Goal: Task Accomplishment & Management: Manage account settings

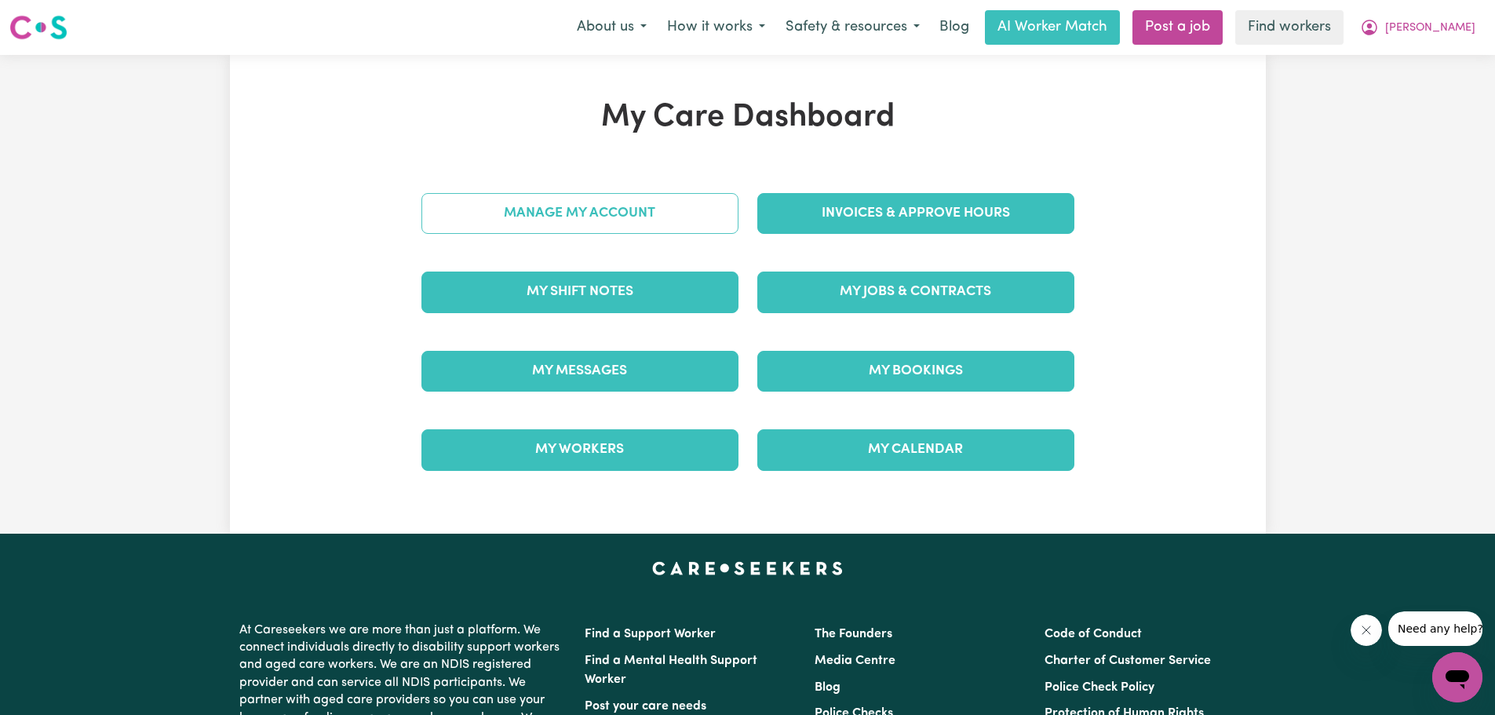
click at [626, 219] on link "Manage My Account" at bounding box center [579, 213] width 317 height 41
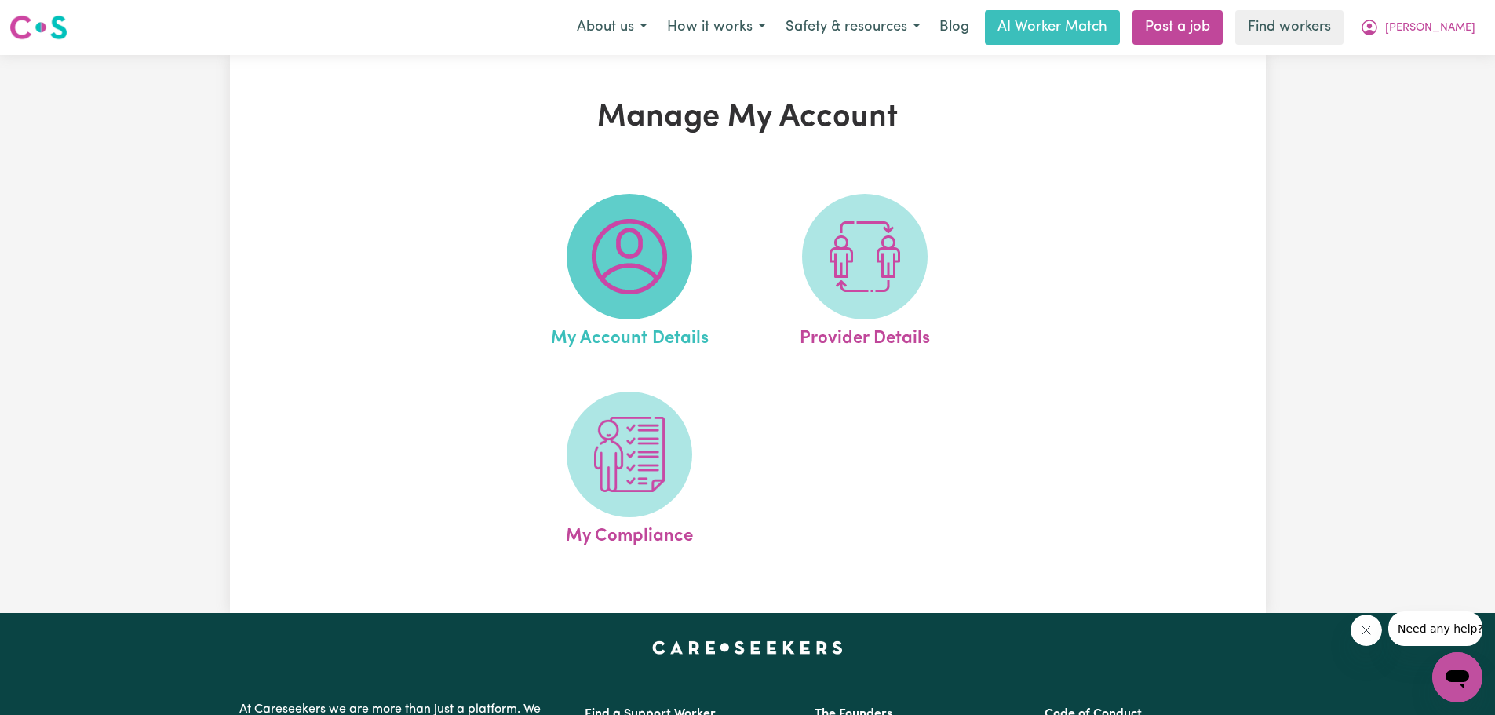
click at [628, 253] on img at bounding box center [629, 256] width 75 height 75
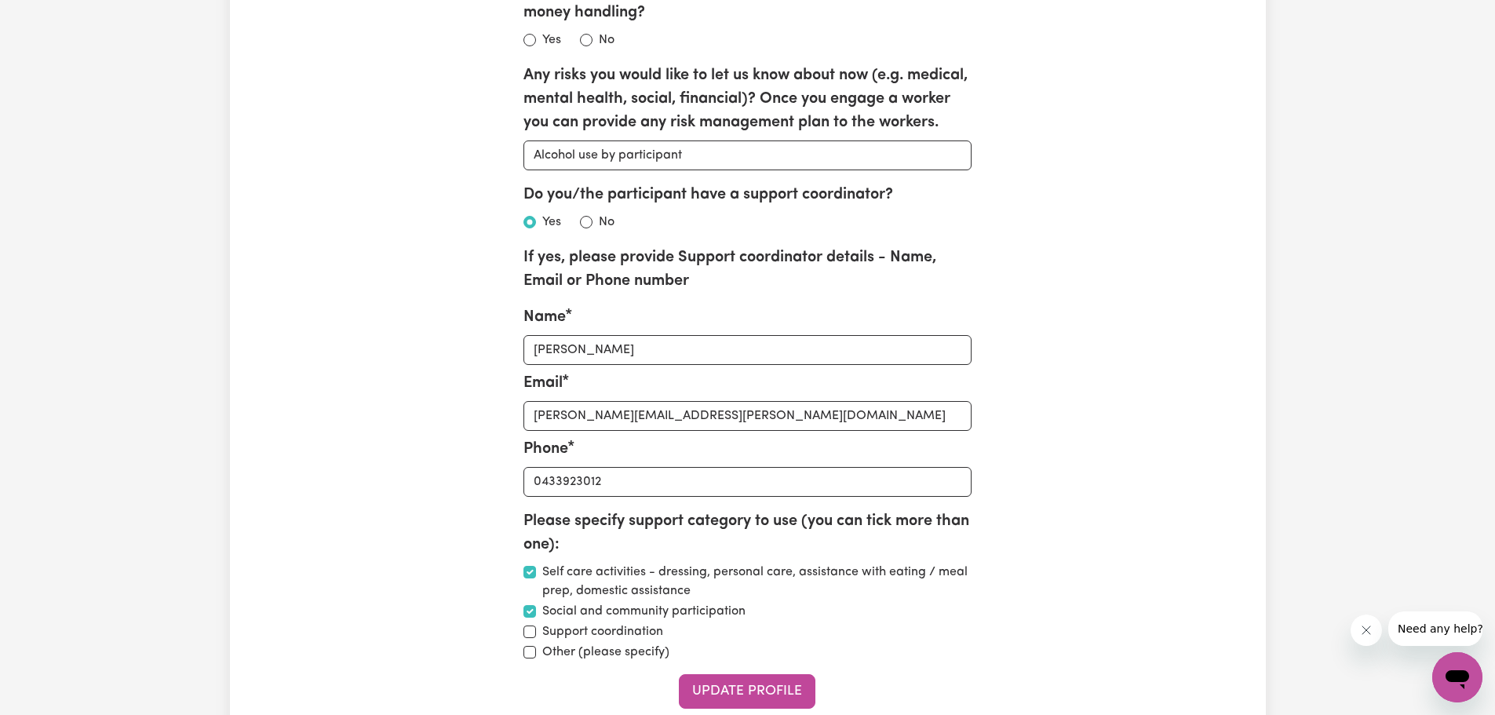
scroll to position [2433, 0]
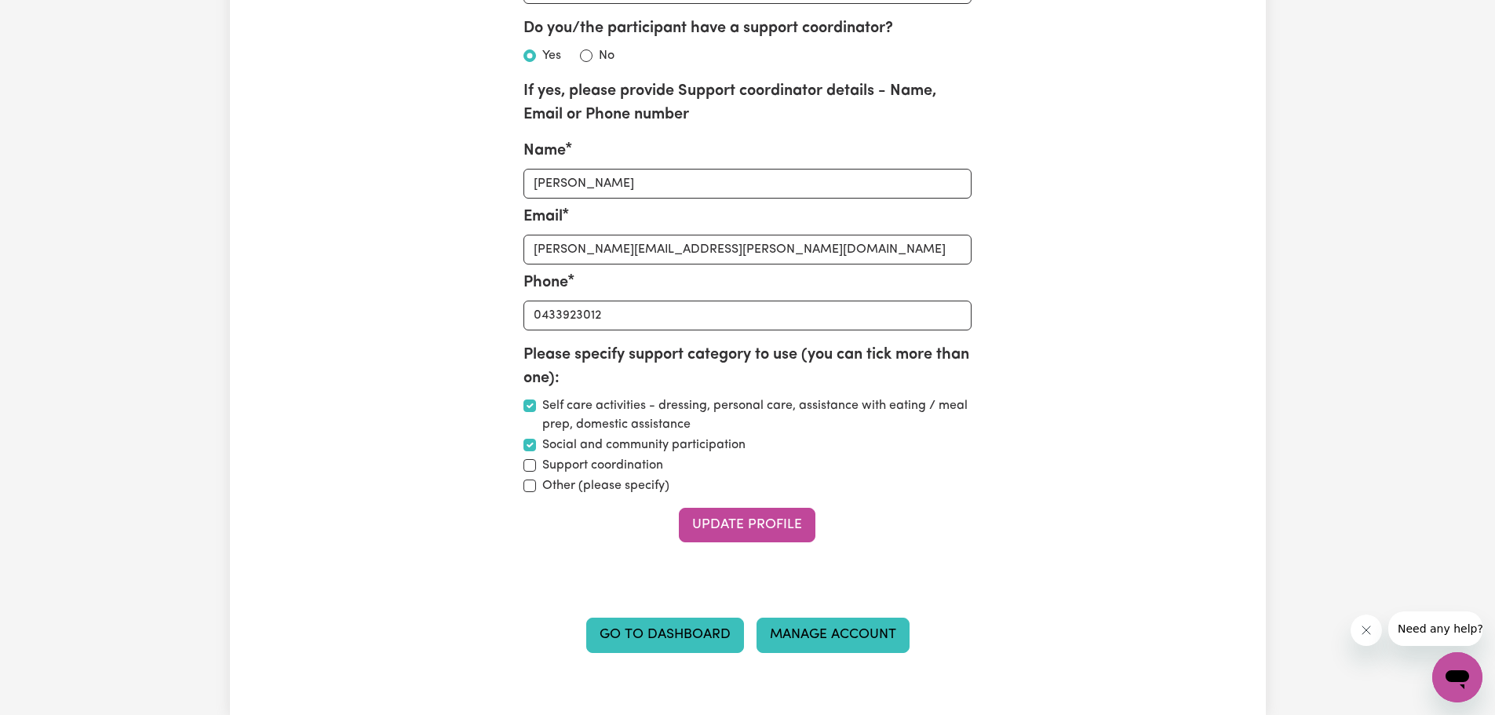
click at [847, 652] on link "Manage Account" at bounding box center [833, 635] width 153 height 35
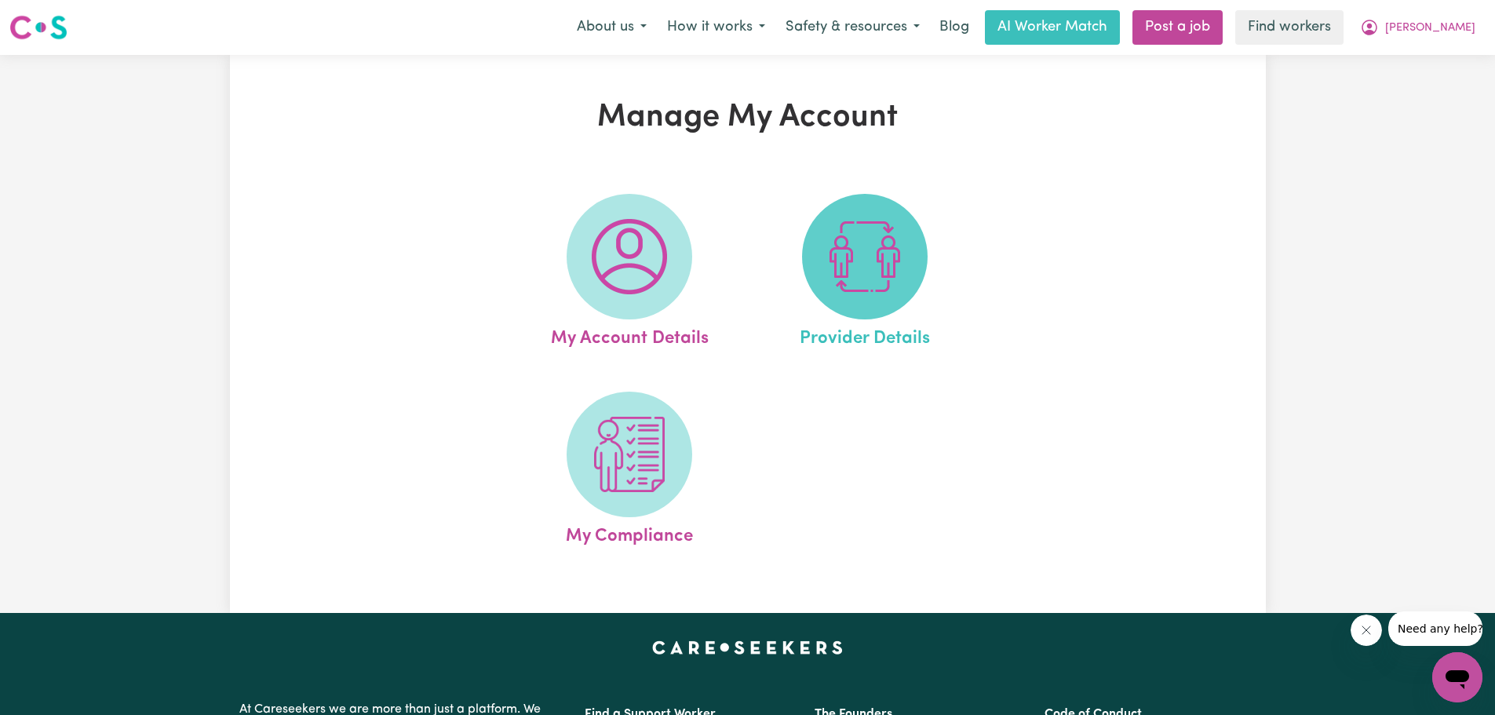
click at [882, 279] on img at bounding box center [864, 256] width 75 height 75
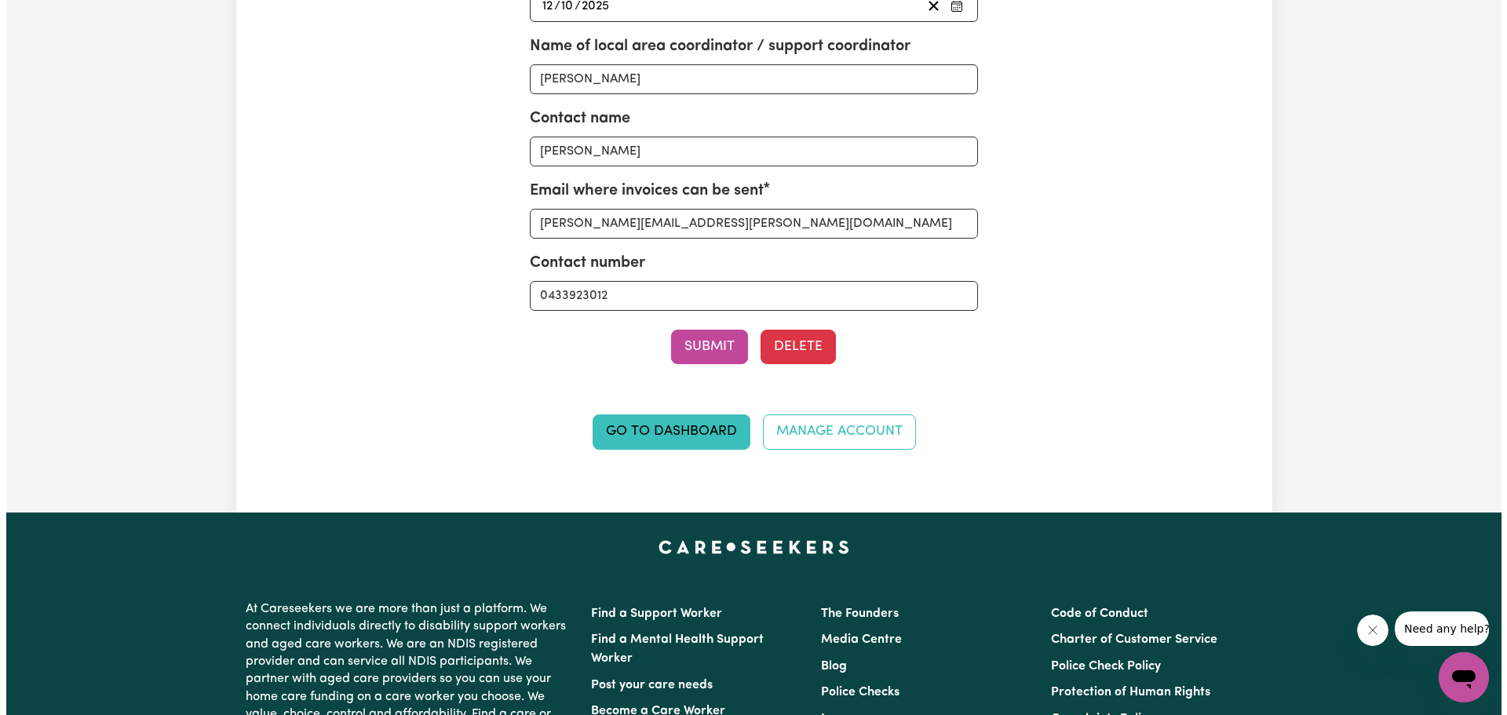
scroll to position [549, 0]
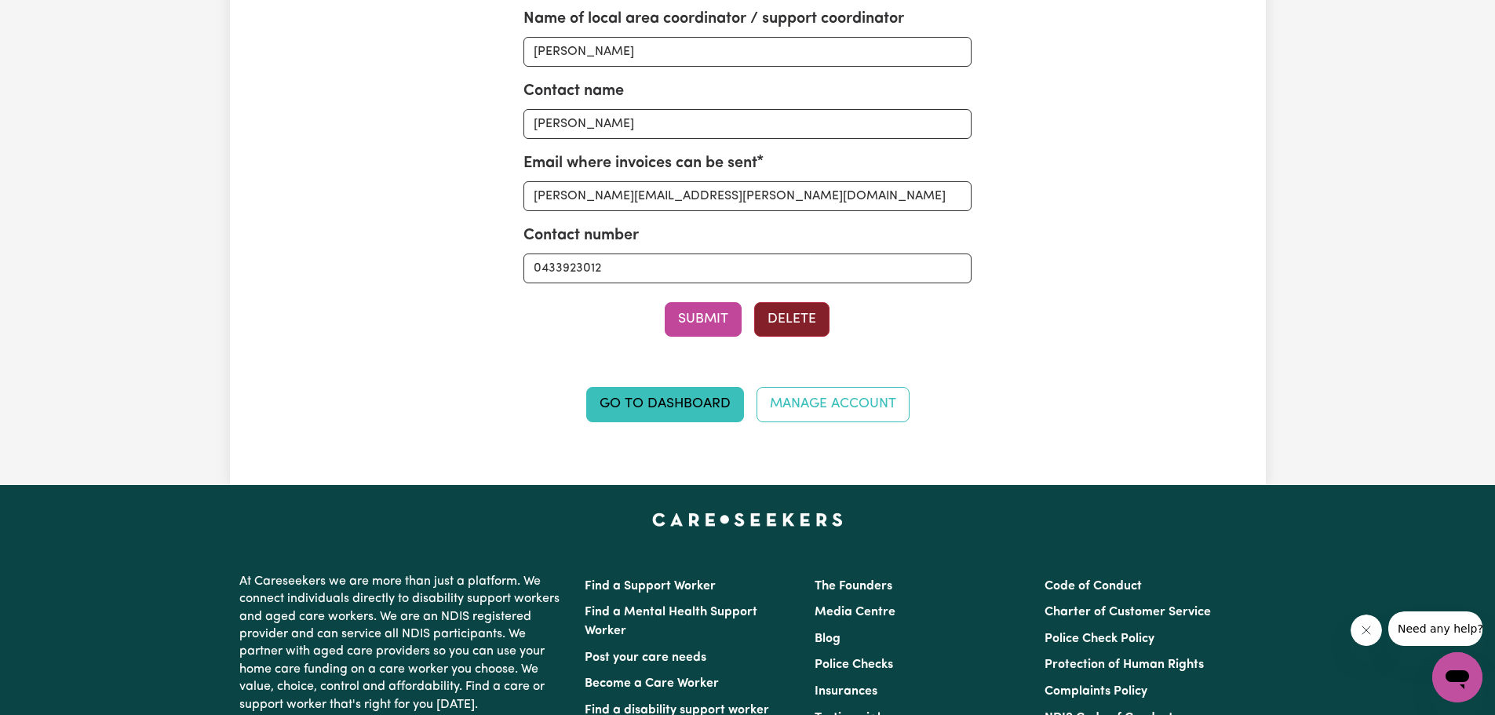
click at [795, 326] on button "Delete" at bounding box center [791, 319] width 75 height 35
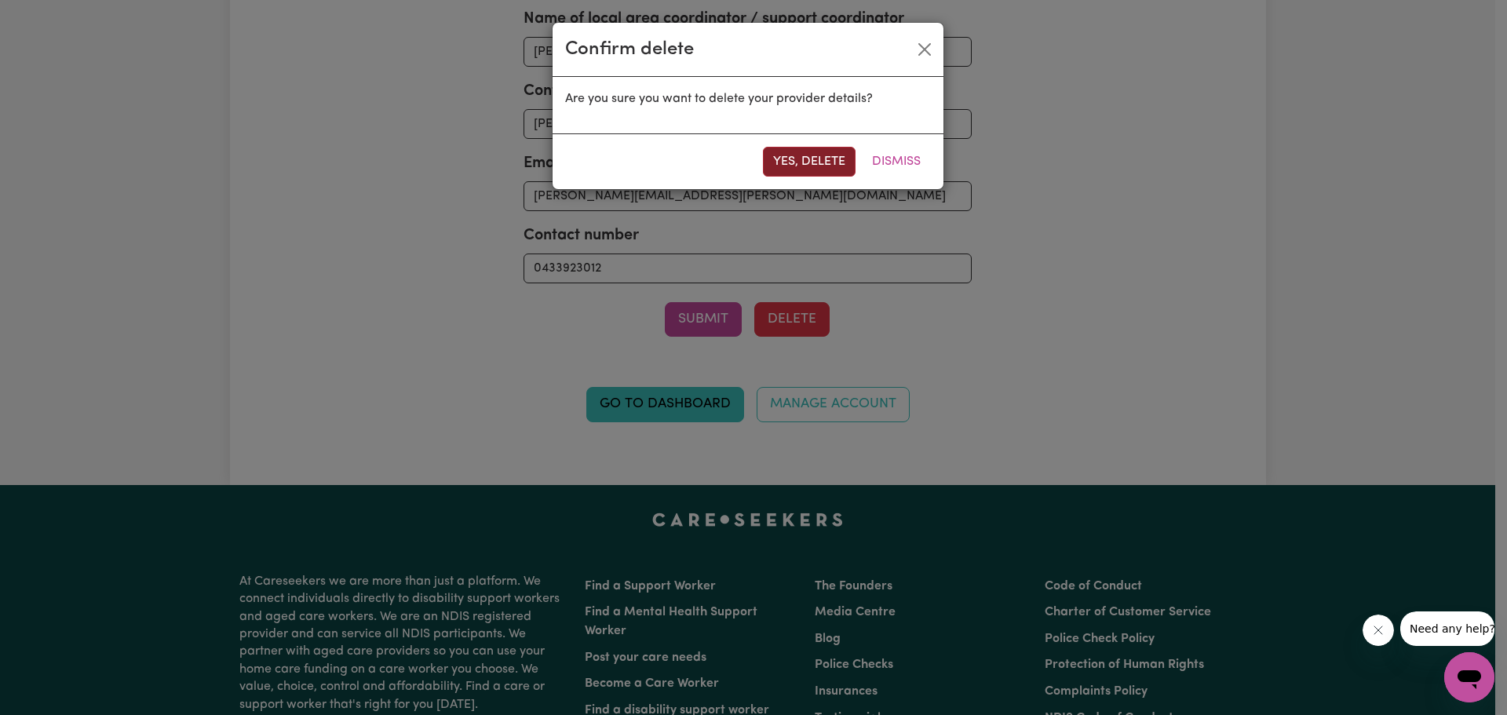
click at [829, 163] on button "Yes, delete" at bounding box center [809, 162] width 93 height 30
select select "null"
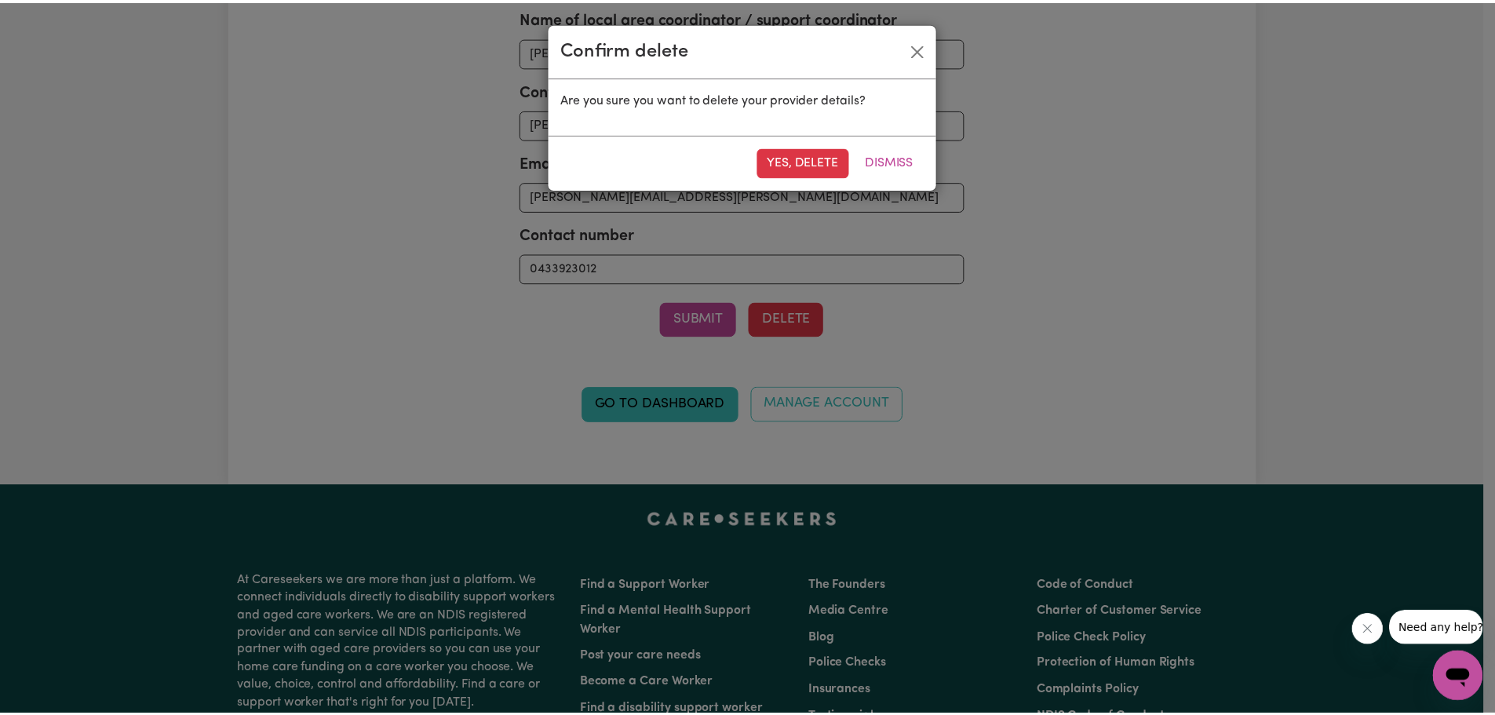
scroll to position [0, 0]
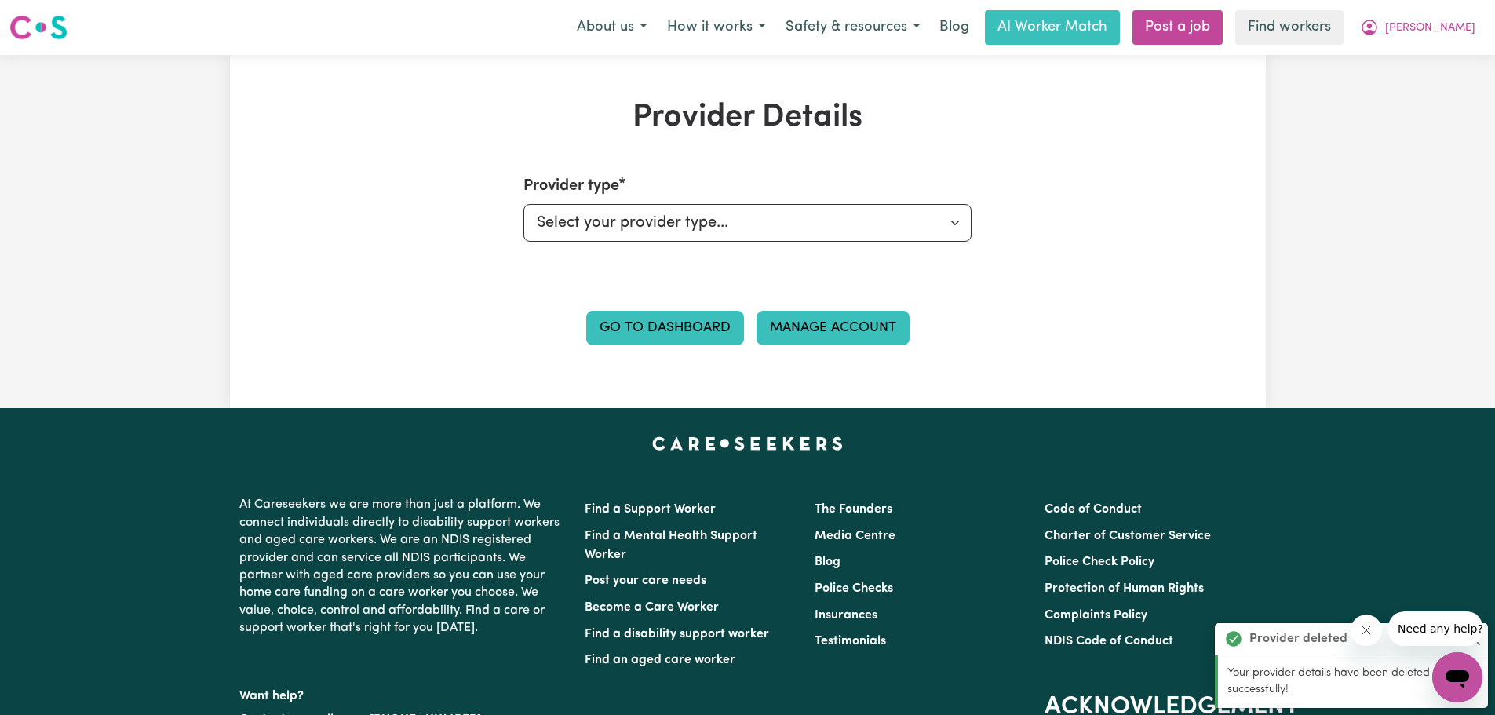
click at [826, 331] on link "Manage Account" at bounding box center [833, 328] width 153 height 35
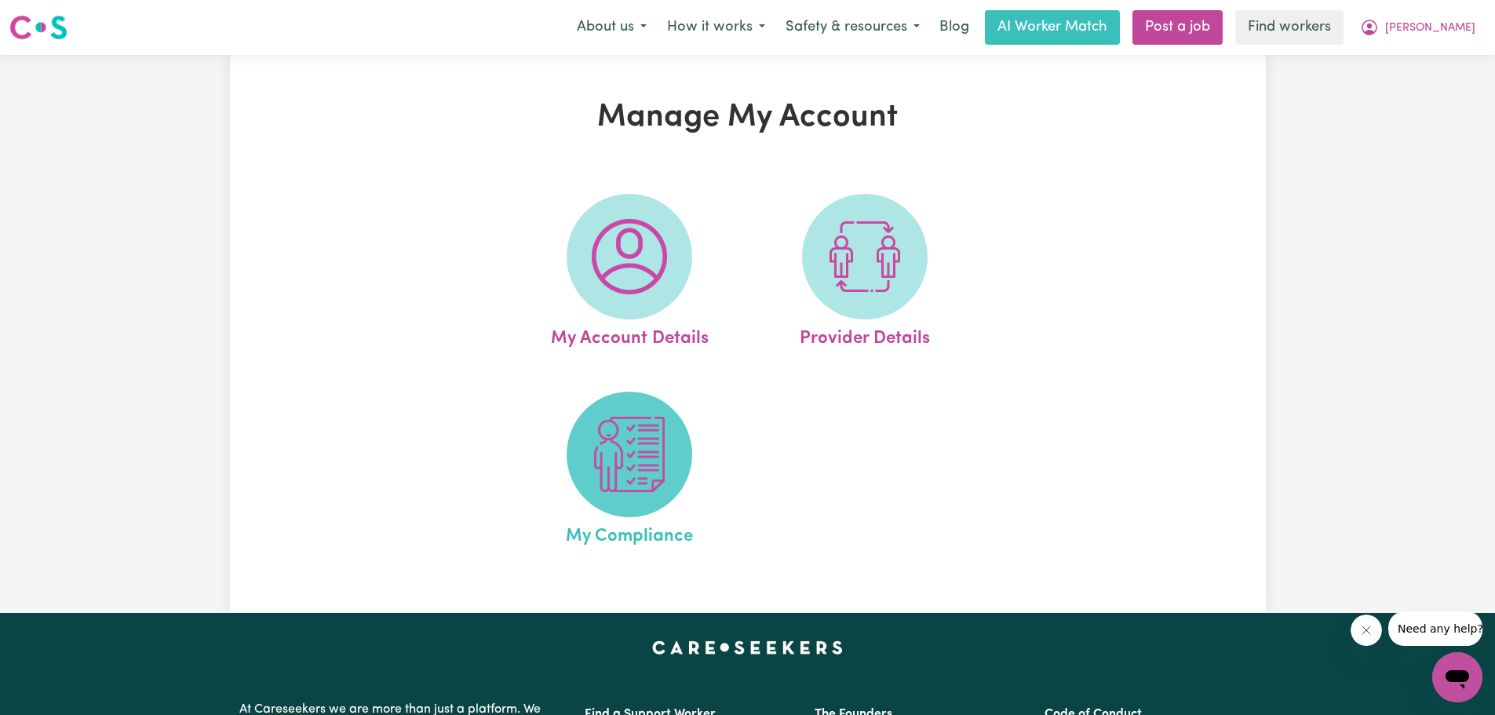
click at [665, 454] on img at bounding box center [629, 454] width 75 height 75
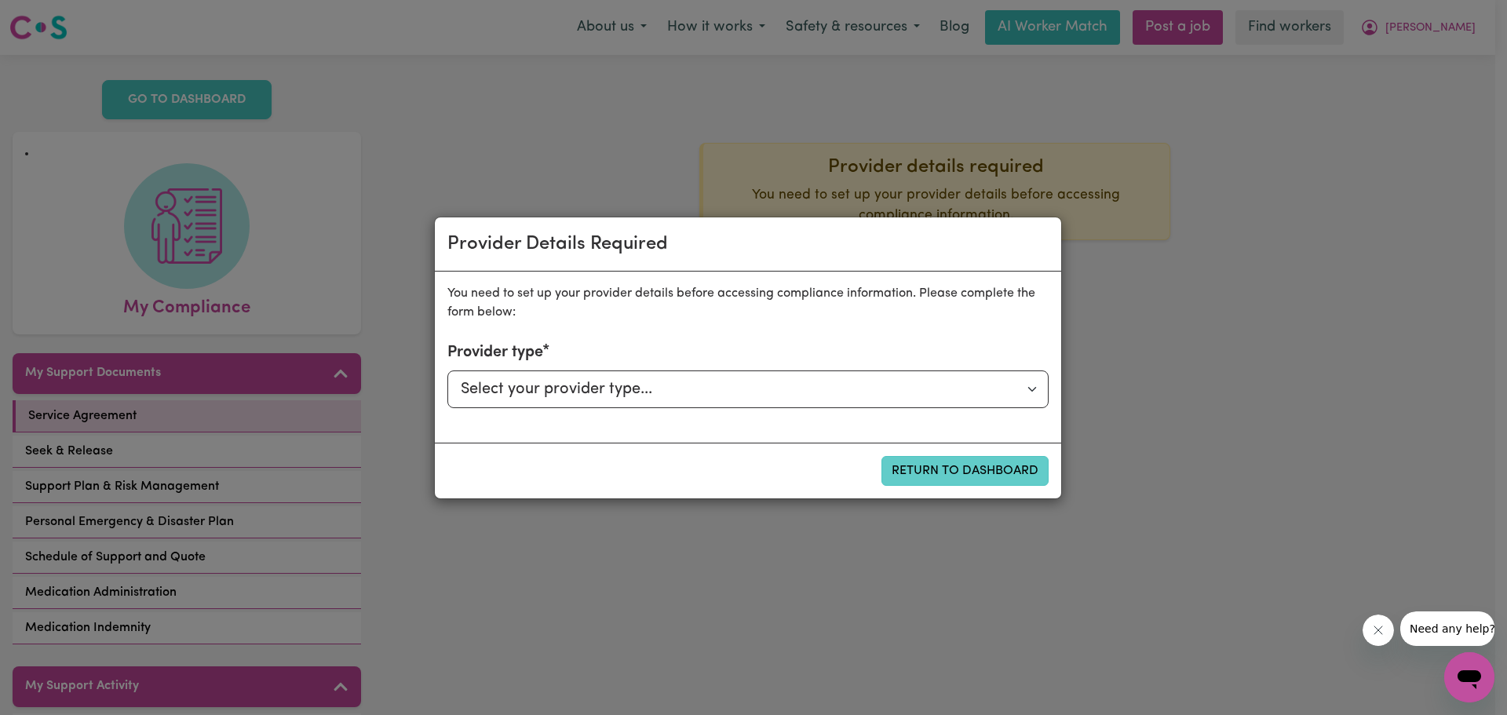
click at [980, 470] on button "Return to Dashboard" at bounding box center [964, 471] width 167 height 30
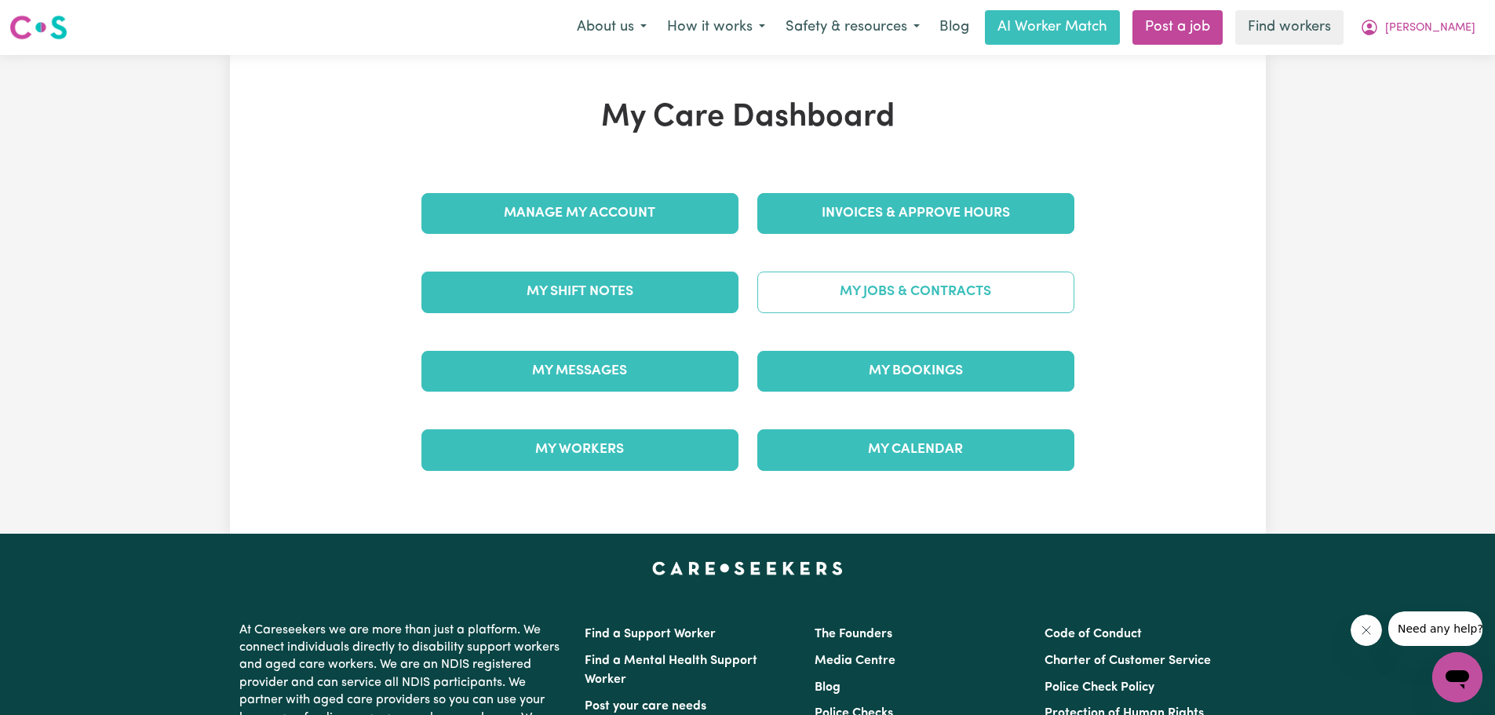
click at [1007, 290] on link "My Jobs & Contracts" at bounding box center [915, 292] width 317 height 41
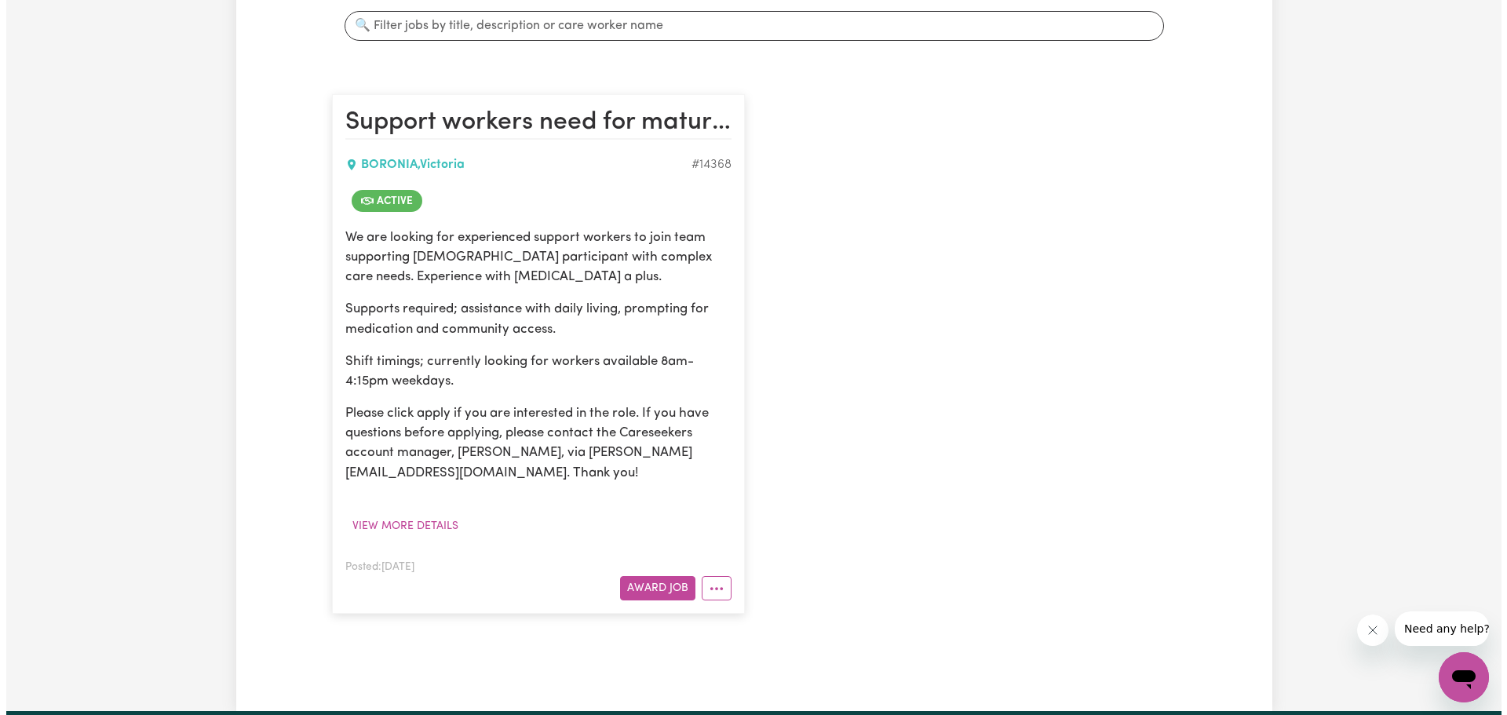
scroll to position [235, 0]
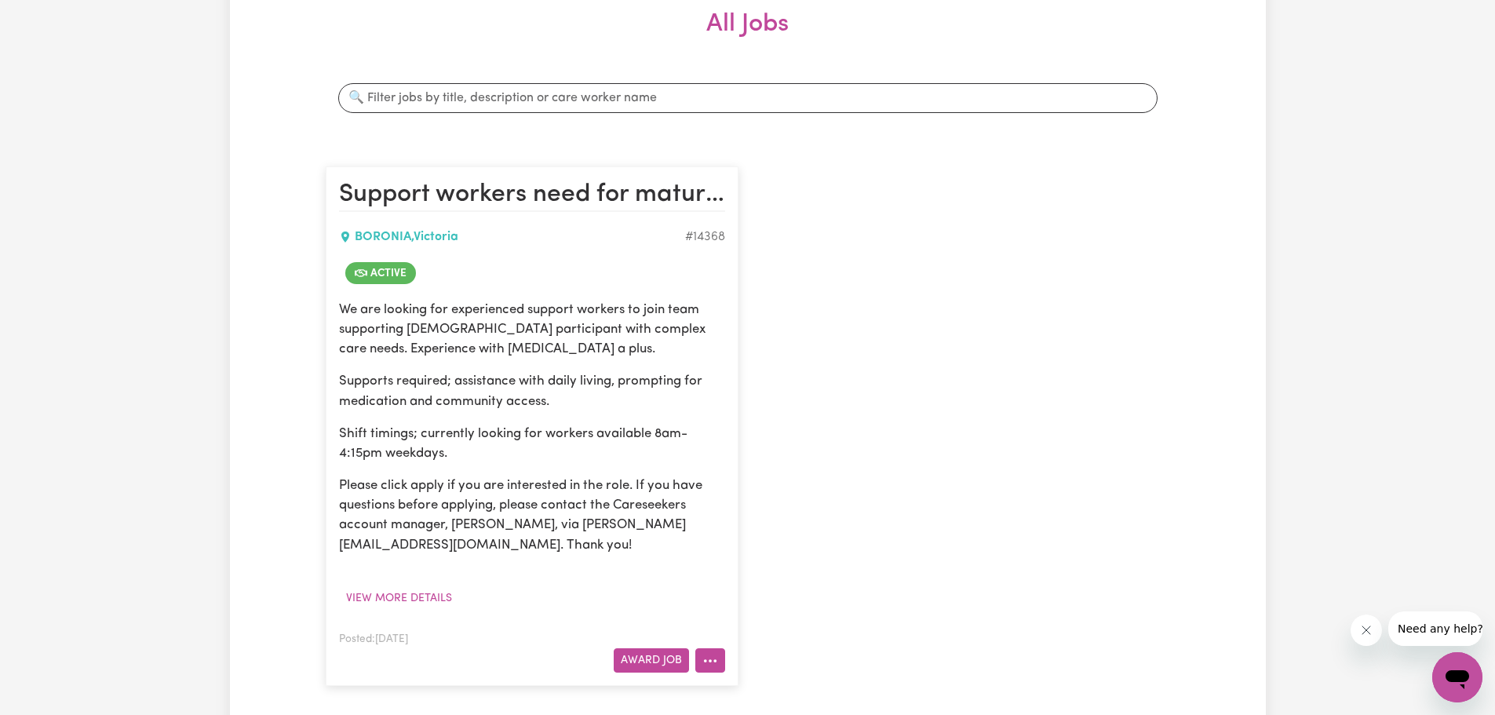
click at [706, 655] on icon "More options" at bounding box center [710, 661] width 16 height 16
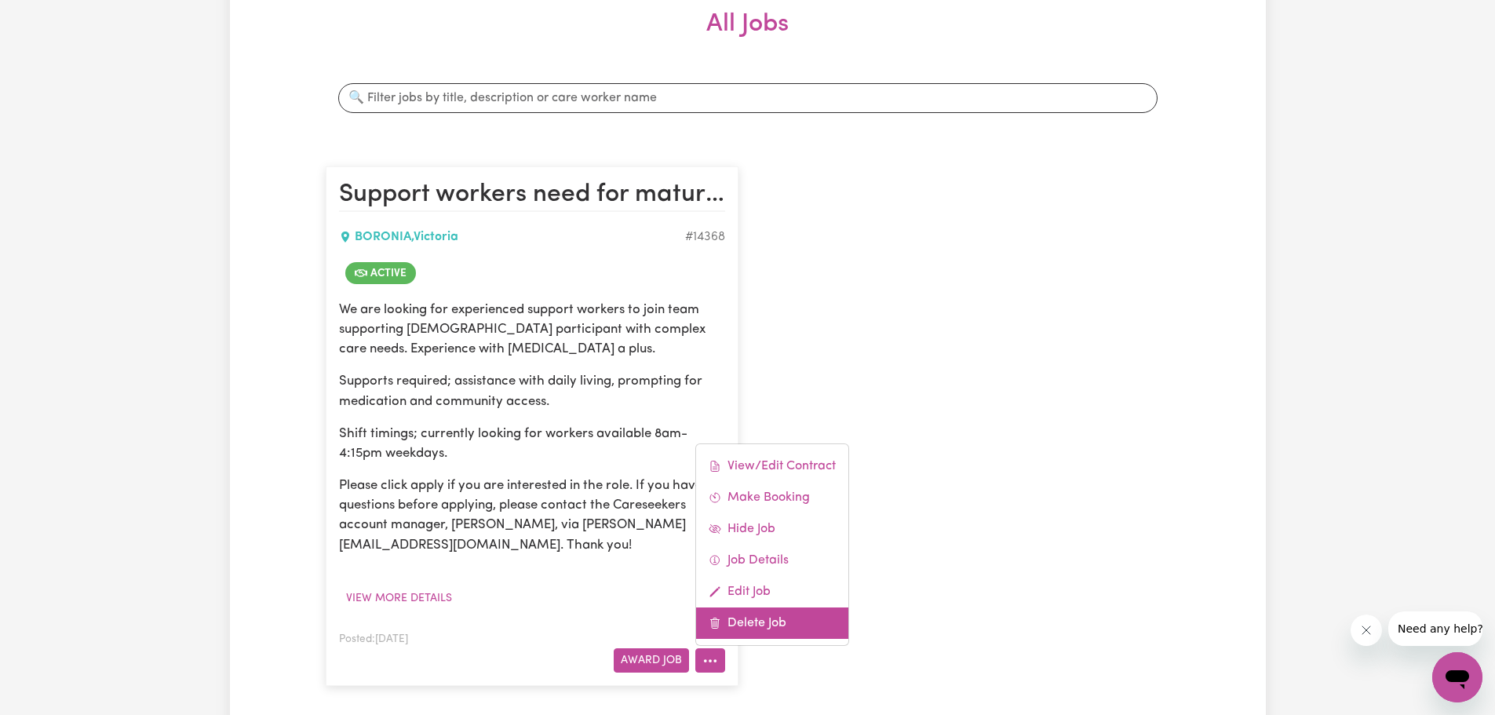
click at [775, 622] on link "Delete Job" at bounding box center [772, 622] width 152 height 31
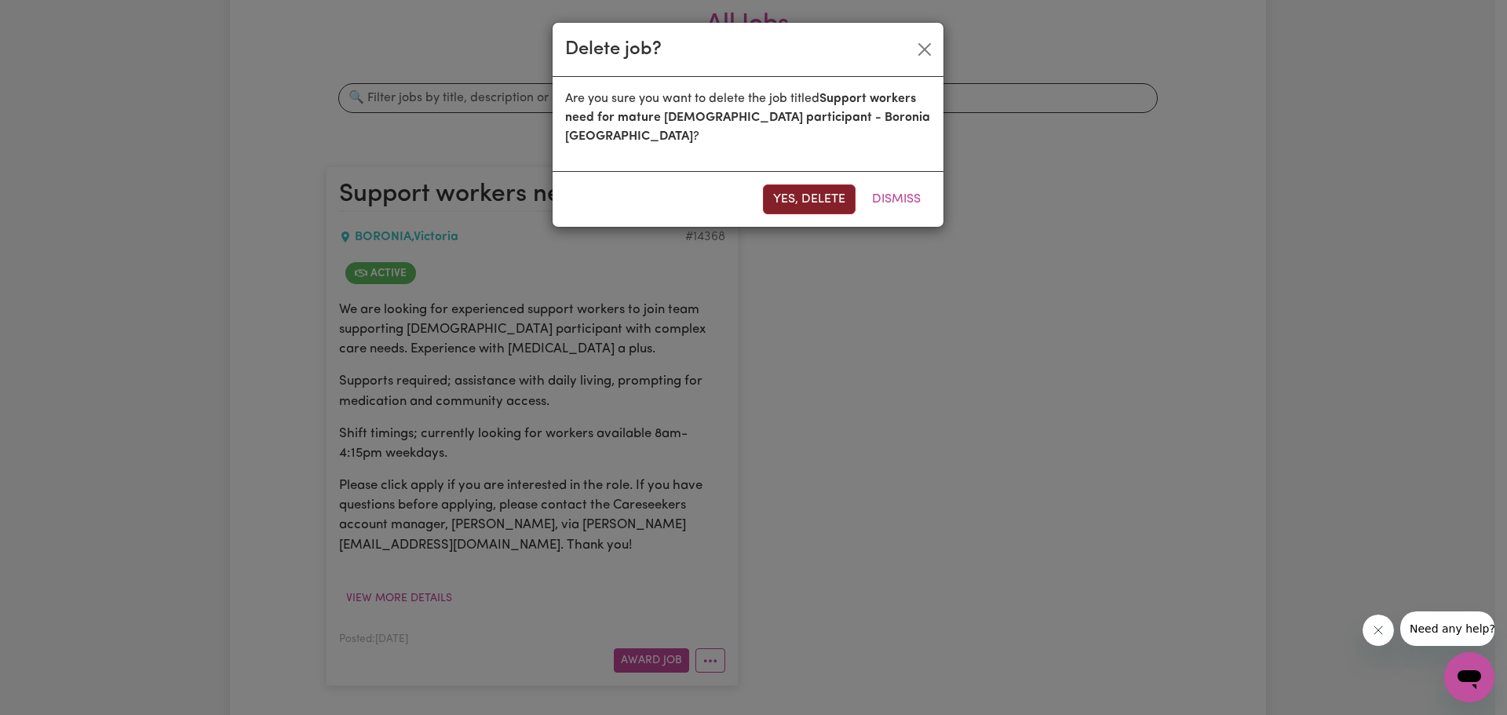
click at [830, 185] on button "Yes, delete" at bounding box center [809, 199] width 93 height 30
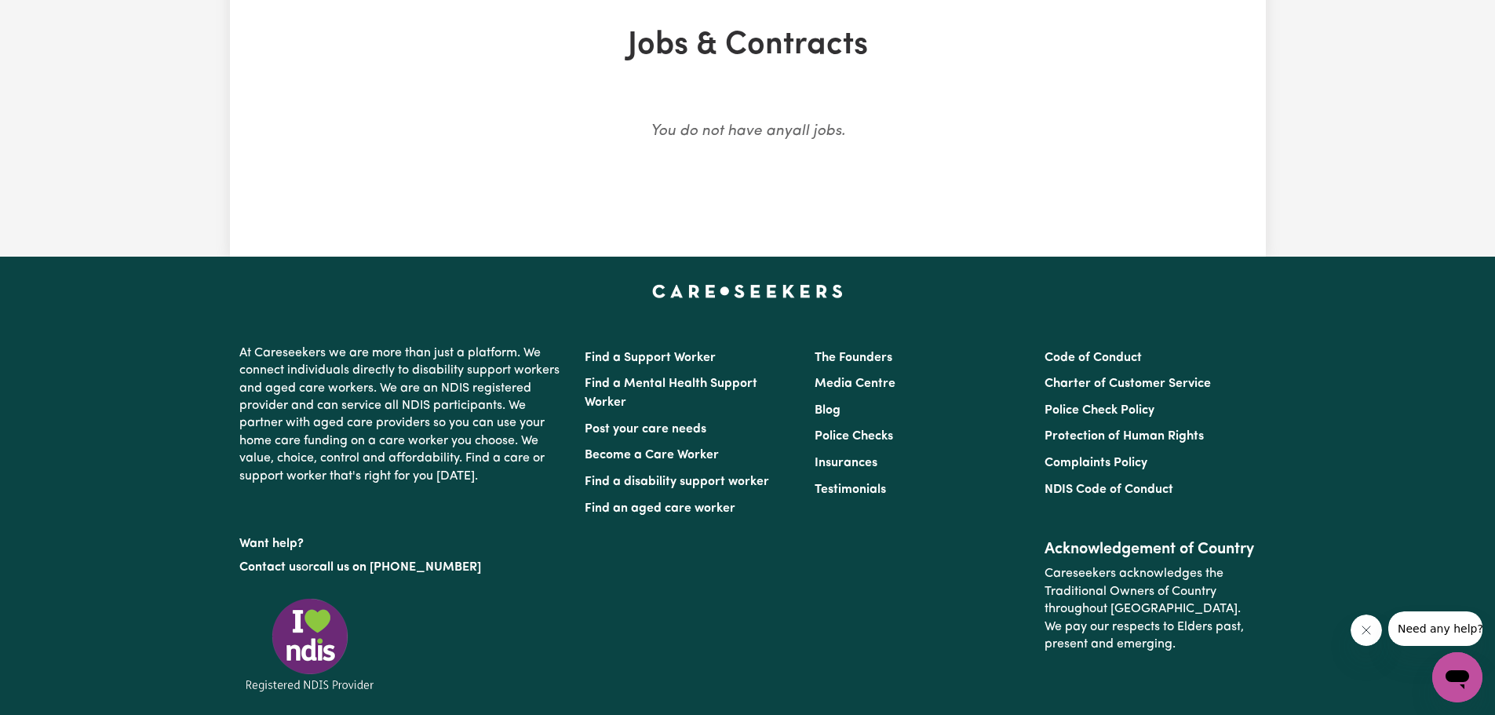
scroll to position [0, 0]
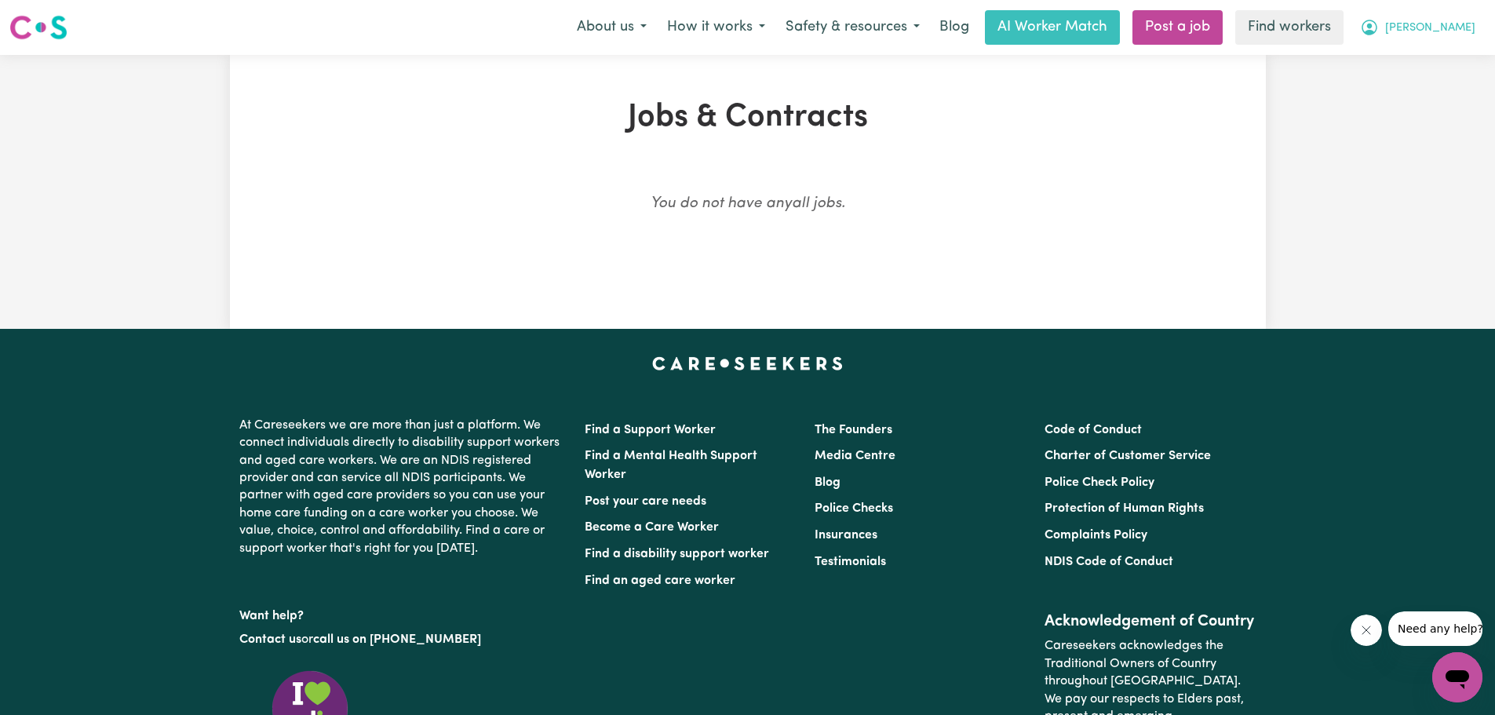
click at [1449, 26] on span "[PERSON_NAME]" at bounding box center [1430, 28] width 90 height 17
click at [1456, 65] on link "My Dashboard" at bounding box center [1423, 61] width 124 height 30
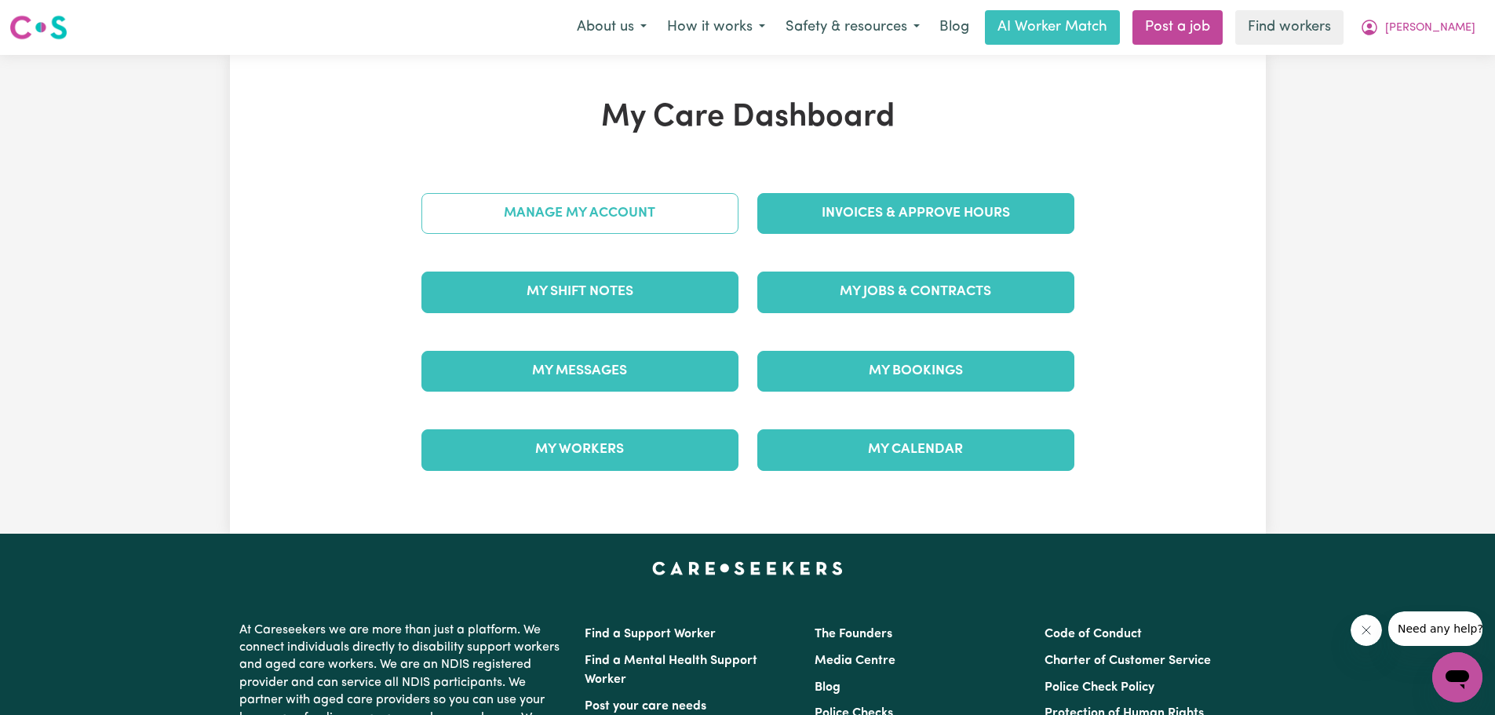
click at [611, 221] on link "Manage My Account" at bounding box center [579, 213] width 317 height 41
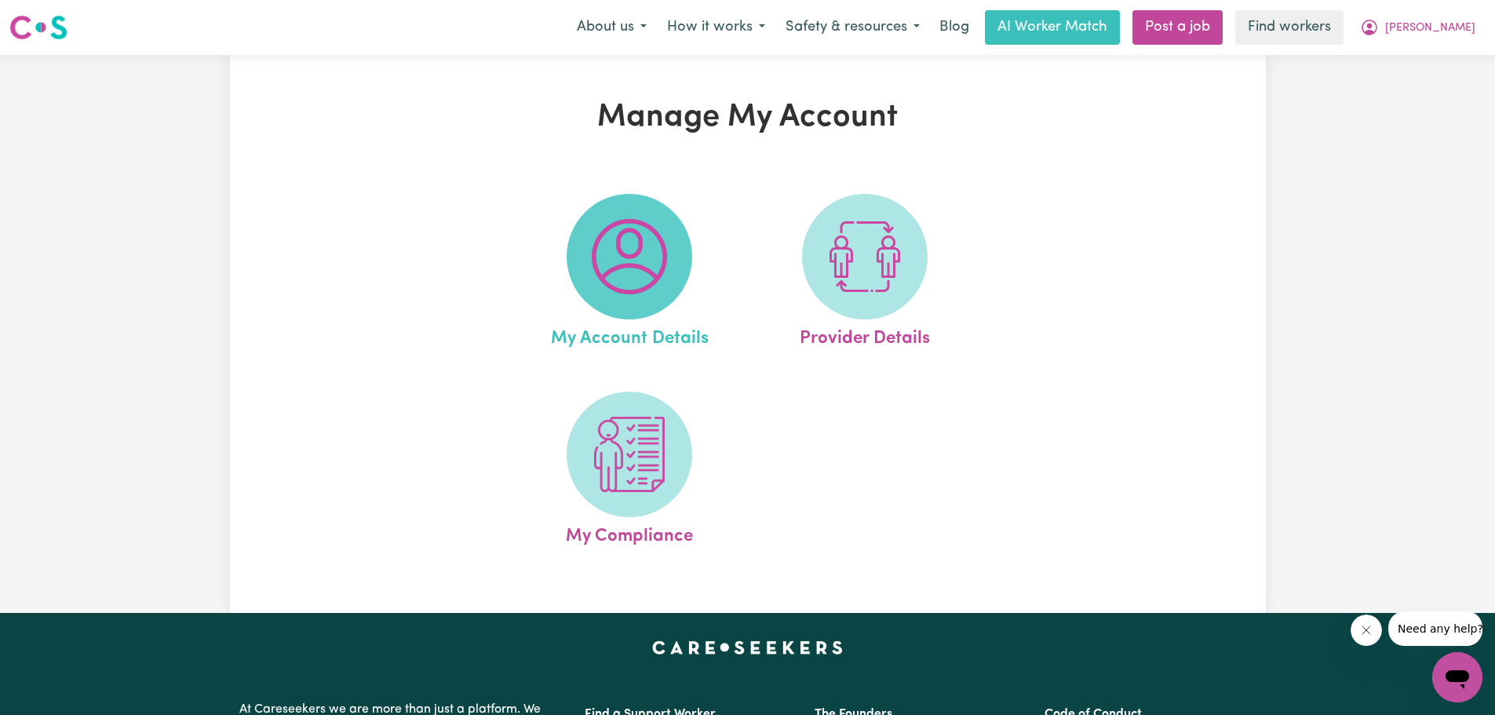
click at [665, 272] on img at bounding box center [629, 256] width 75 height 75
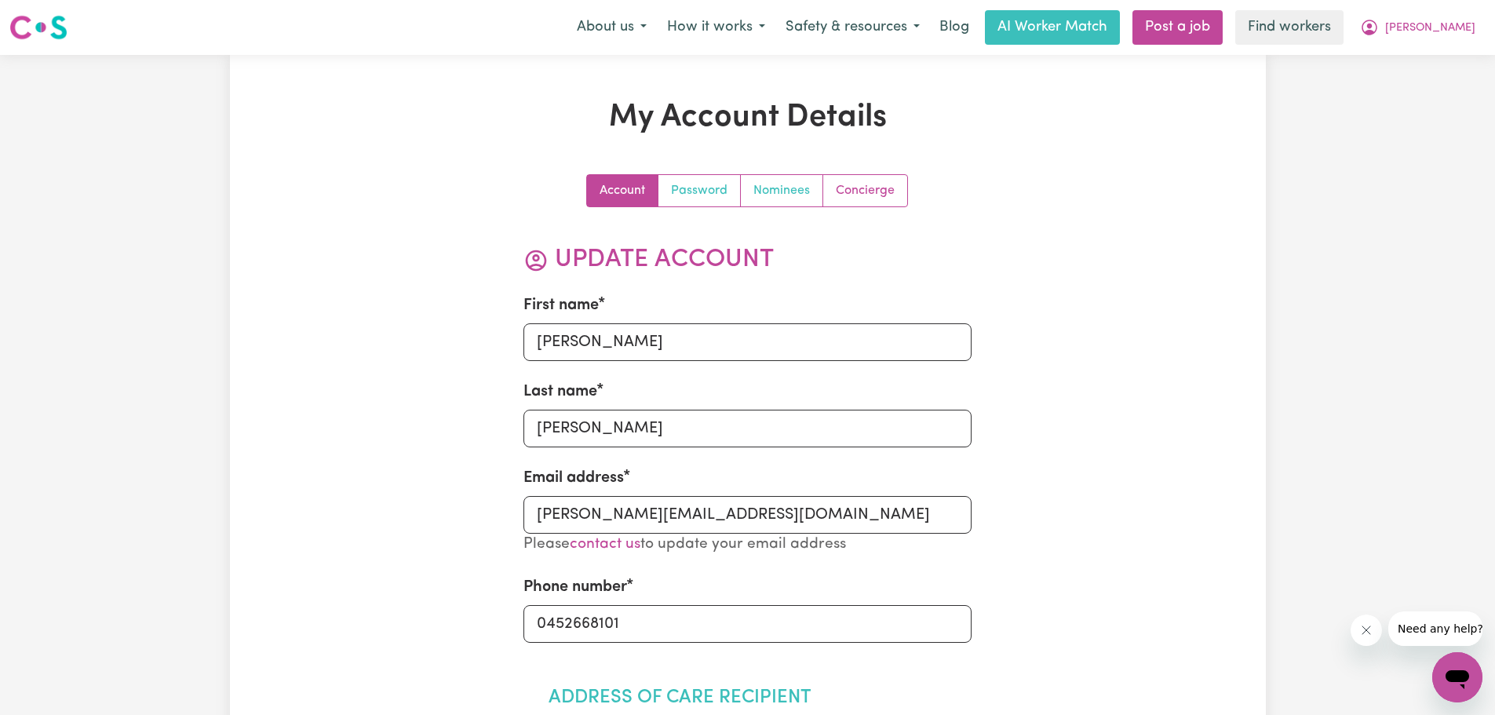
drag, startPoint x: 720, startPoint y: 190, endPoint x: 741, endPoint y: 182, distance: 21.9
click at [721, 188] on link "Password" at bounding box center [699, 190] width 82 height 31
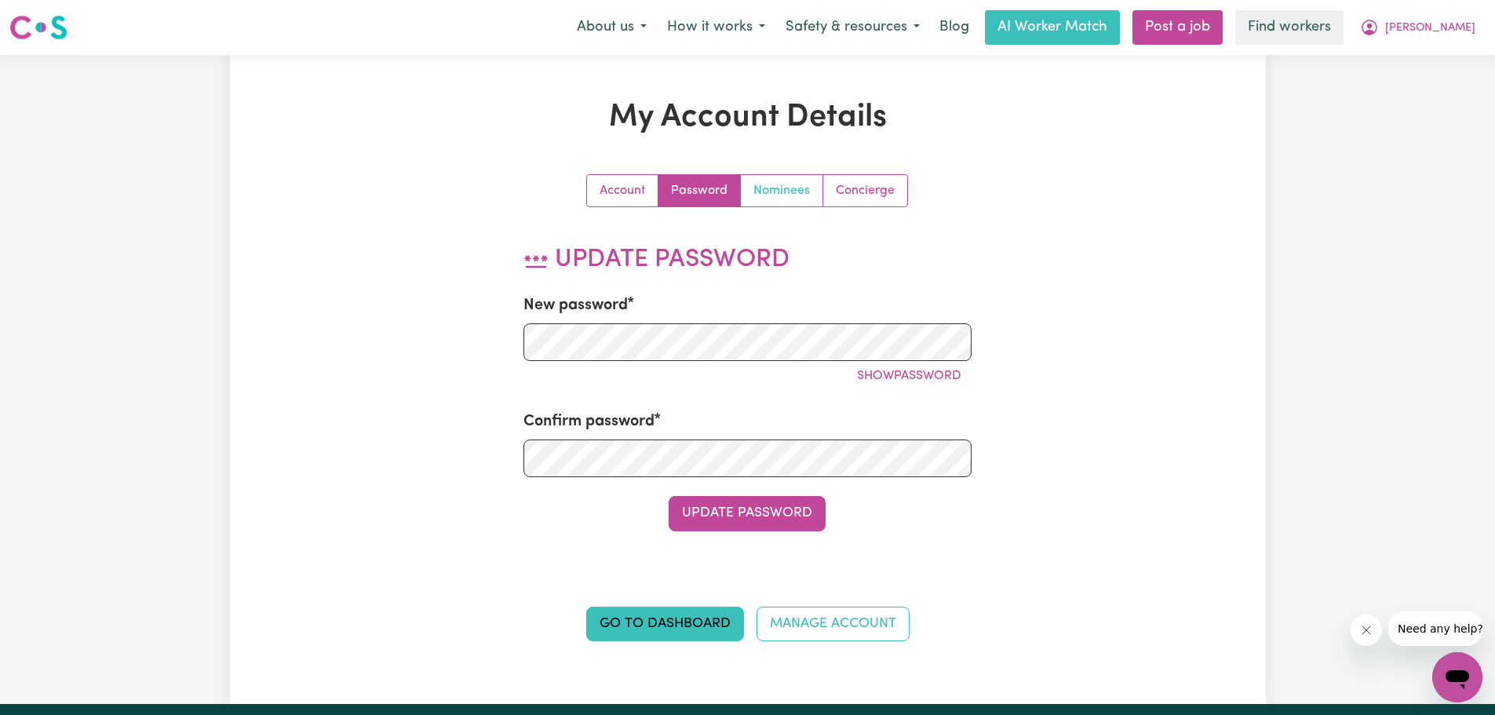
click at [796, 188] on link "Nominees" at bounding box center [782, 190] width 82 height 31
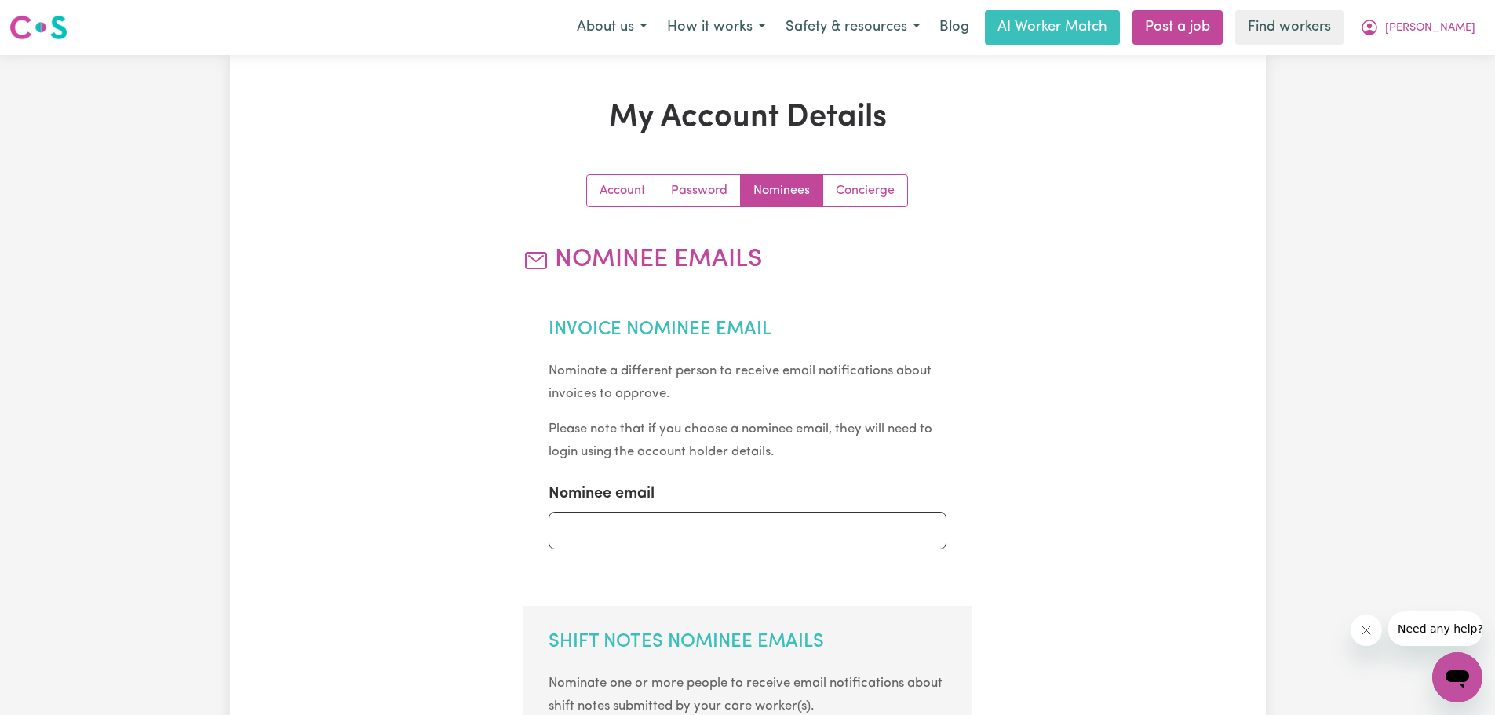
click at [868, 173] on div "My Account Details Account Password Nominees Concierge Nominee Emails Invoice N…" at bounding box center [748, 666] width 691 height 1135
click at [876, 183] on link "Concierge" at bounding box center [865, 190] width 84 height 31
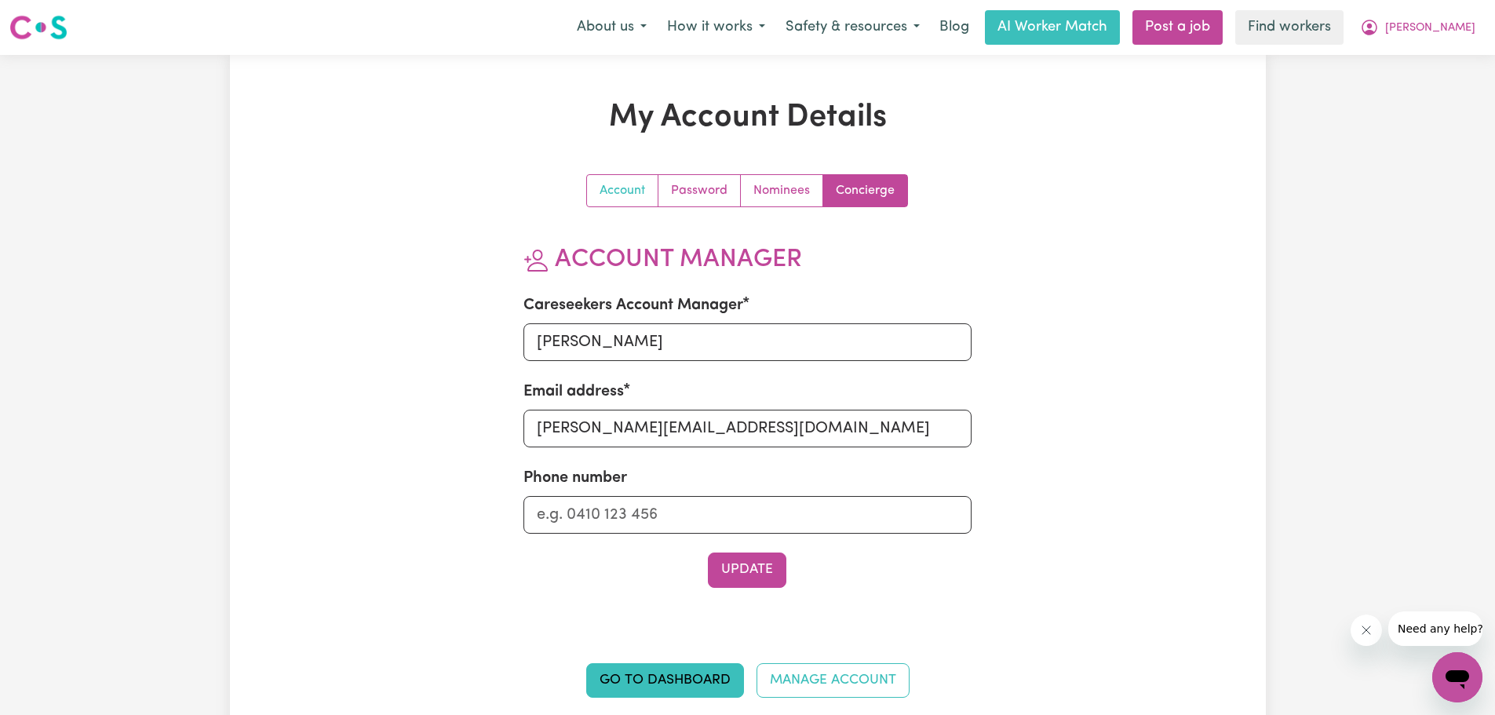
click at [618, 181] on link "Account" at bounding box center [622, 190] width 71 height 31
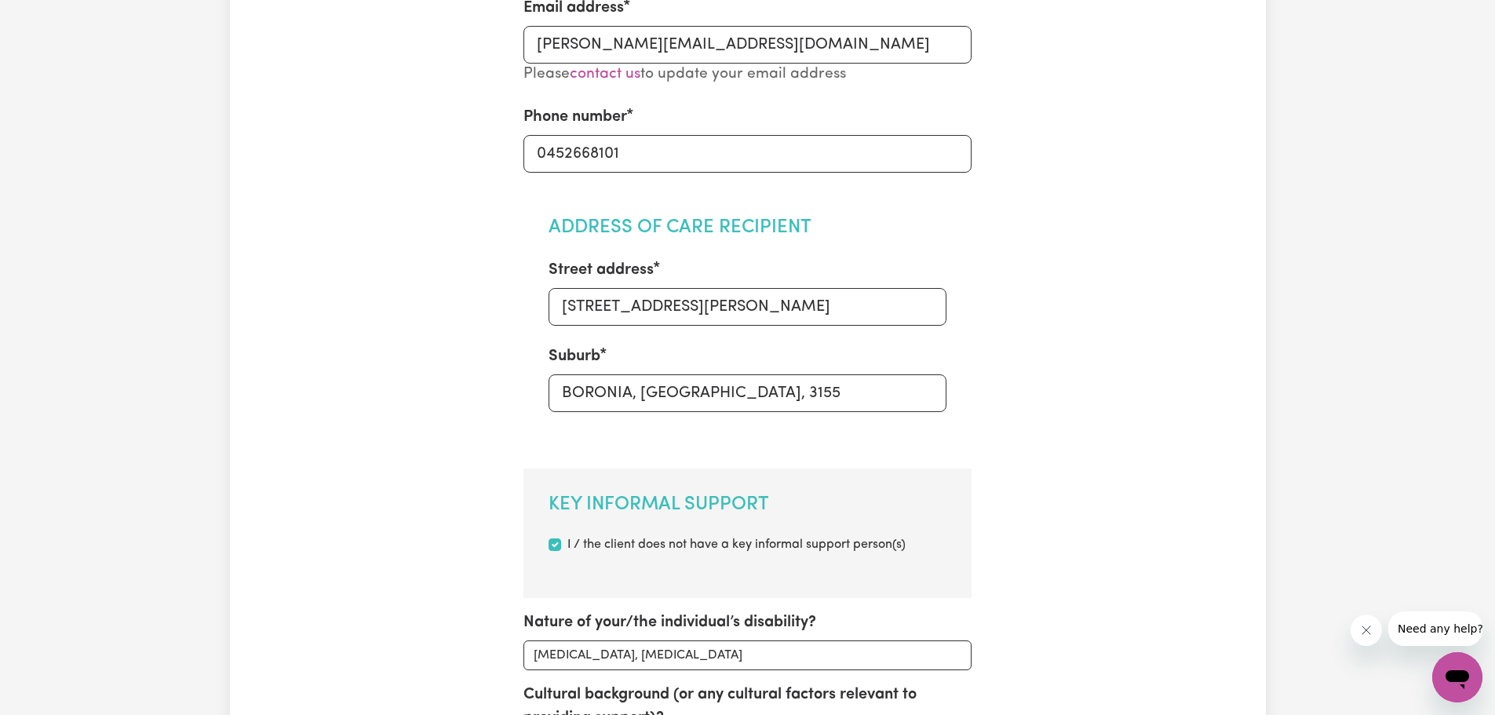
scroll to position [471, 0]
drag, startPoint x: 667, startPoint y: 148, endPoint x: 386, endPoint y: 148, distance: 280.9
type input "0"
click at [925, 202] on section "Address of Care Recipient Street address [STREET_ADDRESS][PERSON_NAME]" at bounding box center [747, 323] width 448 height 264
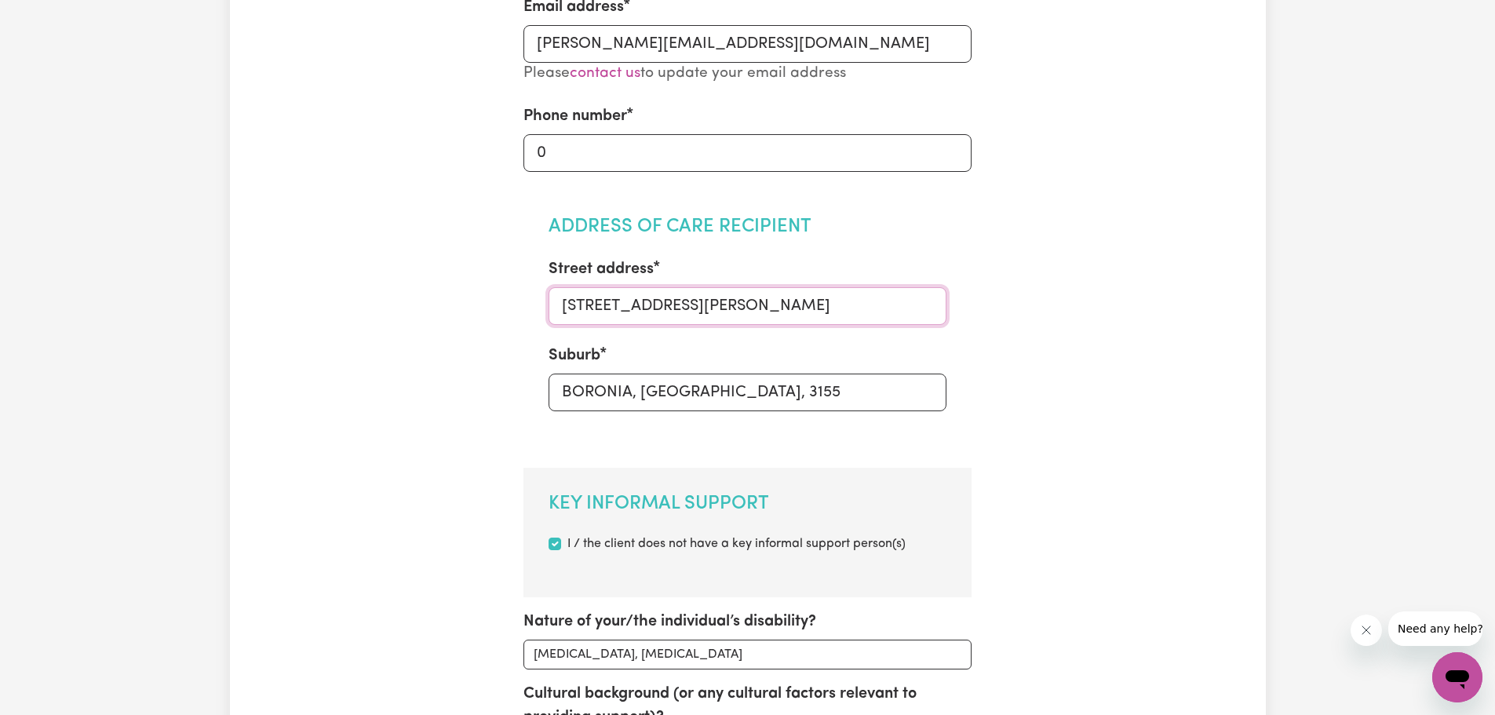
drag, startPoint x: 765, startPoint y: 302, endPoint x: 424, endPoint y: 281, distance: 342.0
type input "0"
drag, startPoint x: 737, startPoint y: 385, endPoint x: 407, endPoint y: 357, distance: 330.7
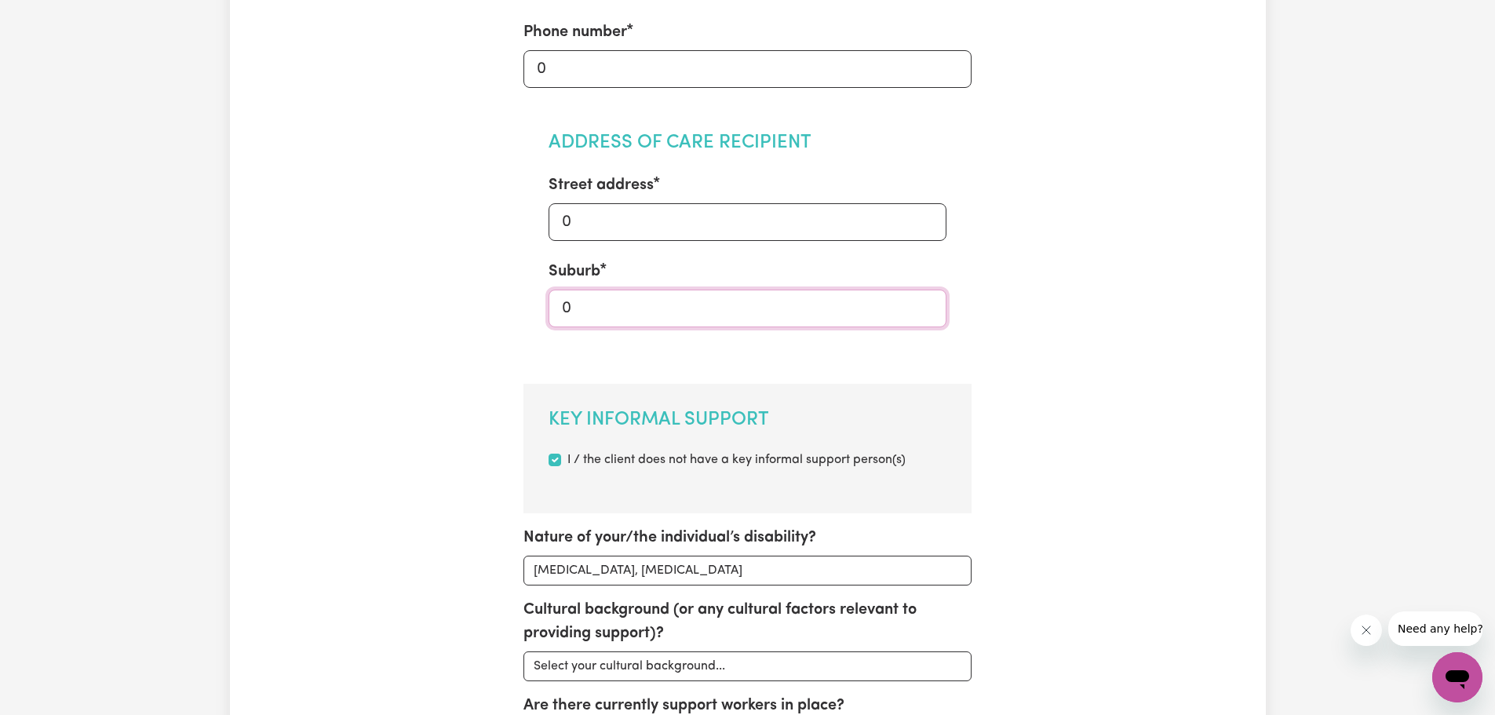
scroll to position [706, 0]
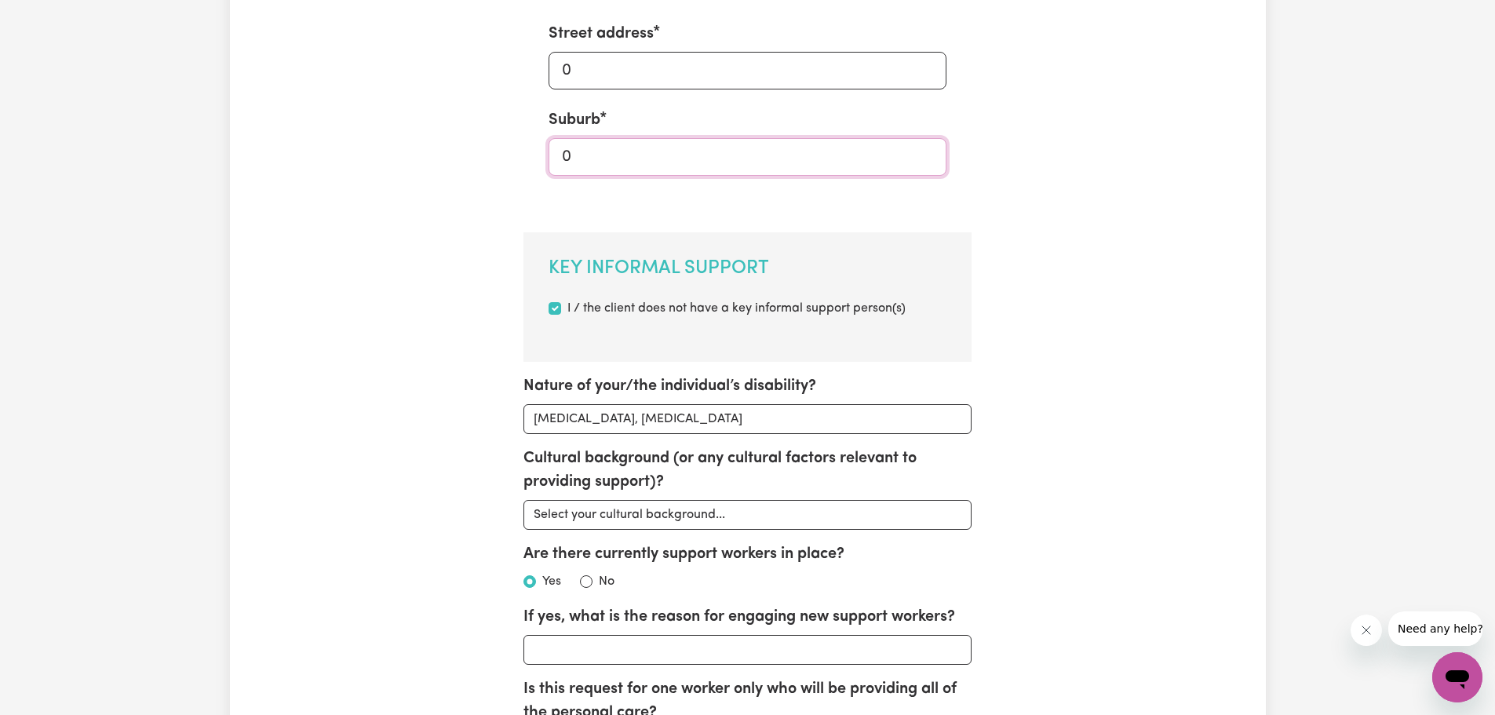
type input "0"
drag, startPoint x: 767, startPoint y: 418, endPoint x: 334, endPoint y: 392, distance: 434.7
type input "0"
drag, startPoint x: 733, startPoint y: 509, endPoint x: 420, endPoint y: 479, distance: 314.5
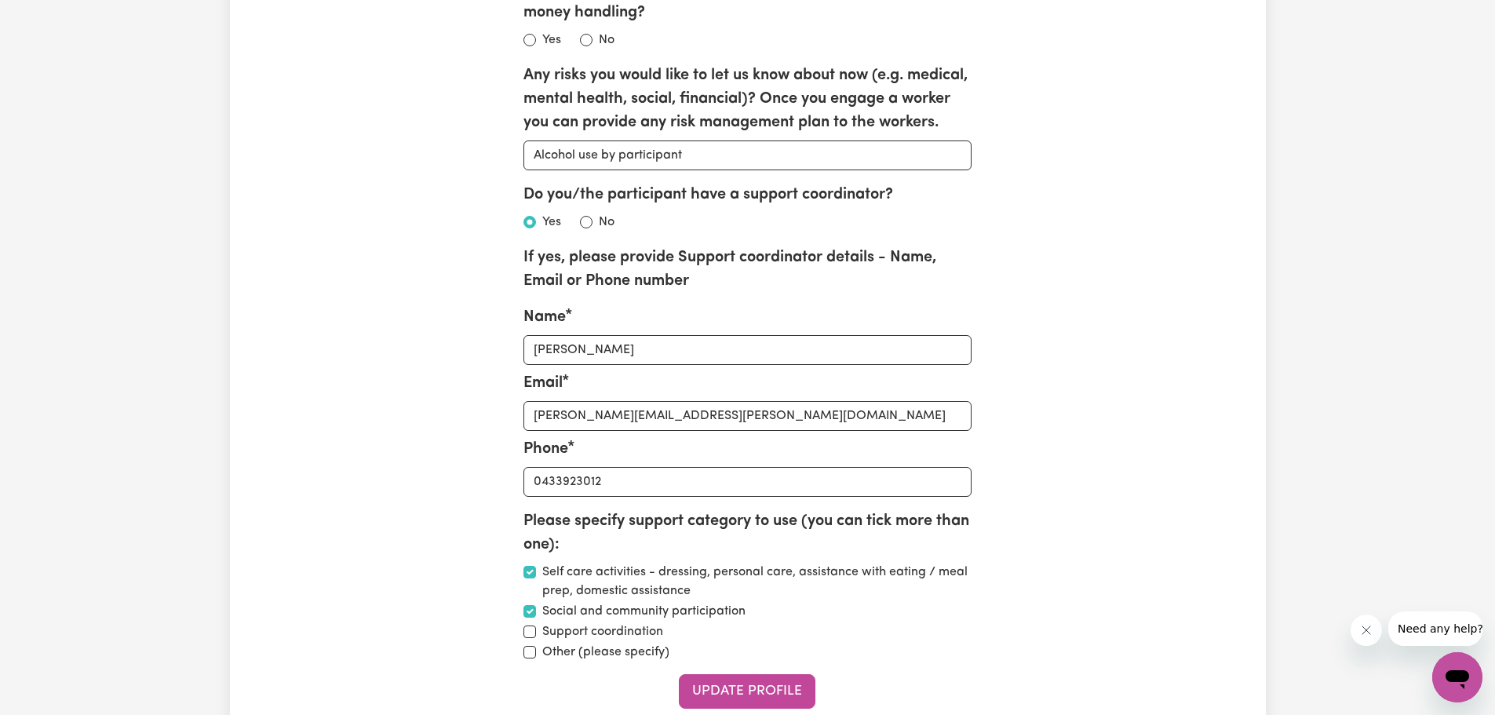
scroll to position [2511, 0]
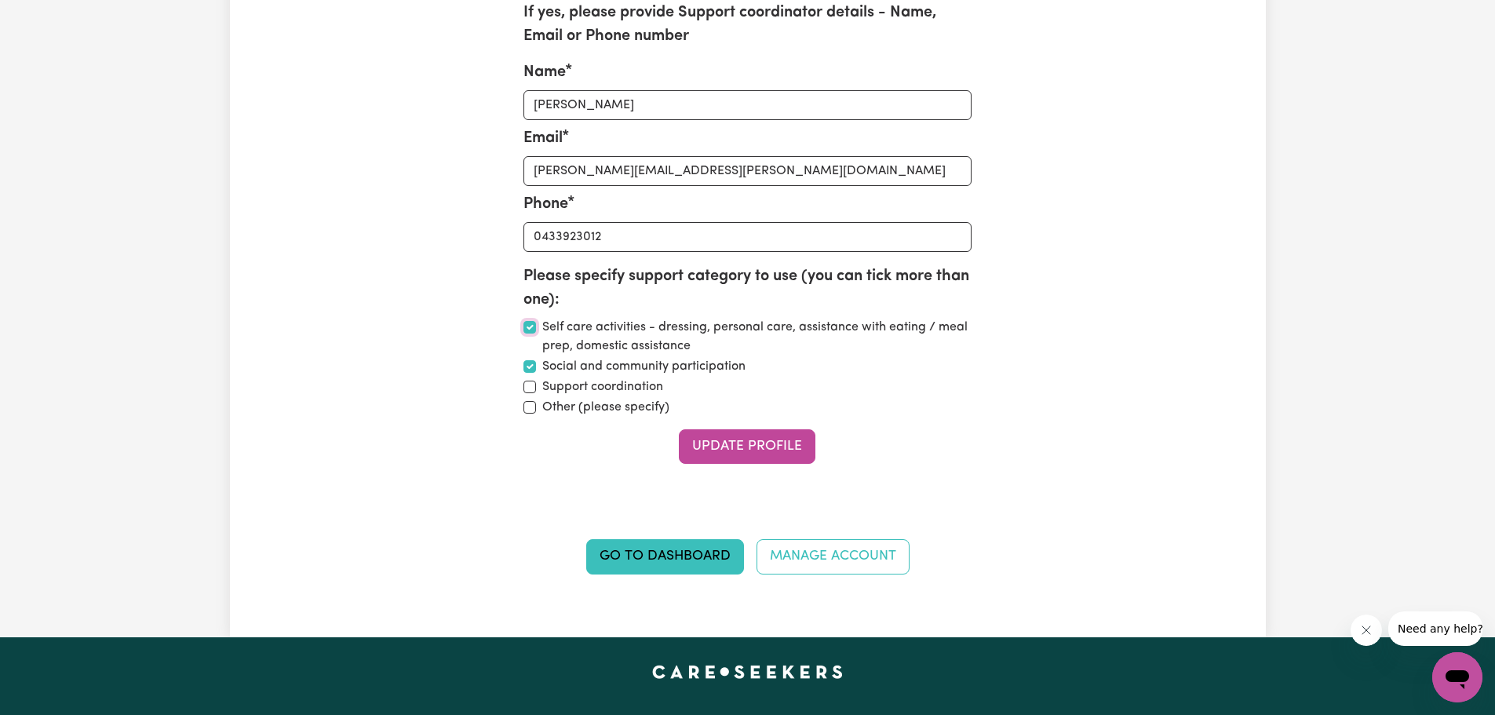
drag, startPoint x: 530, startPoint y: 348, endPoint x: 522, endPoint y: 368, distance: 21.1
click at [530, 334] on input "Self care activities - dressing, personal care, assistance with eating / meal p…" at bounding box center [529, 327] width 13 height 13
checkbox input "false"
drag, startPoint x: 532, startPoint y: 389, endPoint x: 578, endPoint y: 463, distance: 86.7
click at [532, 373] on input "Social and community participation" at bounding box center [529, 366] width 13 height 13
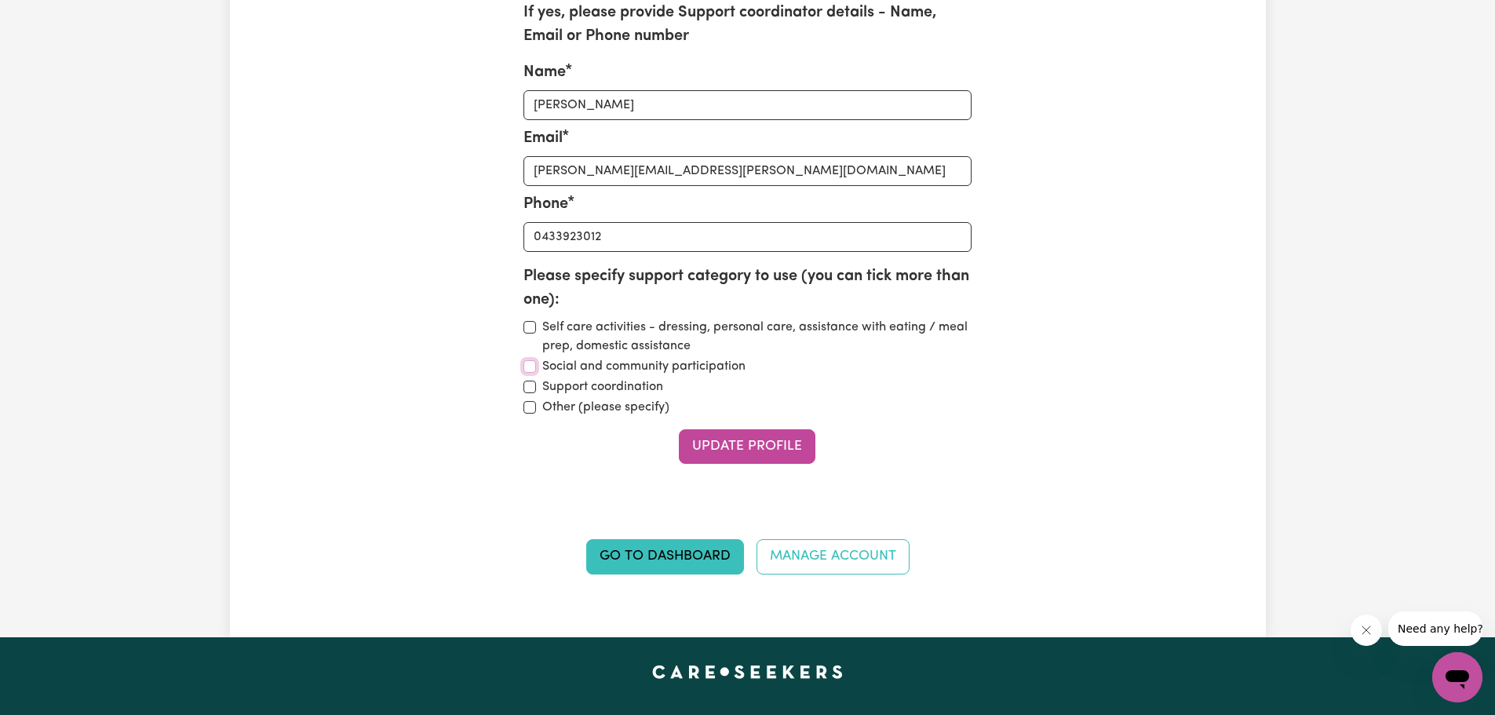
checkbox input "false"
click at [724, 464] on button "Update Profile" at bounding box center [747, 446] width 137 height 35
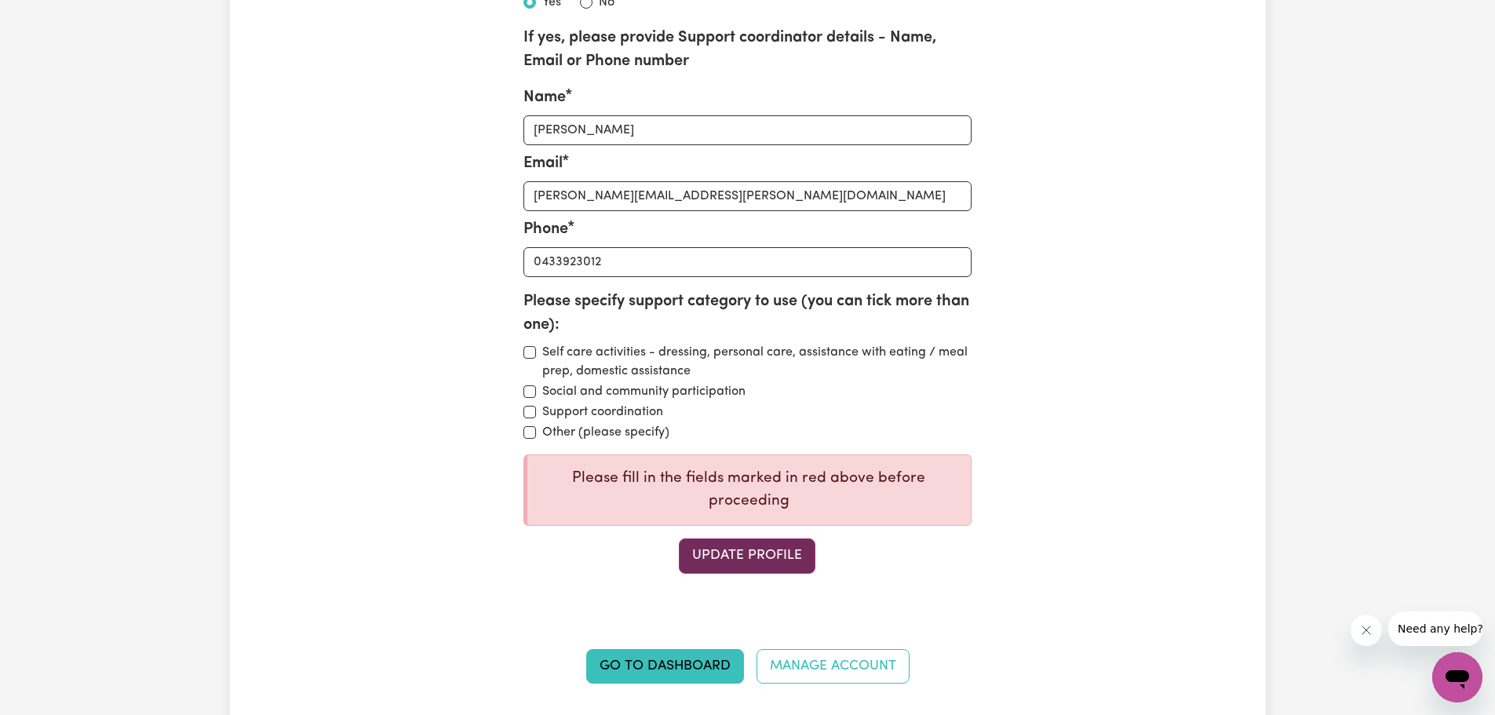
scroll to position [2536, 0]
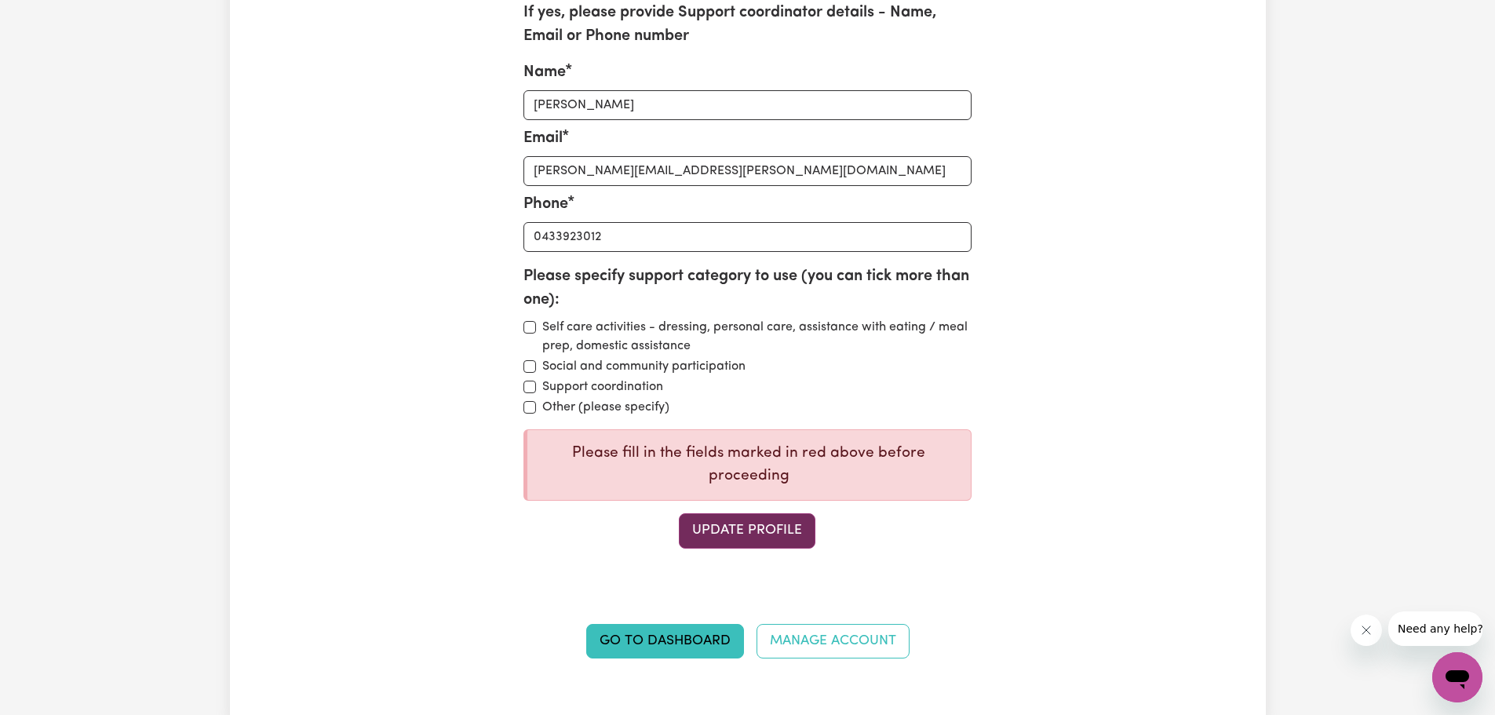
click at [786, 548] on button "Update Profile" at bounding box center [747, 530] width 137 height 35
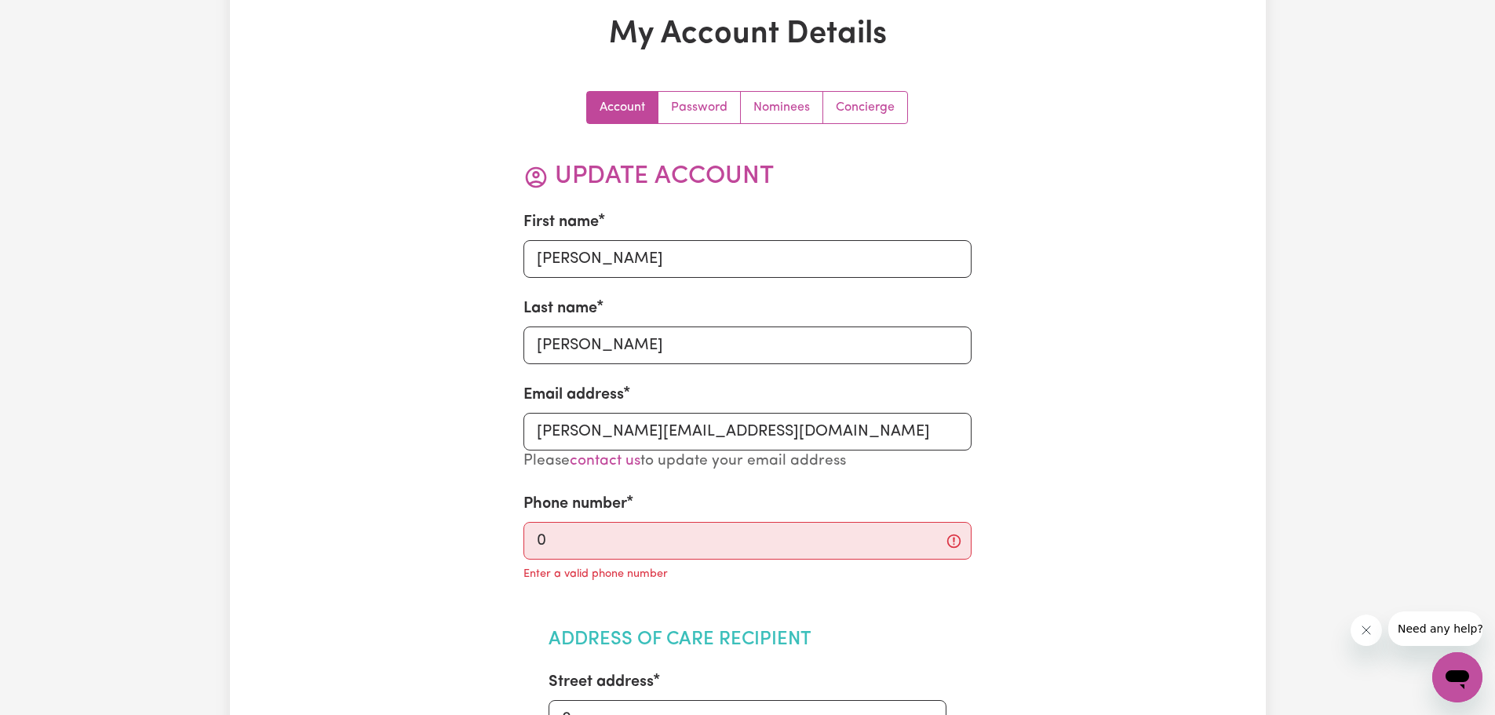
scroll to position [60, 0]
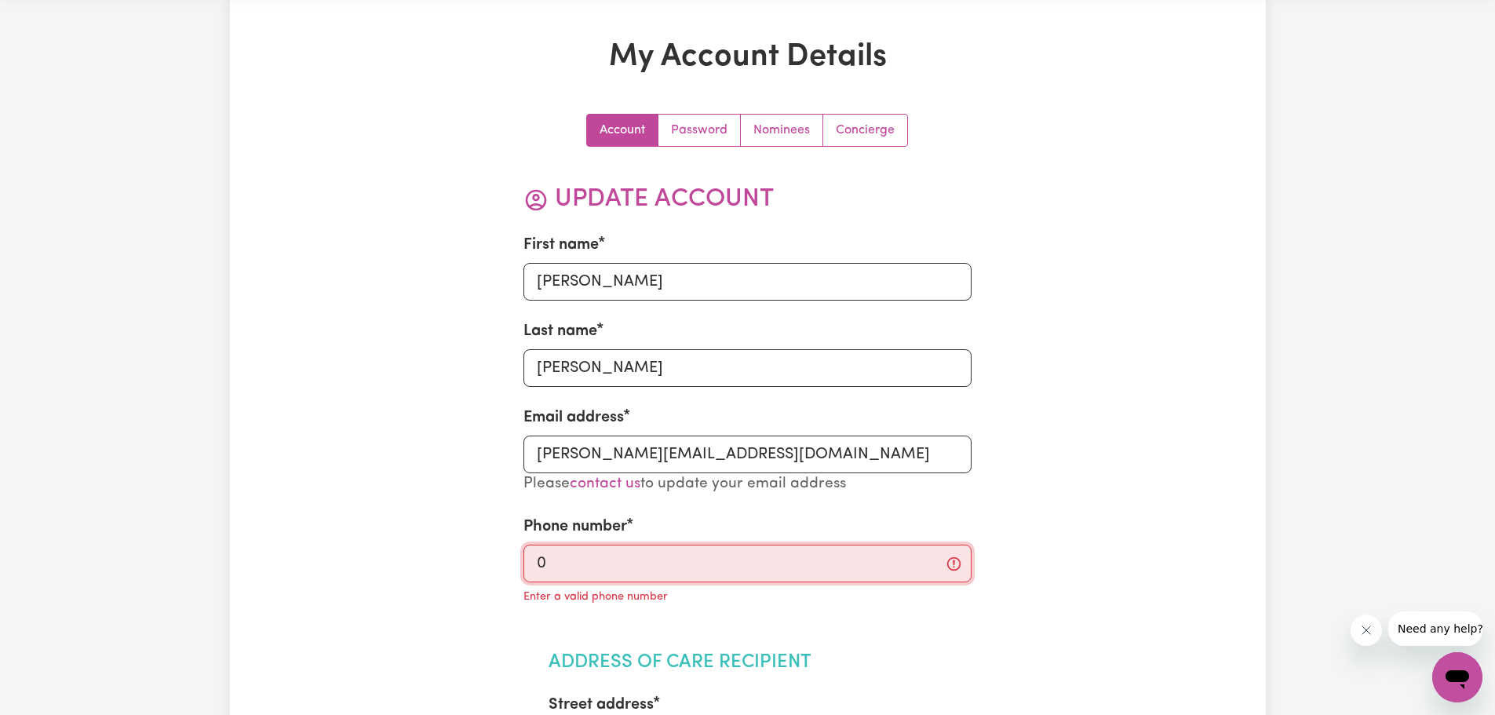
click at [592, 561] on input "0" at bounding box center [747, 564] width 448 height 38
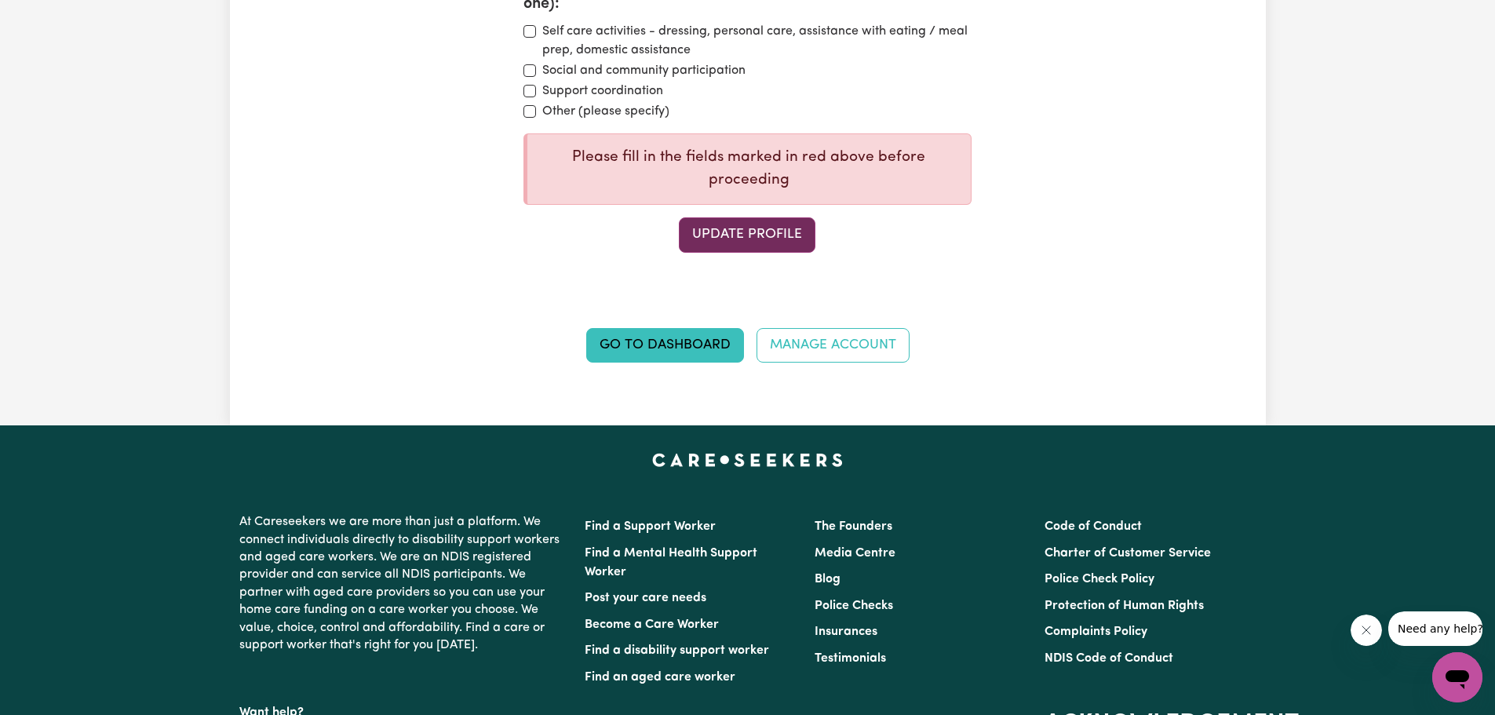
click at [744, 252] on button "Update Profile" at bounding box center [747, 234] width 137 height 35
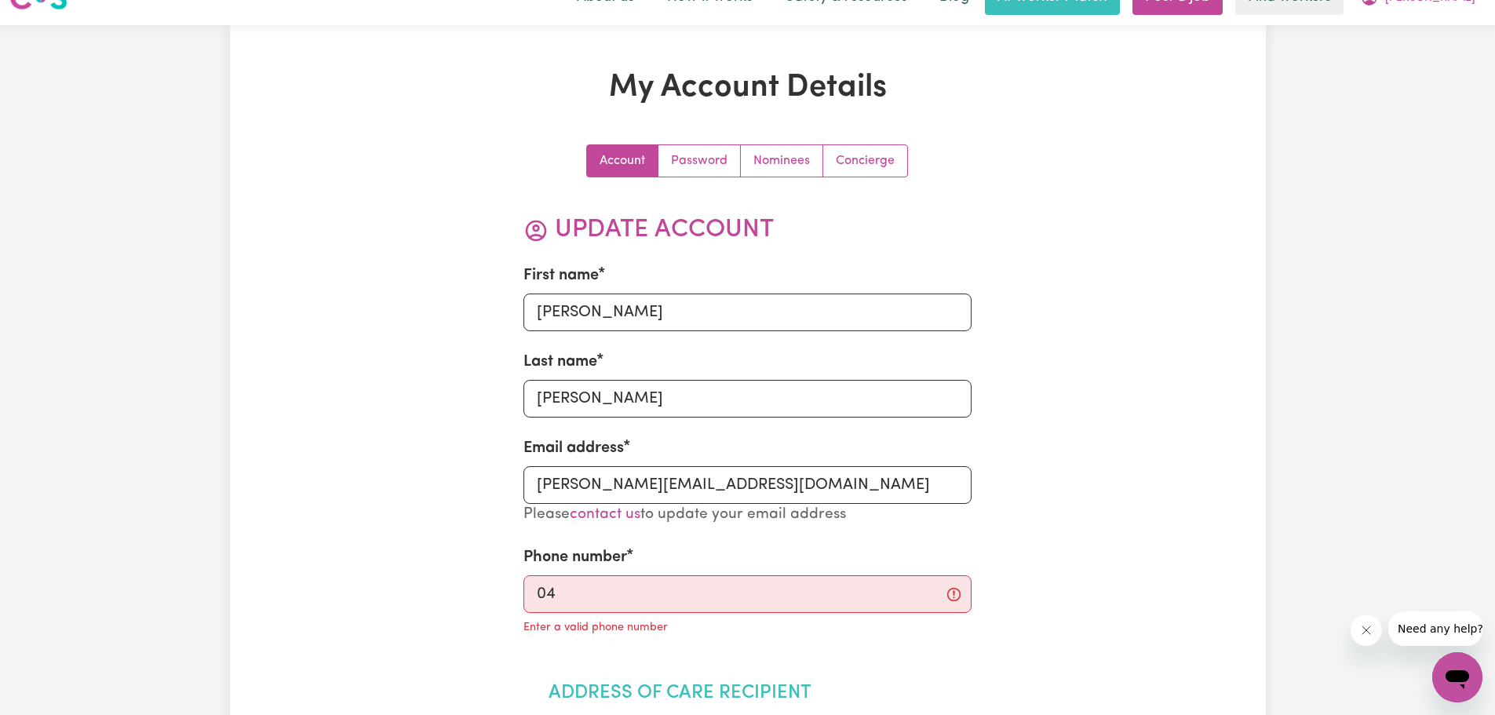
scroll to position [0, 0]
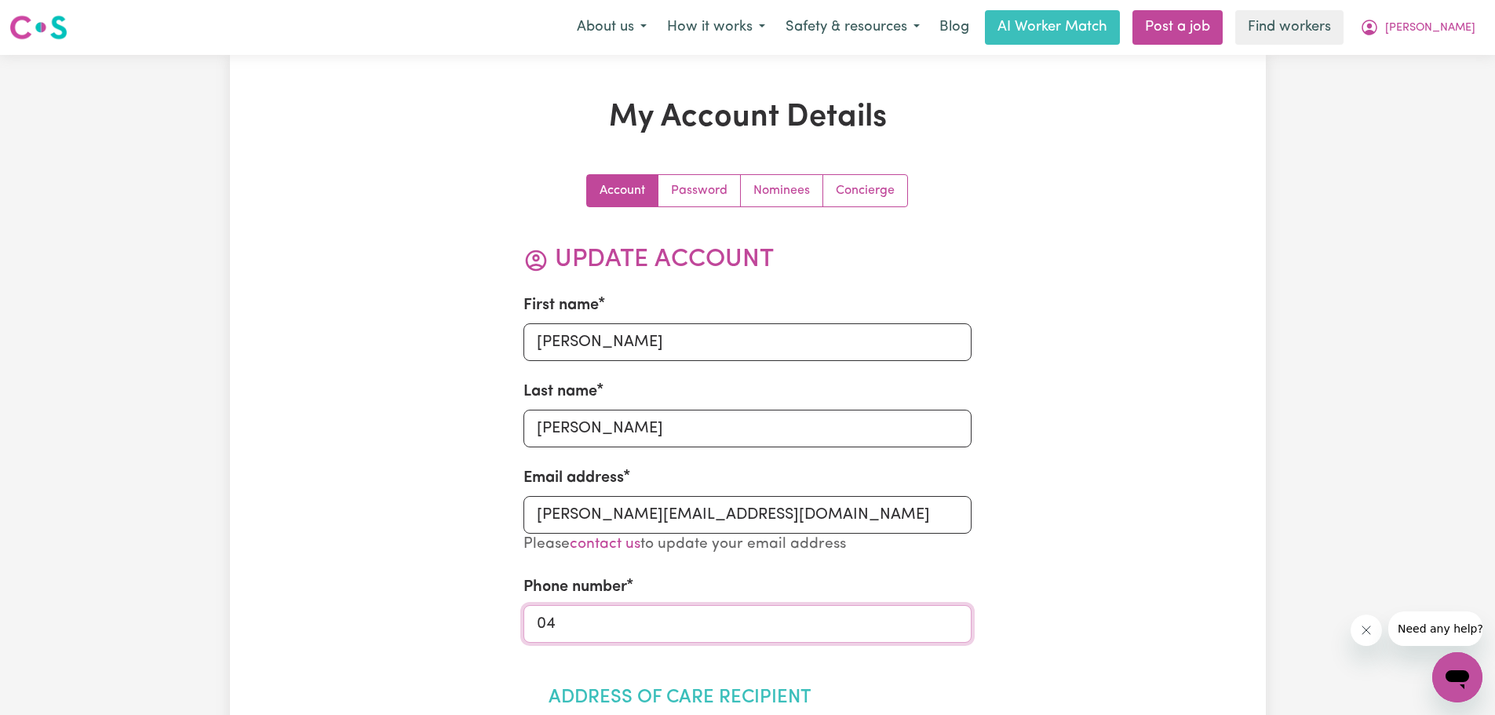
click at [599, 621] on input "04" at bounding box center [747, 624] width 448 height 38
type input "0452668101"
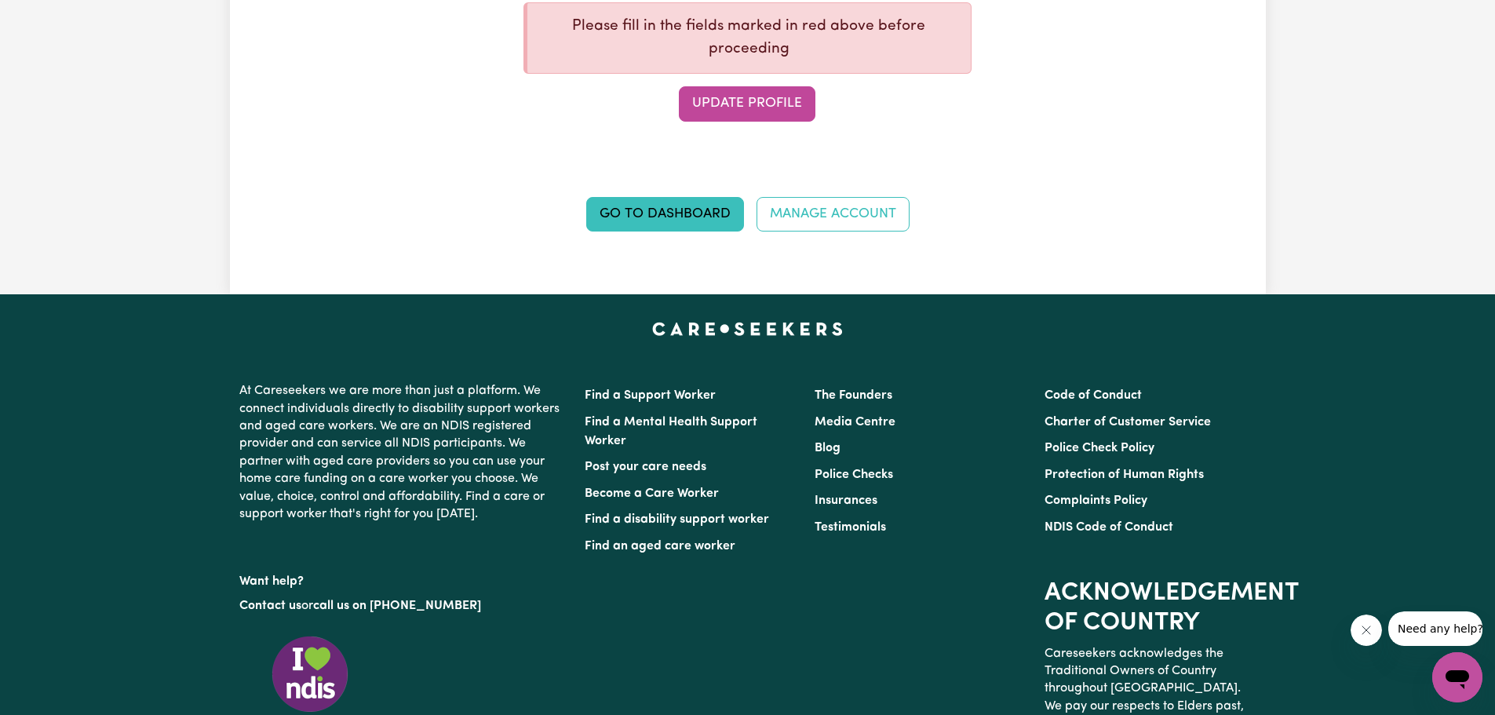
scroll to position [3061, 0]
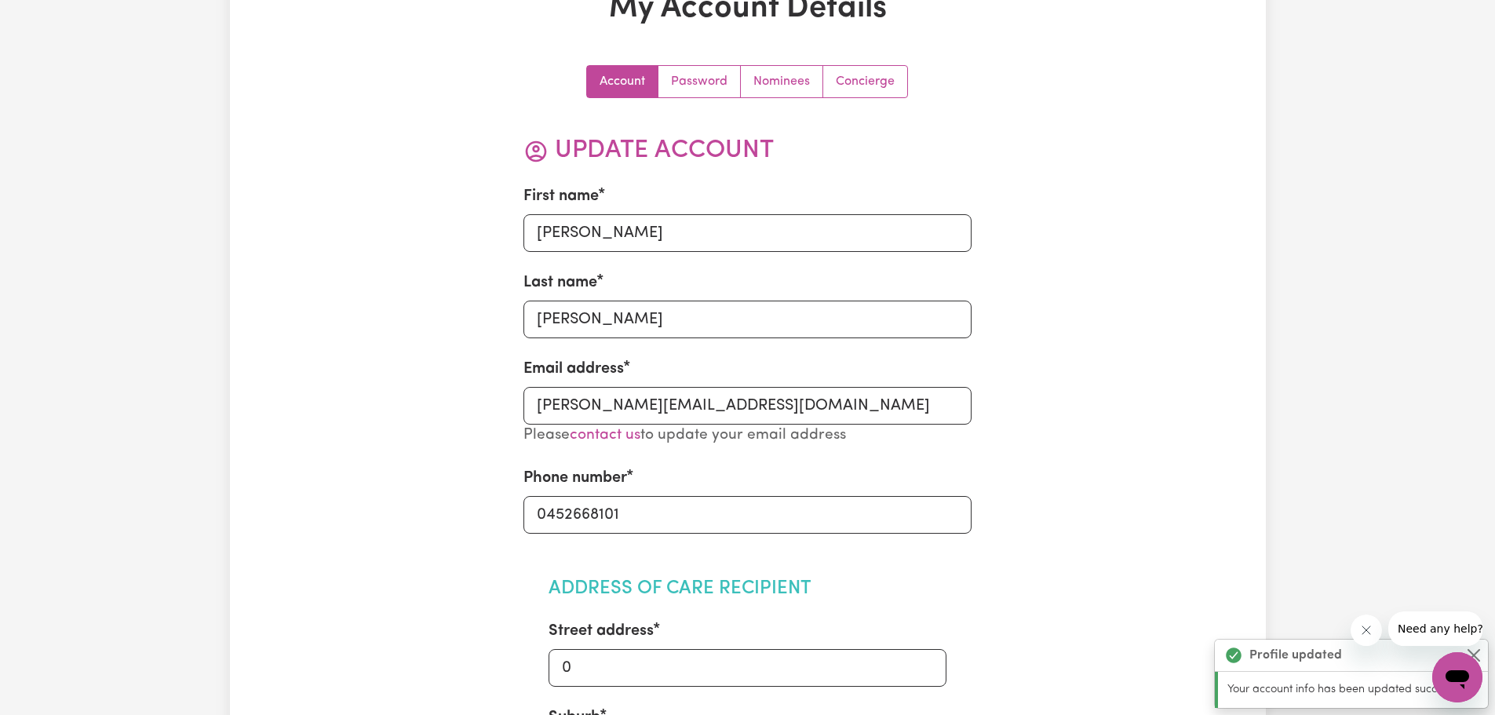
scroll to position [0, 0]
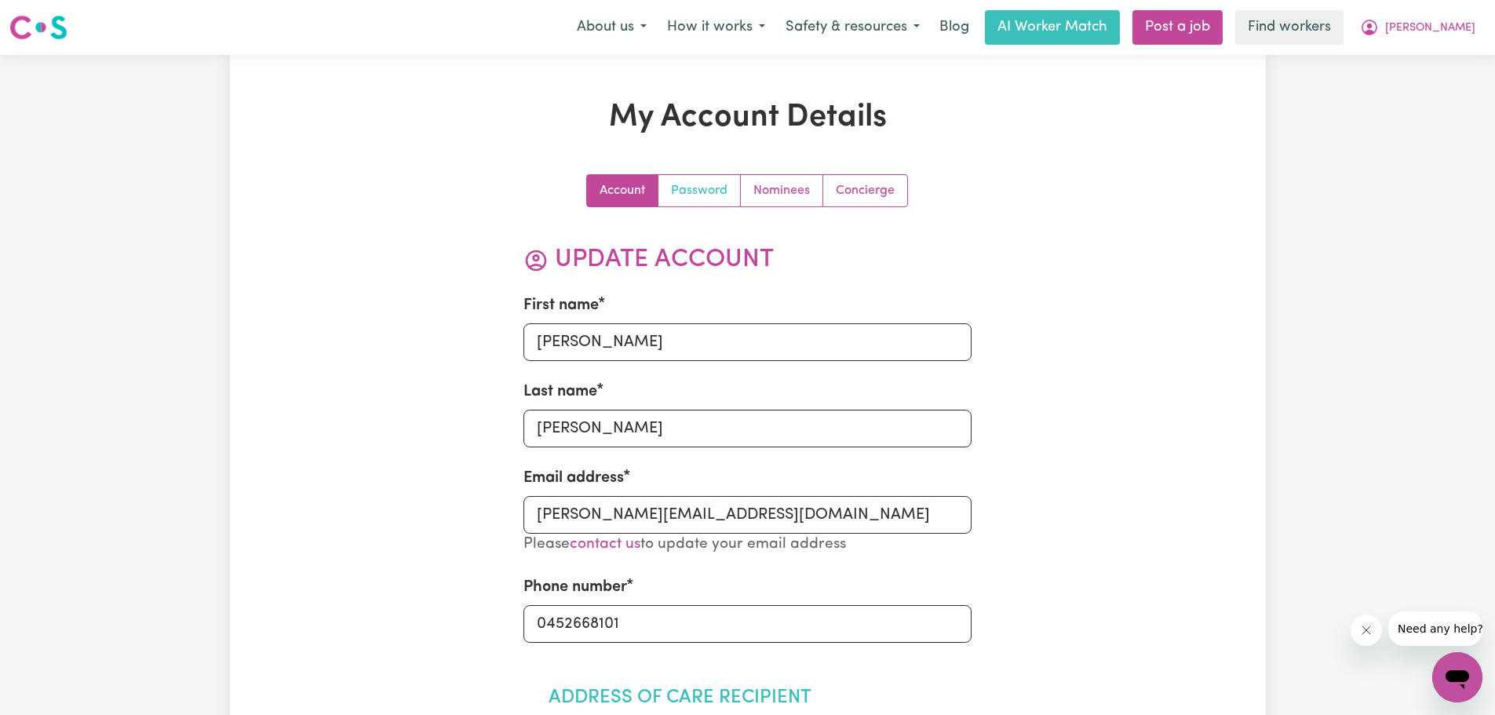
click at [716, 195] on link "Password" at bounding box center [699, 190] width 82 height 31
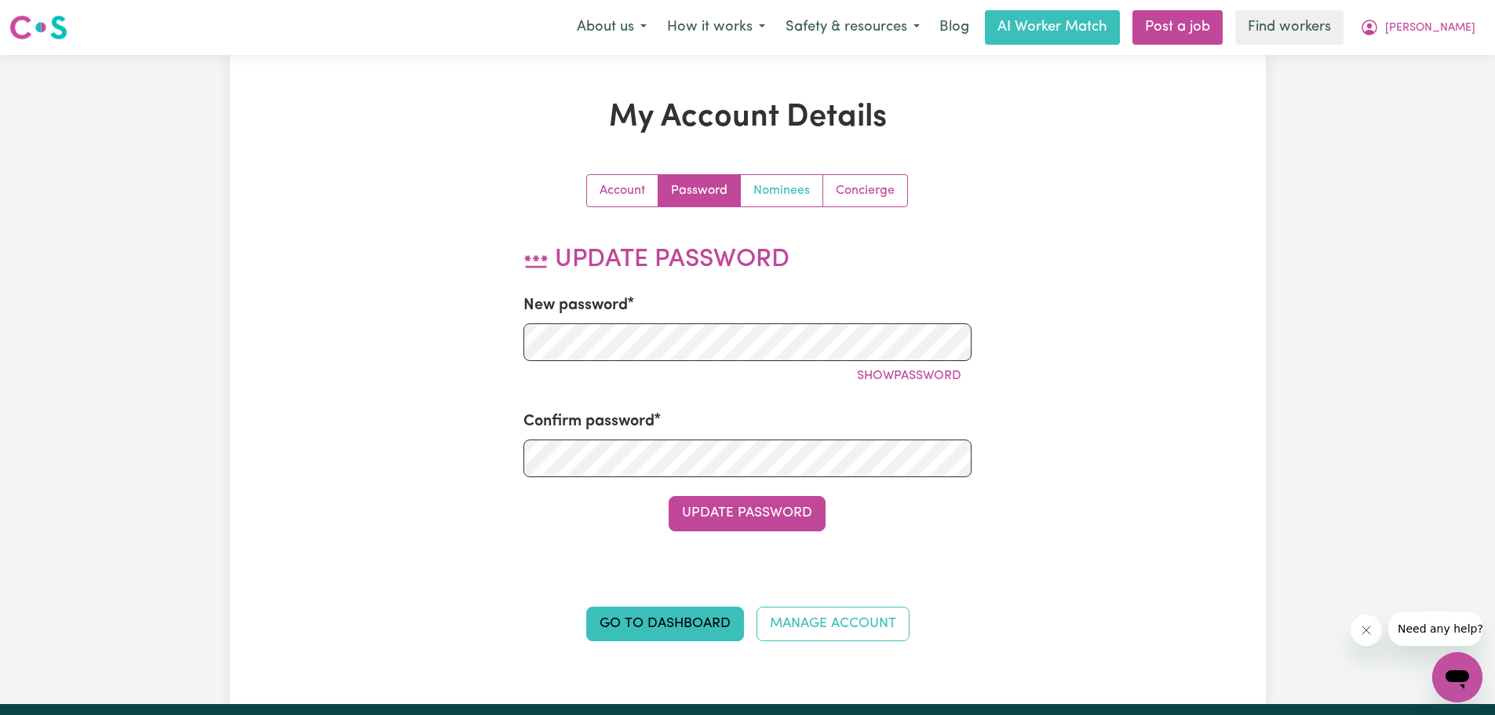
click at [776, 178] on link "Nominees" at bounding box center [782, 190] width 82 height 31
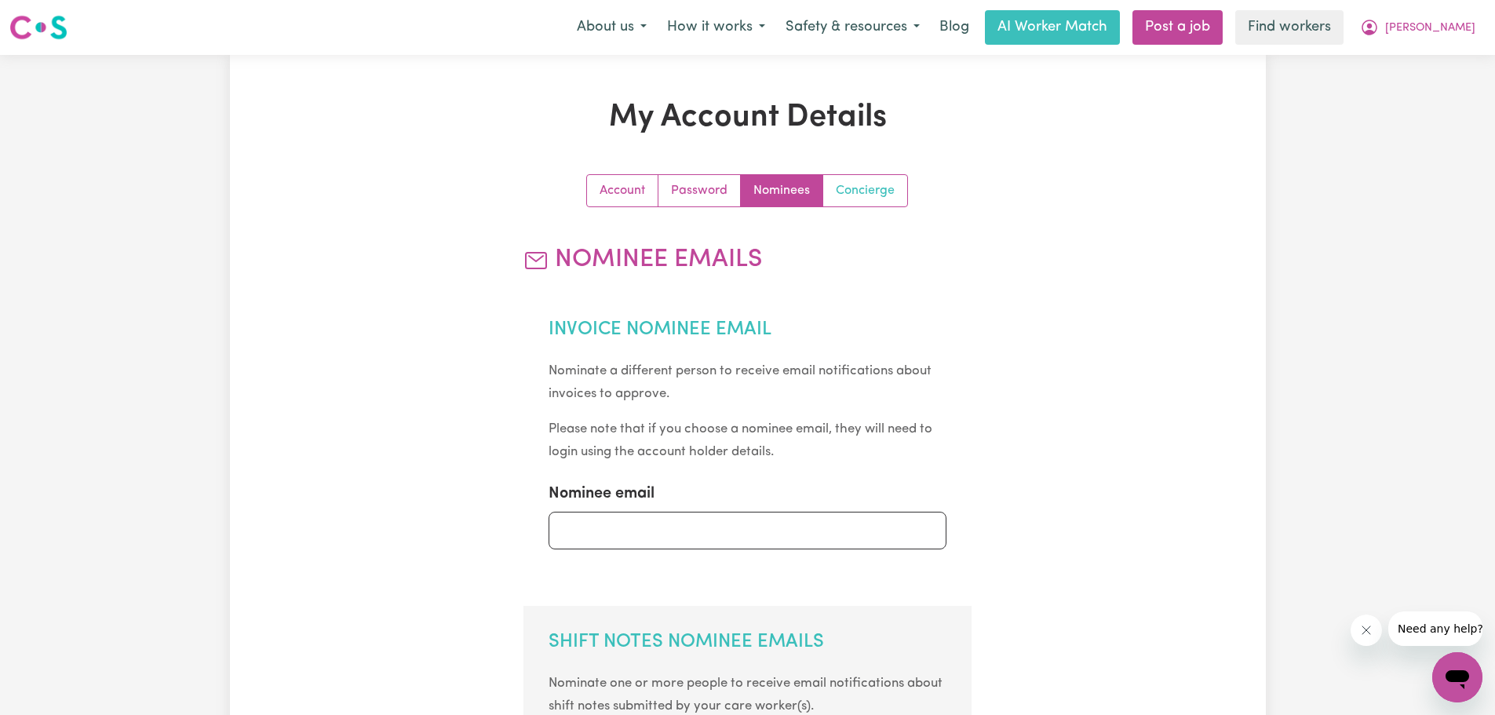
click at [873, 194] on link "Concierge" at bounding box center [865, 190] width 84 height 31
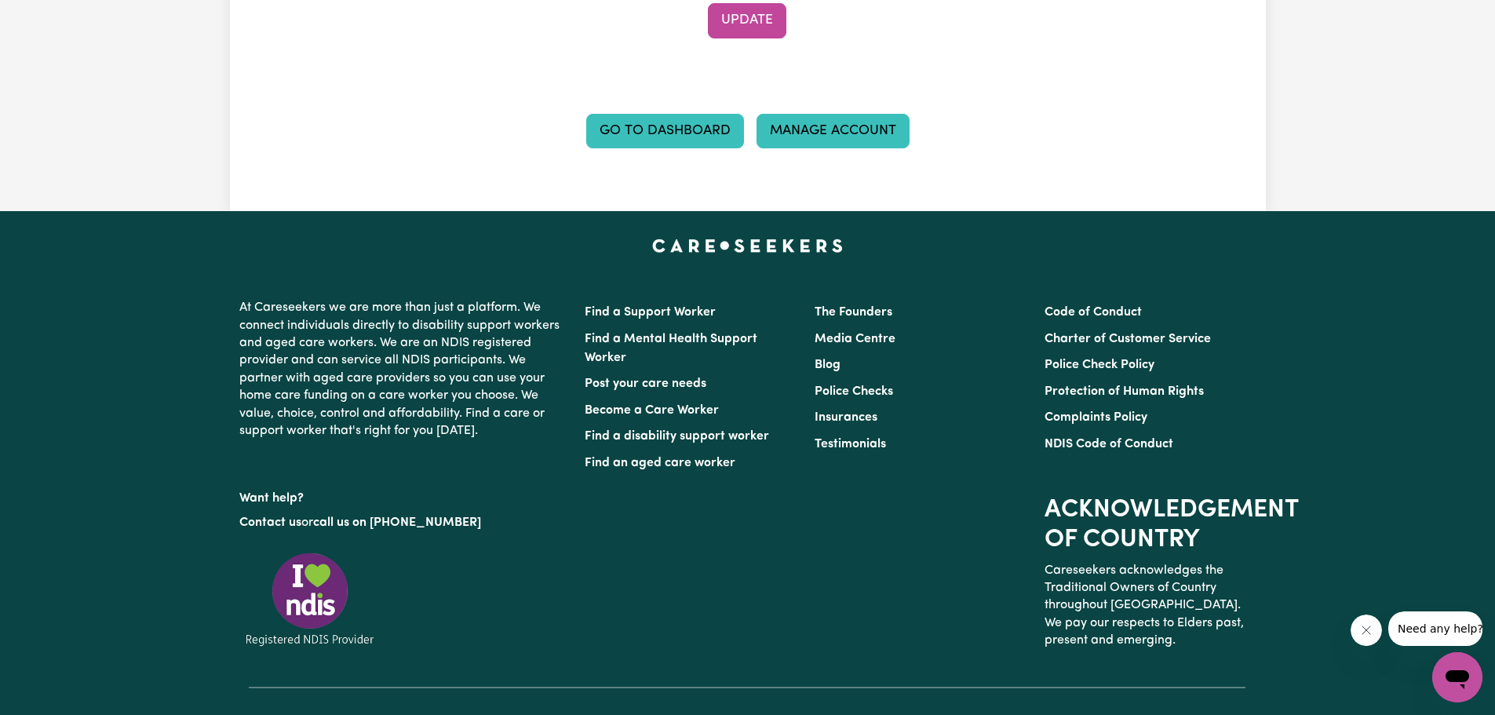
click at [809, 140] on link "Manage Account" at bounding box center [833, 131] width 153 height 35
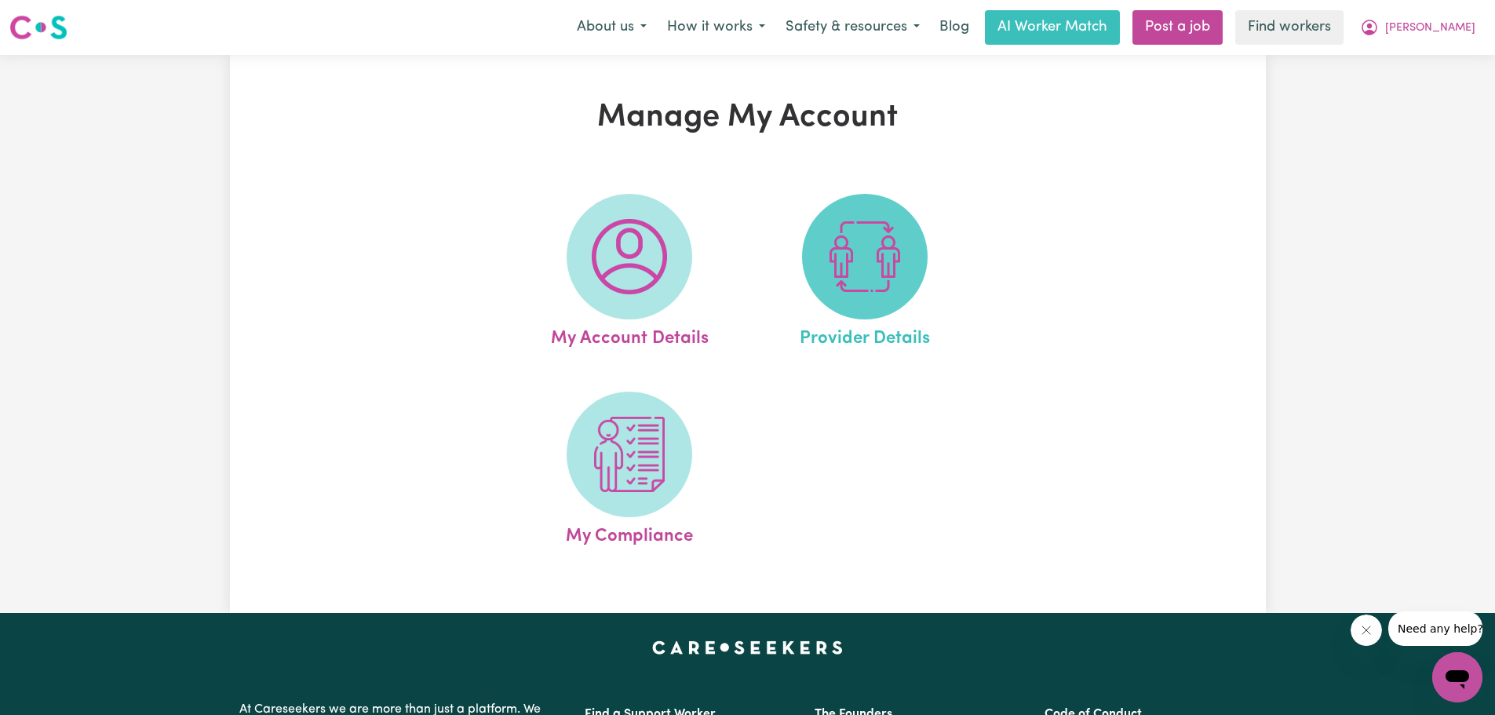
click at [879, 258] on img at bounding box center [864, 256] width 75 height 75
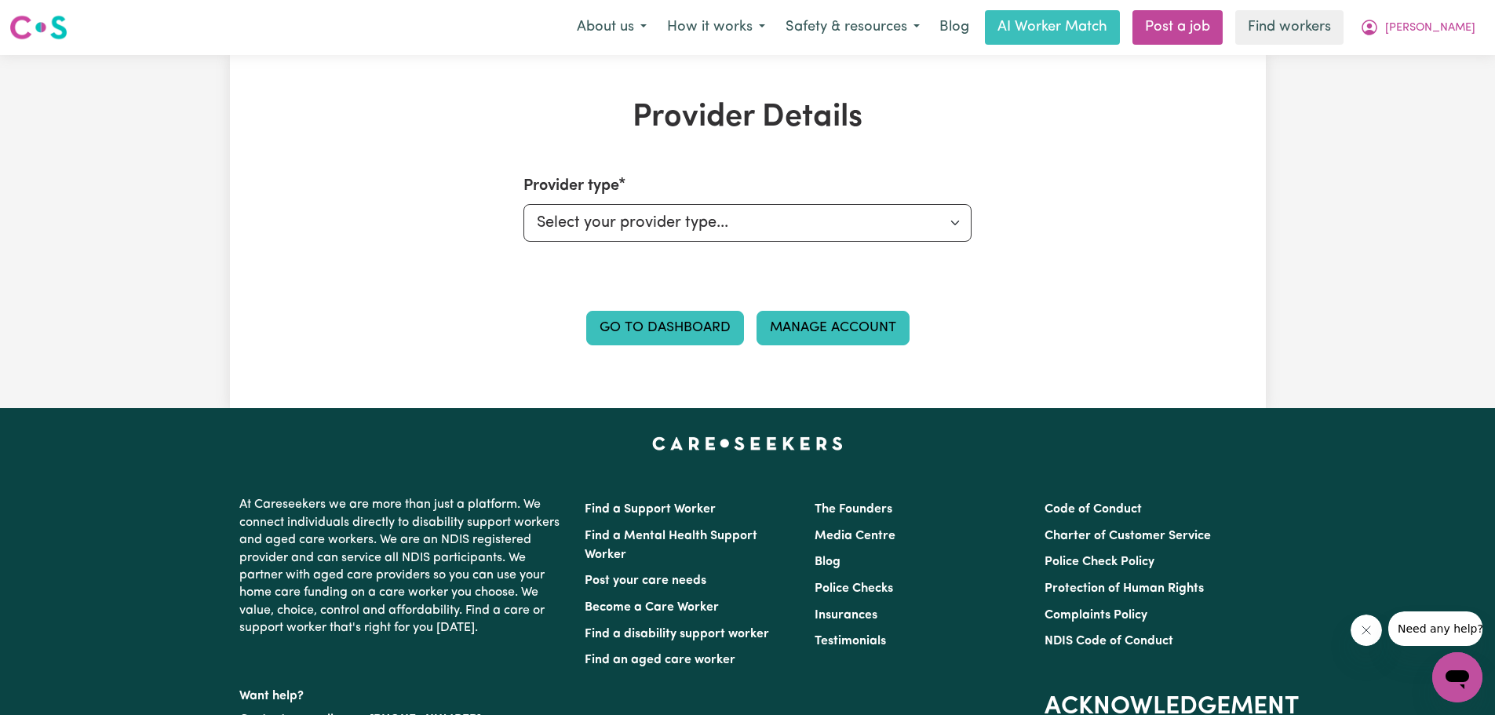
click at [841, 330] on link "Manage Account" at bounding box center [833, 328] width 153 height 35
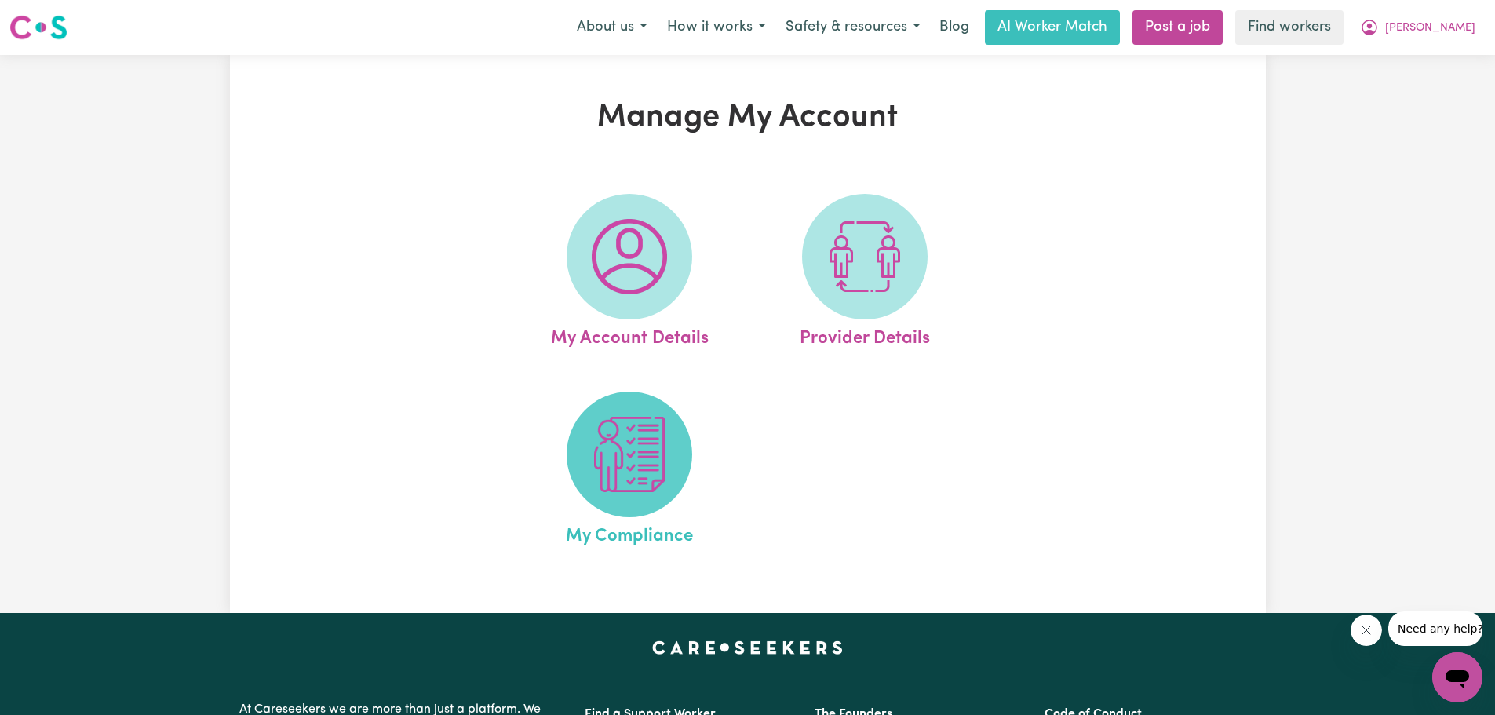
click at [633, 480] on img at bounding box center [629, 454] width 75 height 75
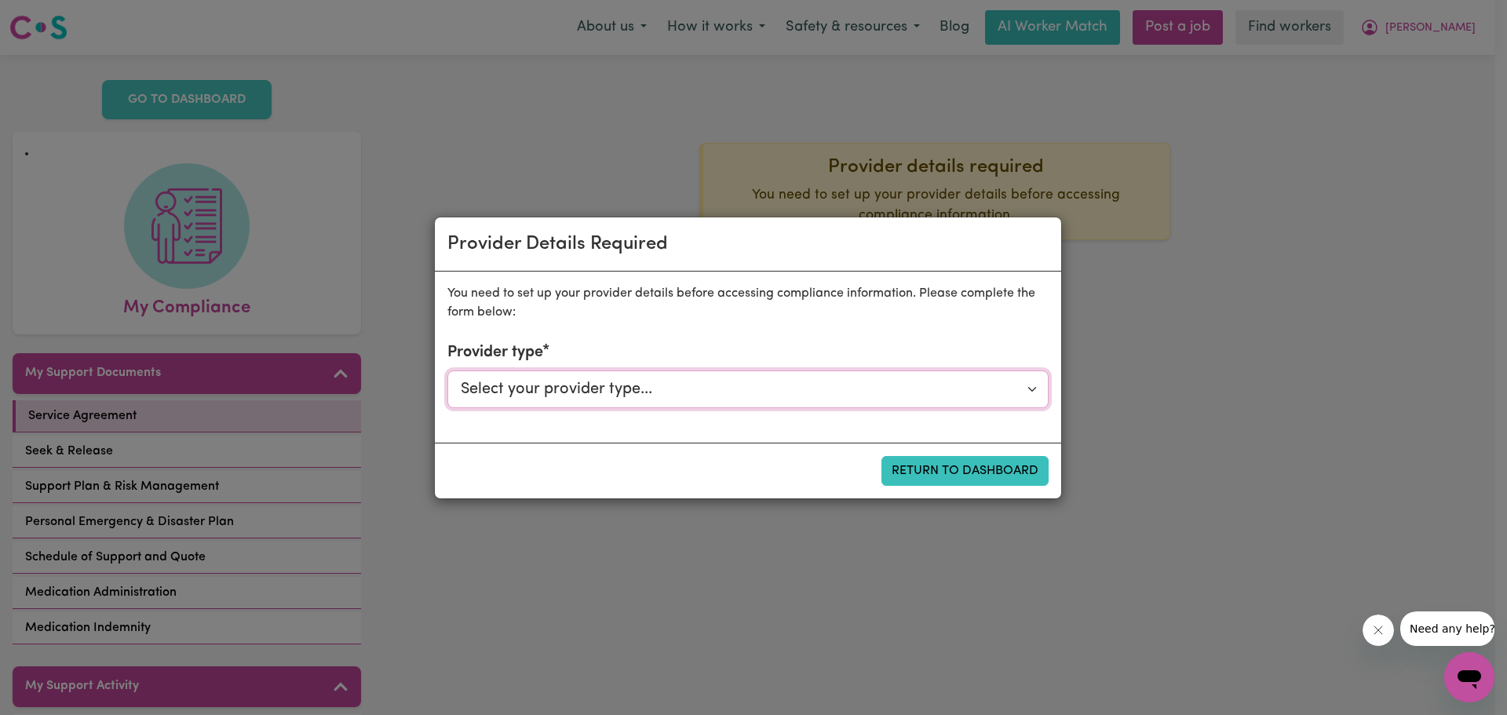
click at [845, 391] on select "Select your provider type... Privately Aged Care / Home Care Package NDIS Fundi…" at bounding box center [747, 389] width 601 height 38
click at [185, 454] on div "Provider Details Required You need to set up your provider details before acces…" at bounding box center [753, 357] width 1507 height 715
click at [547, 395] on select "Select your provider type... Privately Aged Care / Home Care Package NDIS Fundi…" at bounding box center [747, 389] width 601 height 38
click at [1037, 474] on button "Return to Dashboard" at bounding box center [964, 471] width 167 height 30
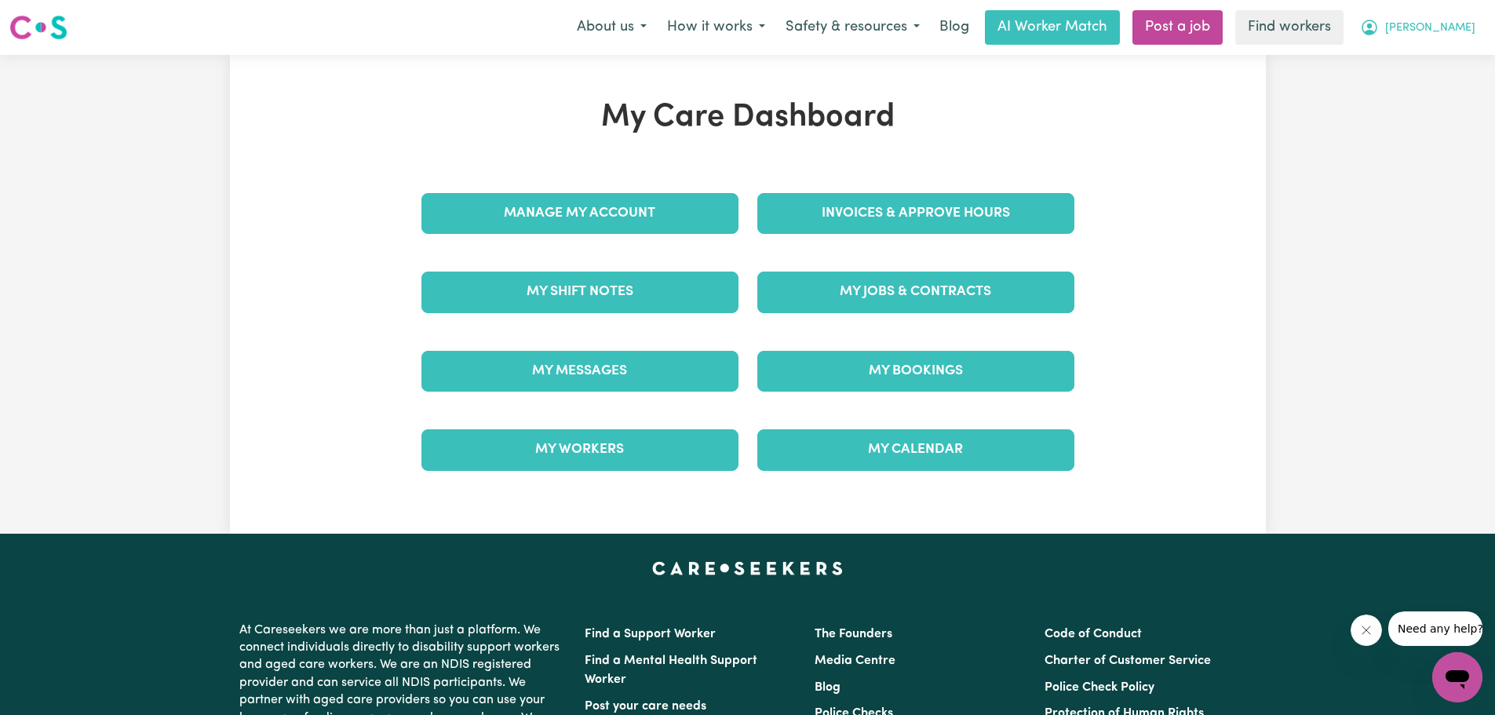
click at [1451, 31] on span "[PERSON_NAME]" at bounding box center [1430, 28] width 90 height 17
click at [1451, 53] on link "My Dashboard" at bounding box center [1423, 61] width 124 height 30
click at [879, 271] on div "My Jobs & Contracts" at bounding box center [916, 292] width 336 height 78
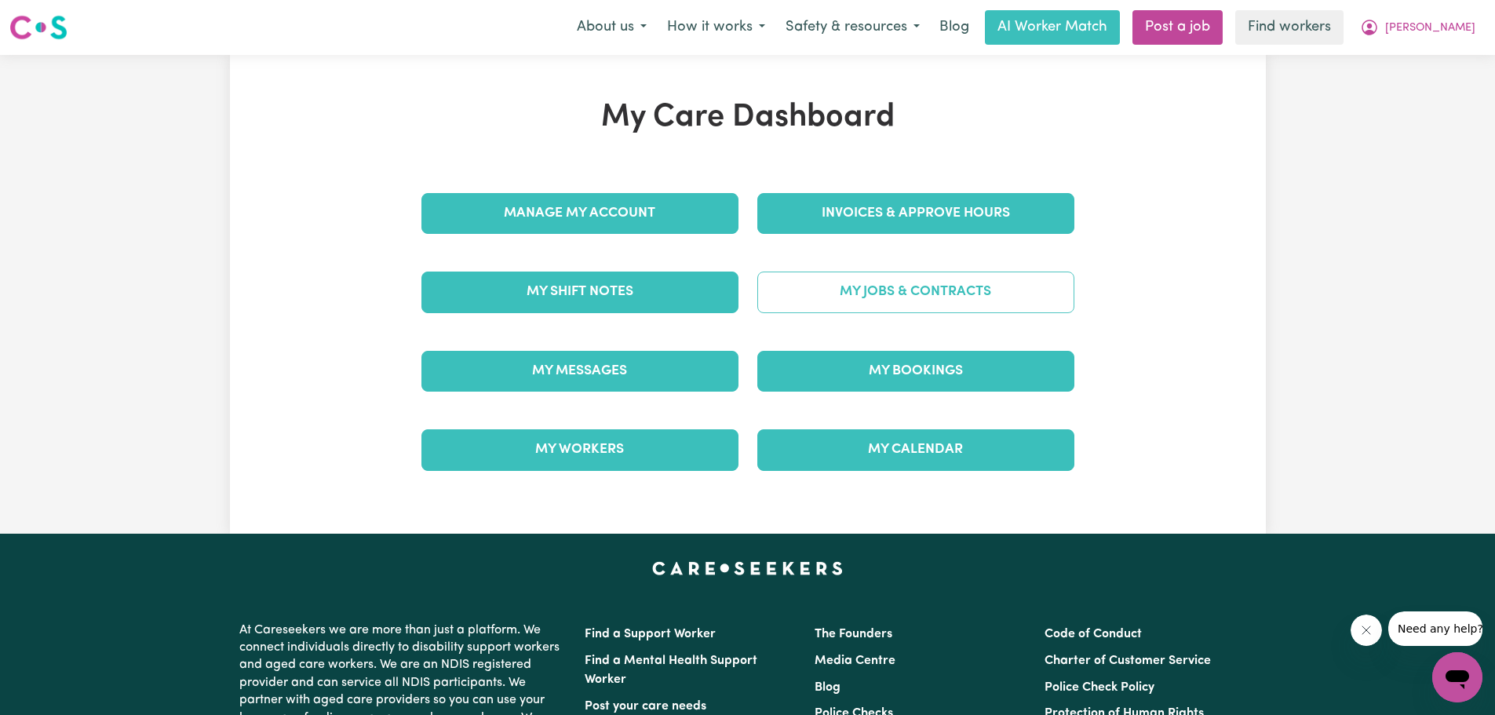
click at [873, 284] on link "My Jobs & Contracts" at bounding box center [915, 292] width 317 height 41
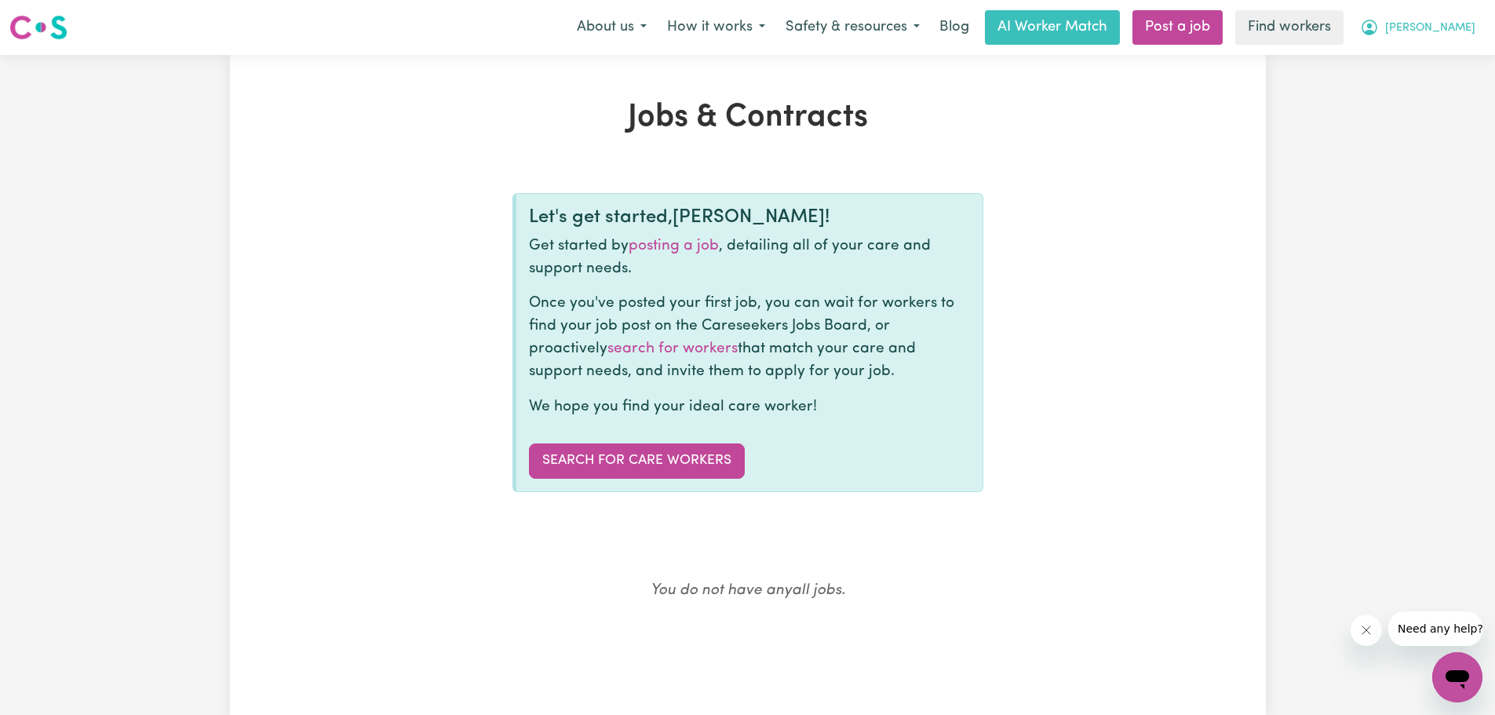
click at [1449, 31] on span "[PERSON_NAME]" at bounding box center [1430, 28] width 90 height 17
click at [1445, 65] on link "My Dashboard" at bounding box center [1423, 61] width 124 height 30
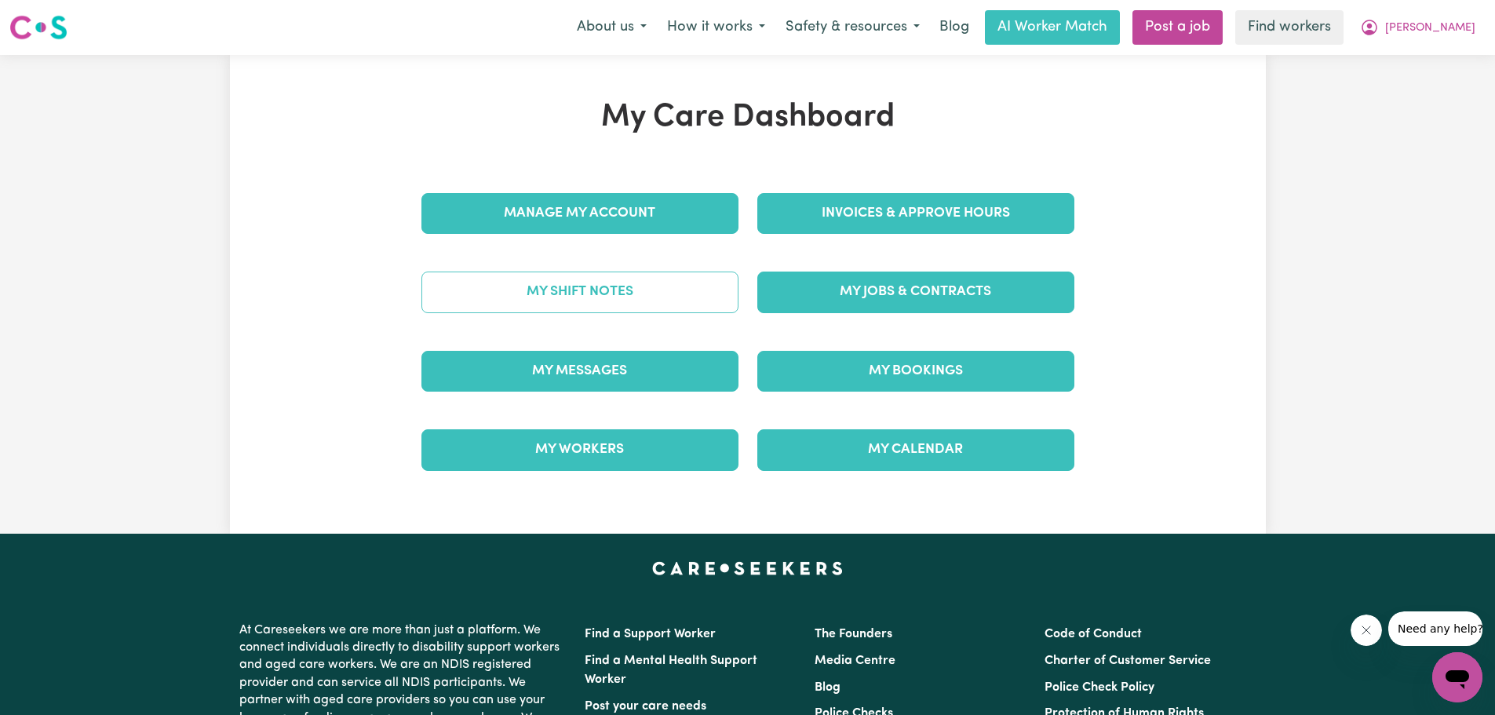
click at [613, 290] on link "My Shift Notes" at bounding box center [579, 292] width 317 height 41
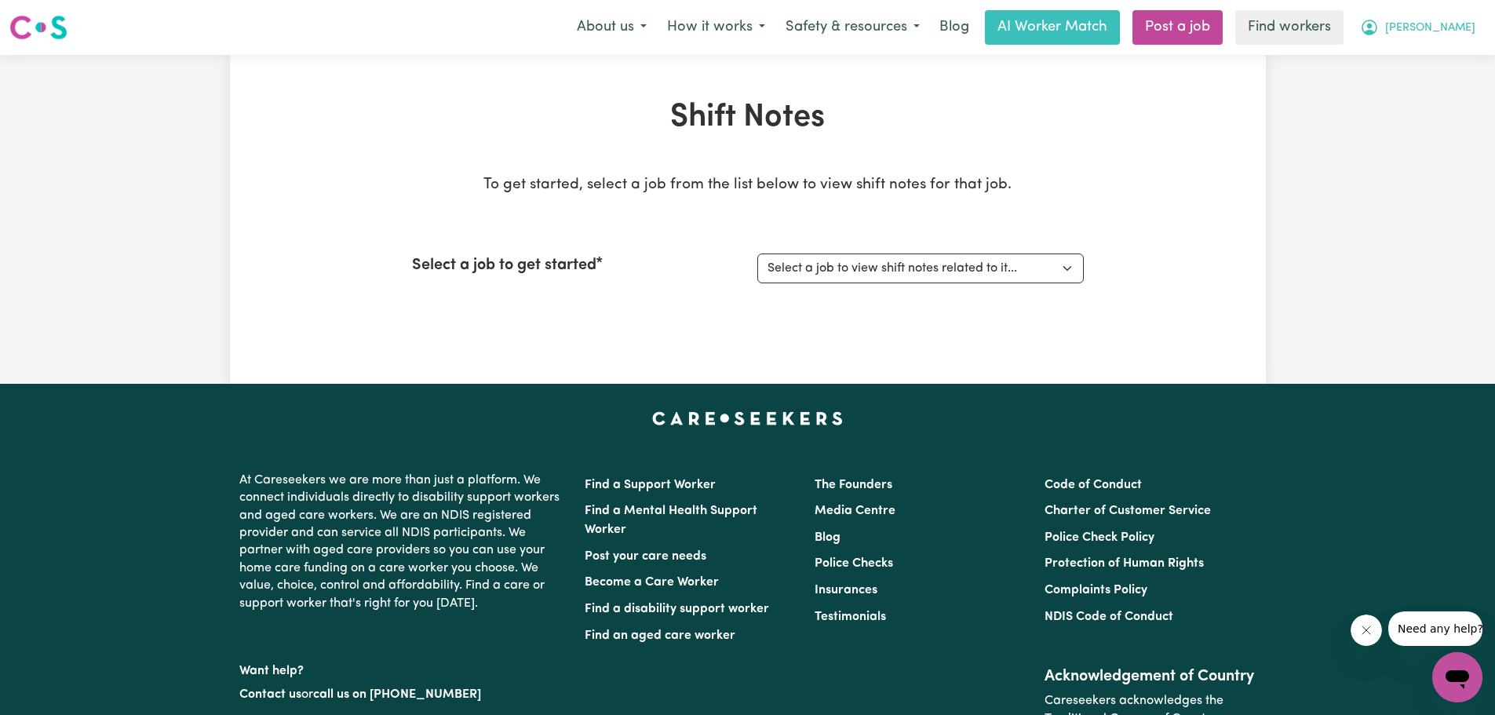
click at [1444, 34] on span "[PERSON_NAME]" at bounding box center [1430, 28] width 90 height 17
click at [1441, 62] on link "My Dashboard" at bounding box center [1423, 61] width 124 height 30
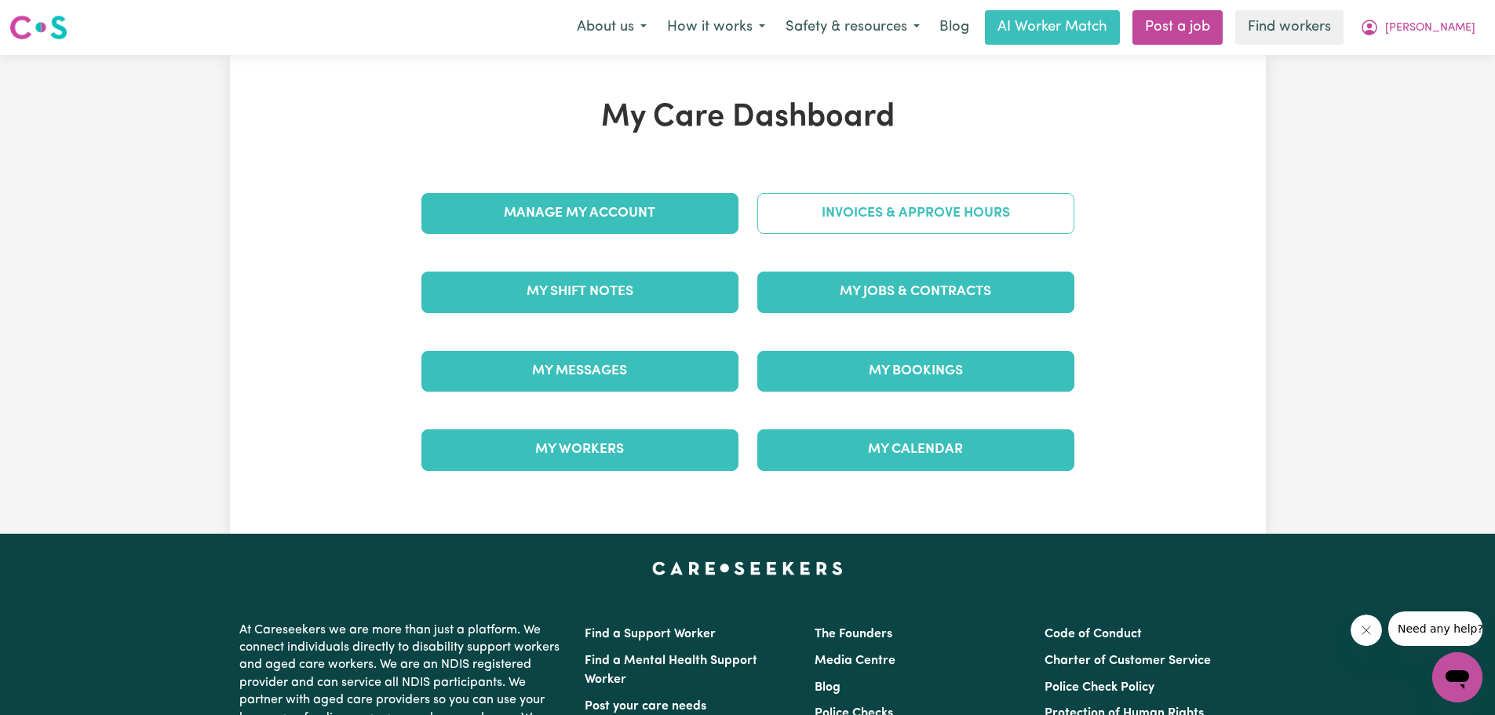
click at [908, 210] on link "Invoices & Approve Hours" at bounding box center [915, 213] width 317 height 41
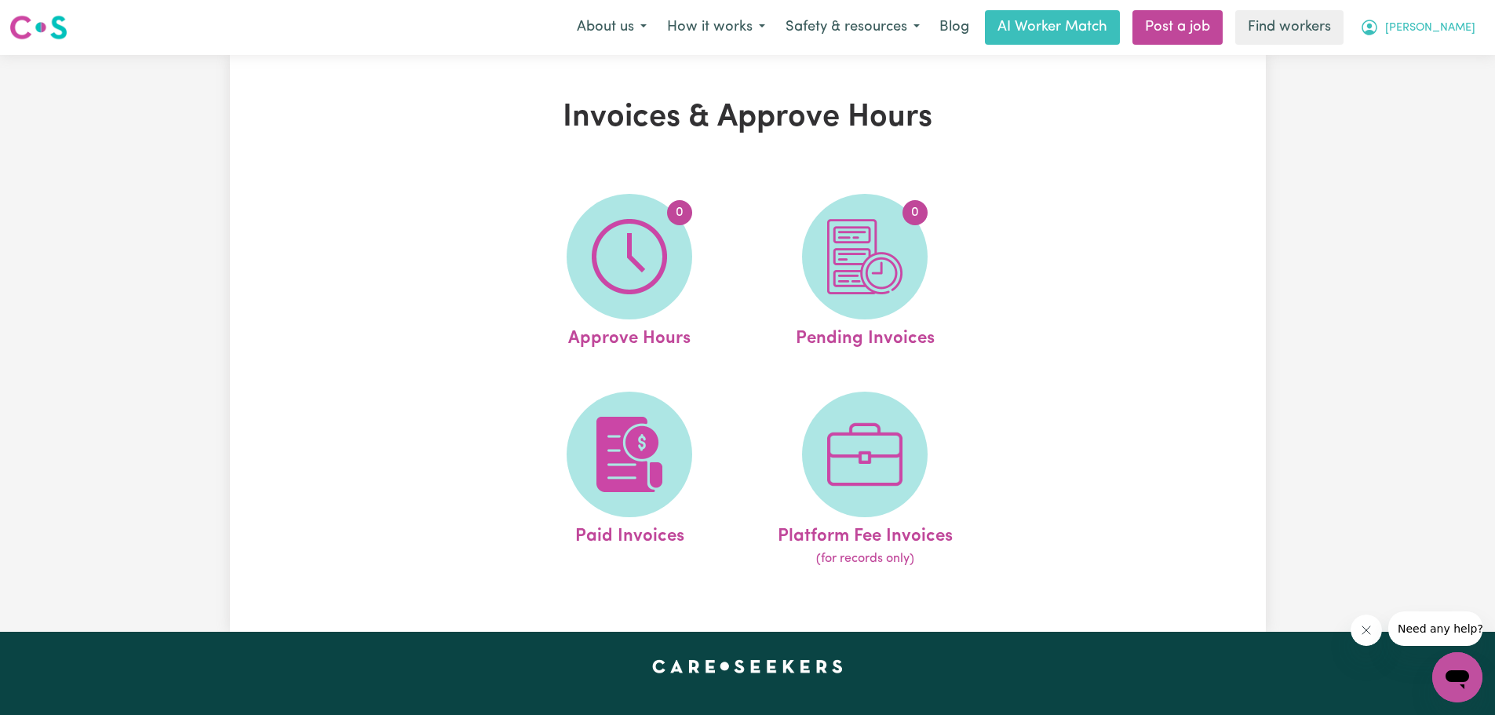
click at [1470, 33] on span "[PERSON_NAME]" at bounding box center [1430, 28] width 90 height 17
click at [1446, 58] on link "My Dashboard" at bounding box center [1423, 61] width 124 height 30
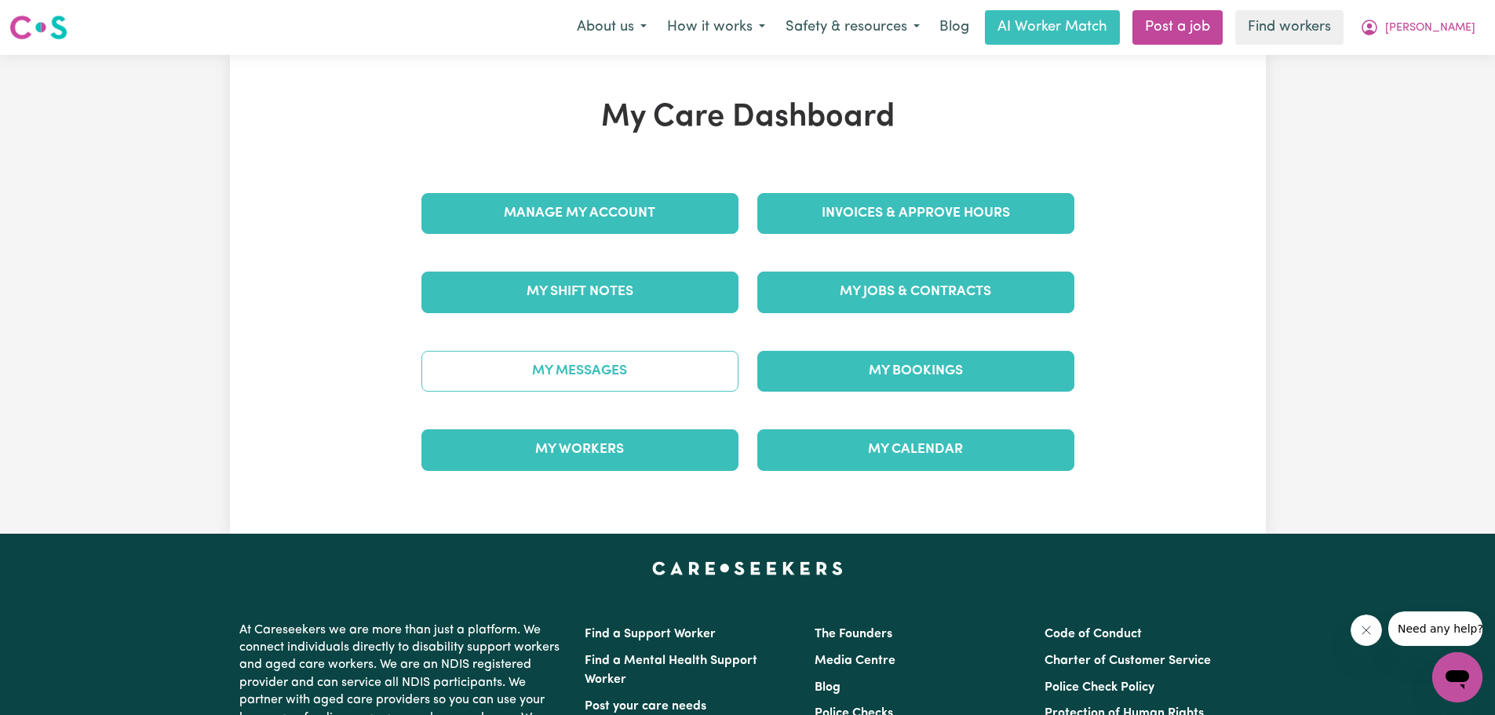
click at [638, 371] on link "My Messages" at bounding box center [579, 371] width 317 height 41
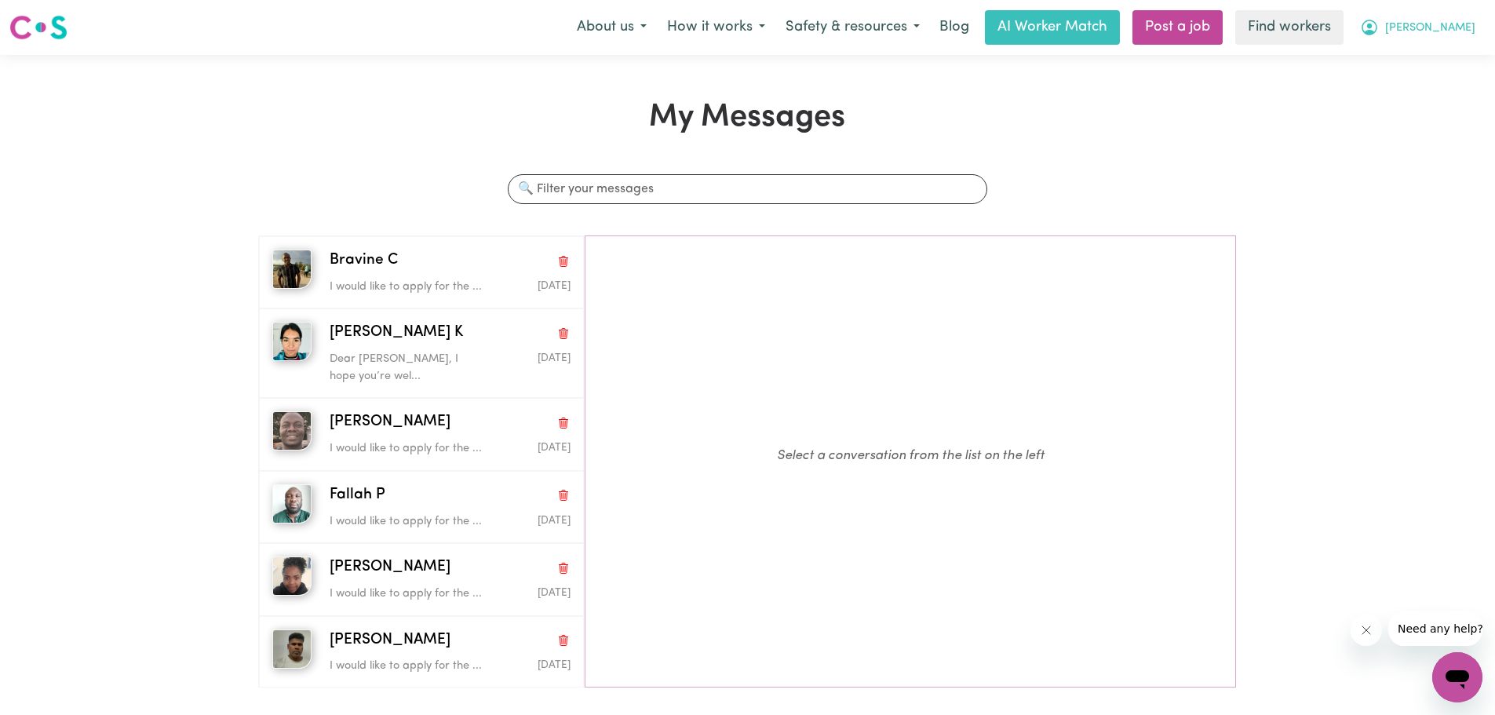
click at [1453, 31] on span "[PERSON_NAME]" at bounding box center [1430, 28] width 90 height 17
click at [1437, 53] on link "My Dashboard" at bounding box center [1423, 61] width 124 height 30
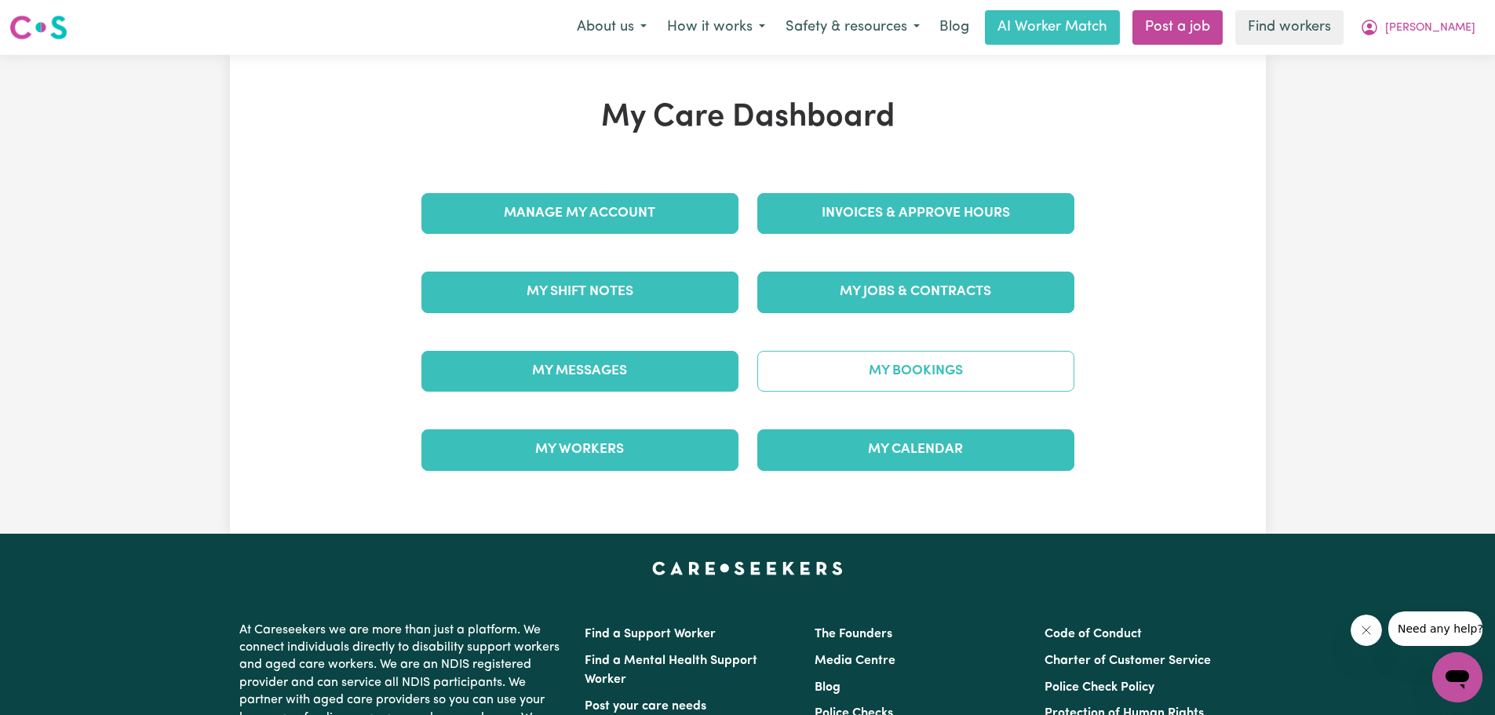
click at [1011, 381] on link "My Bookings" at bounding box center [915, 371] width 317 height 41
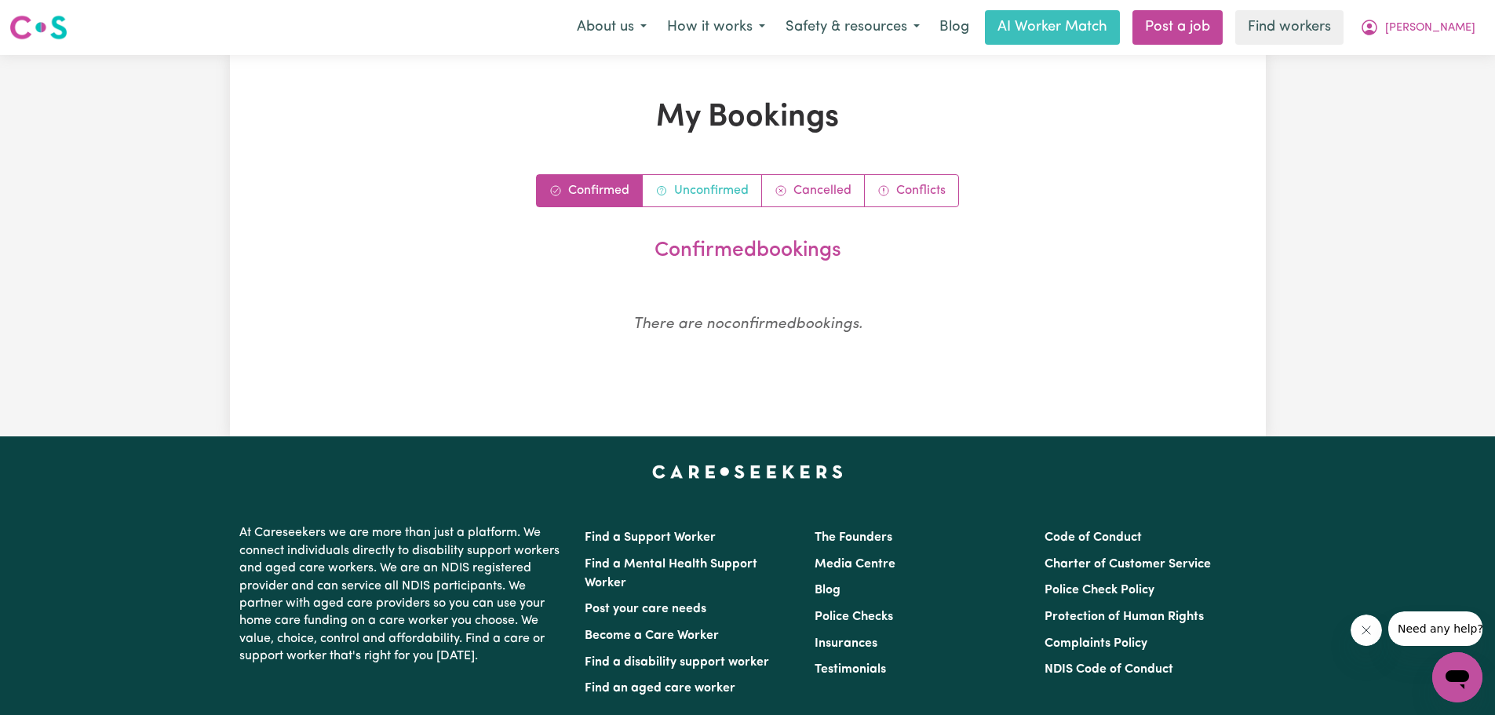
click at [720, 186] on link "Unconfirmed" at bounding box center [702, 190] width 119 height 31
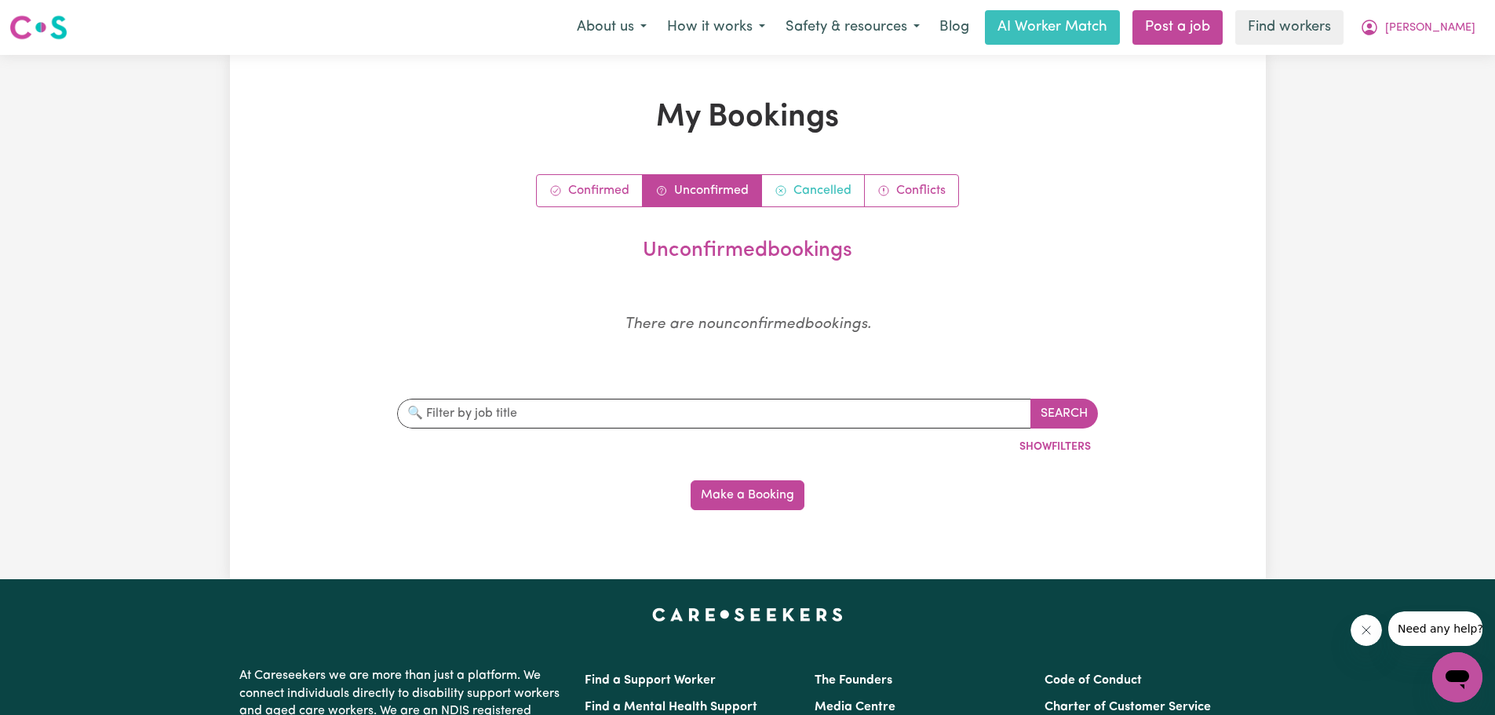
click at [822, 196] on link "Cancelled" at bounding box center [813, 190] width 103 height 31
click at [934, 197] on link "Conflicts" at bounding box center [911, 190] width 93 height 31
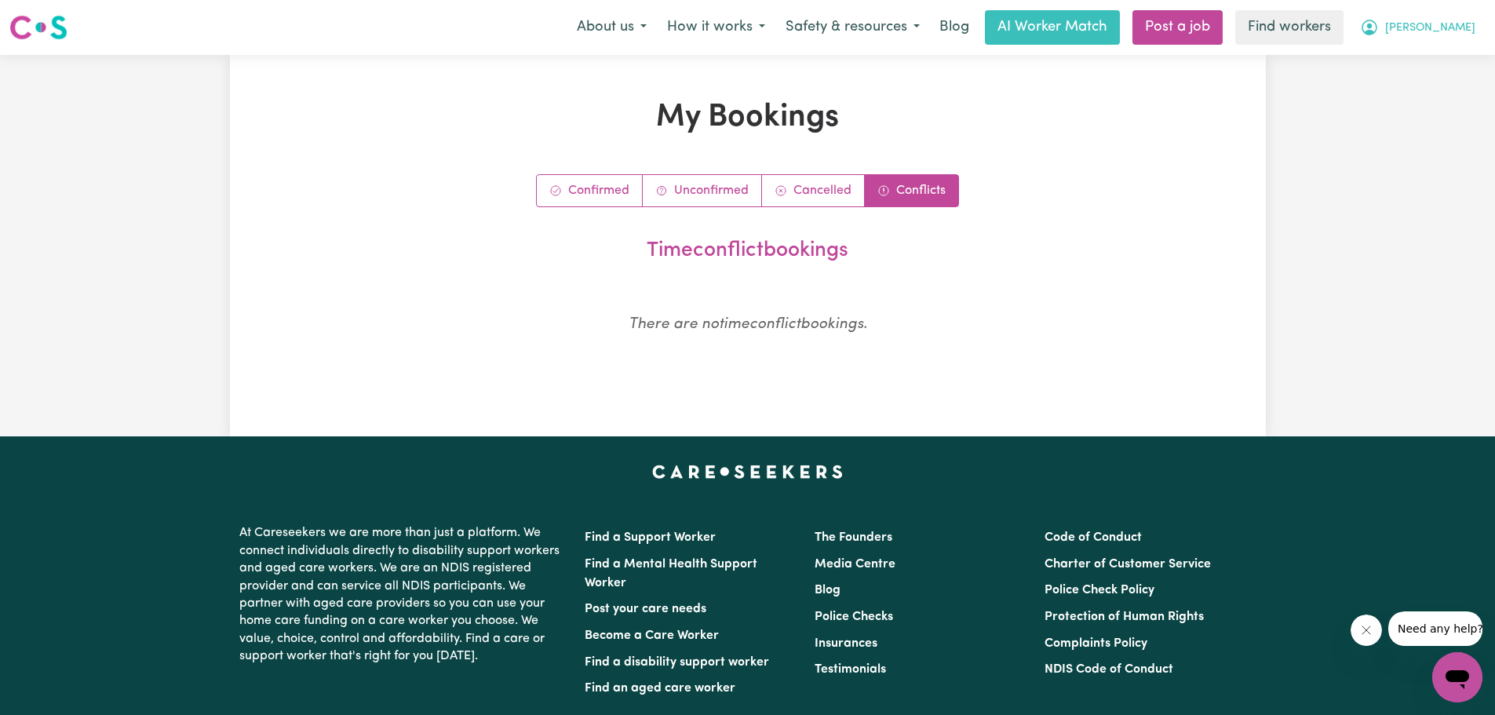
click at [1454, 33] on span "[PERSON_NAME]" at bounding box center [1430, 28] width 90 height 17
click at [1434, 64] on link "My Dashboard" at bounding box center [1423, 61] width 124 height 30
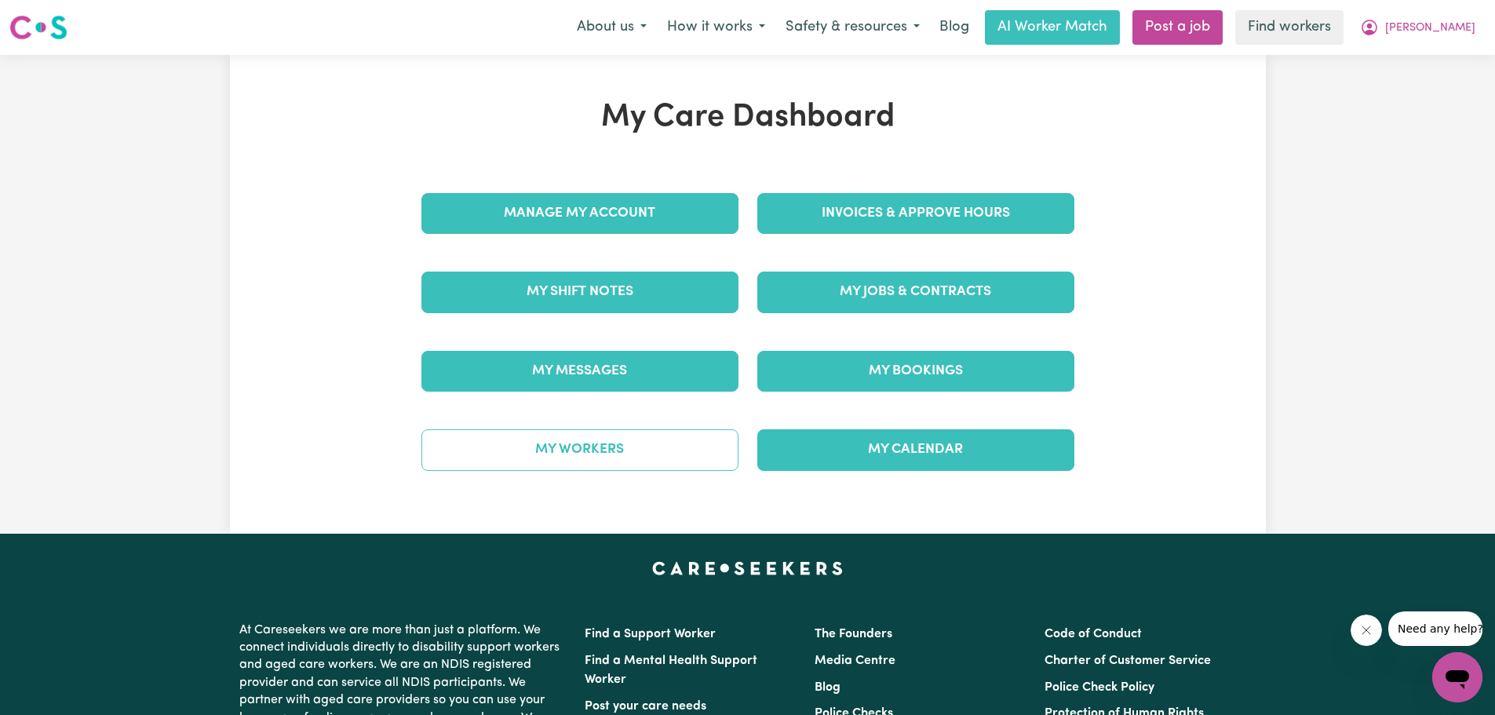
click at [661, 435] on link "My Workers" at bounding box center [579, 449] width 317 height 41
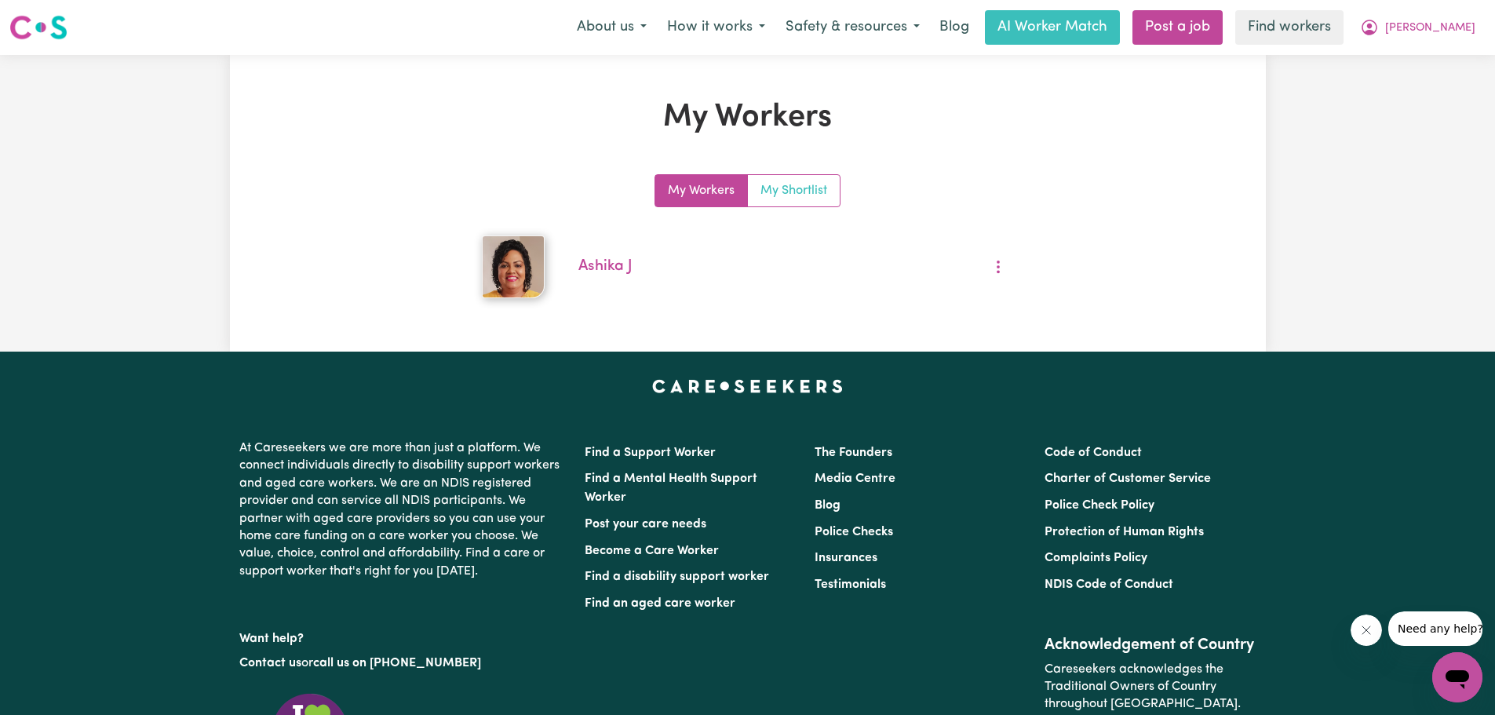
click at [758, 195] on link "My Shortlist" at bounding box center [794, 190] width 92 height 31
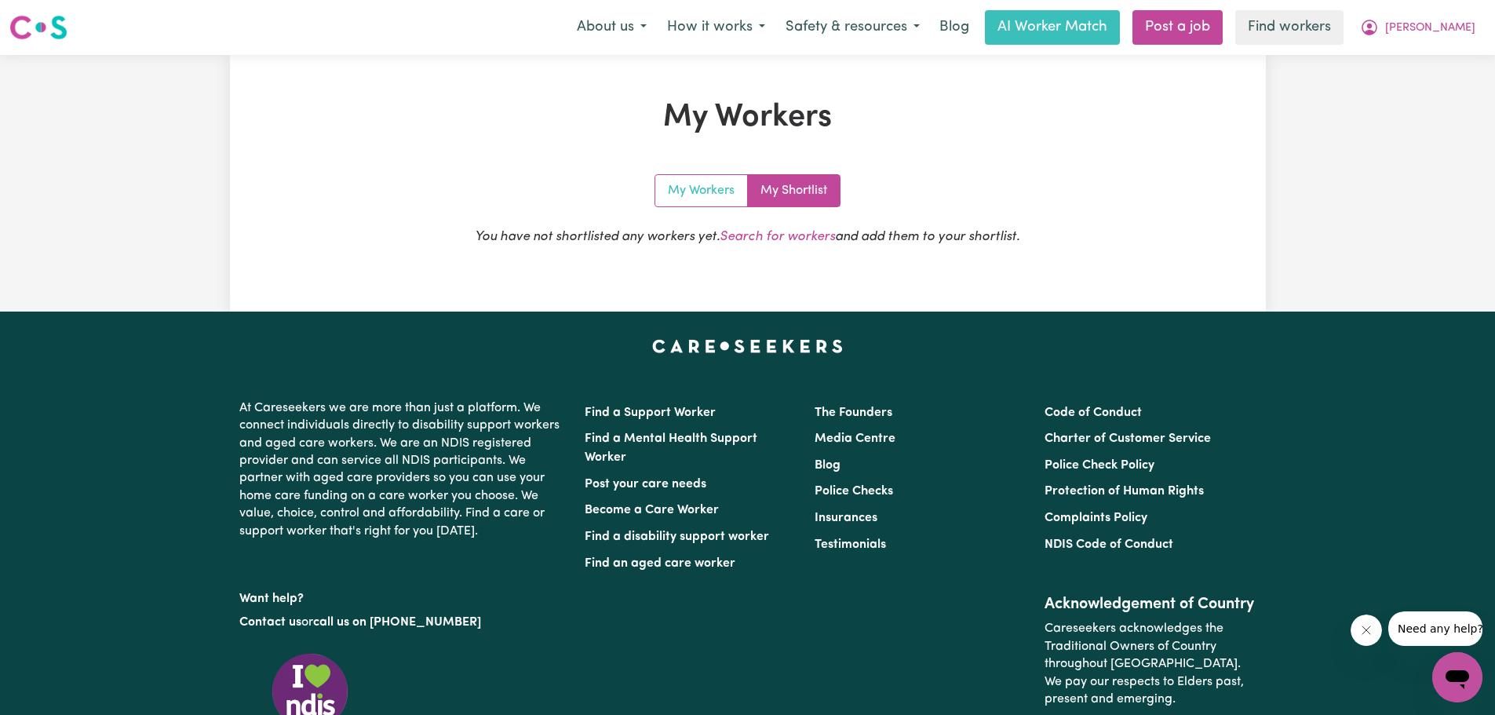
click at [723, 191] on link "My Workers" at bounding box center [701, 190] width 93 height 31
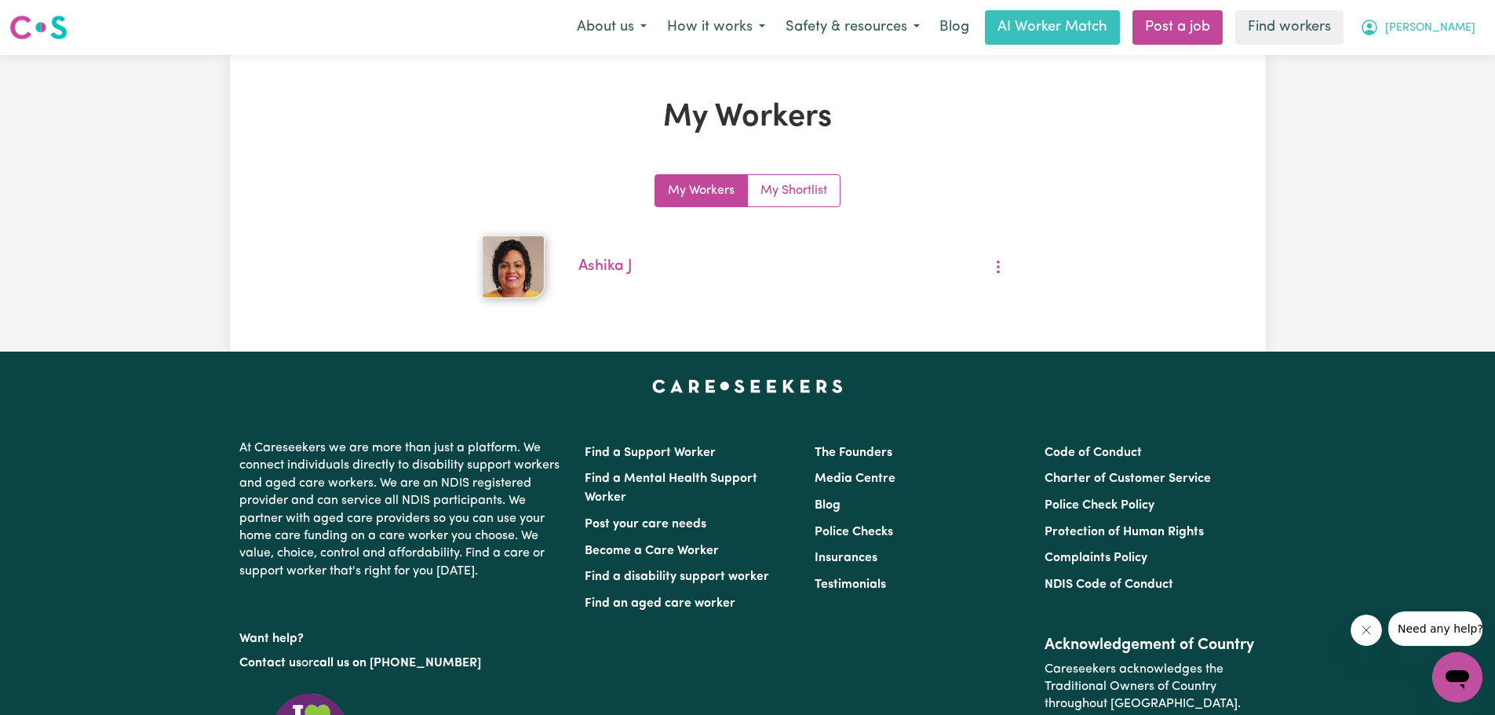
click at [1434, 29] on span "[PERSON_NAME]" at bounding box center [1430, 28] width 90 height 17
click at [1444, 93] on link "My SC Dashboard" at bounding box center [1423, 90] width 124 height 30
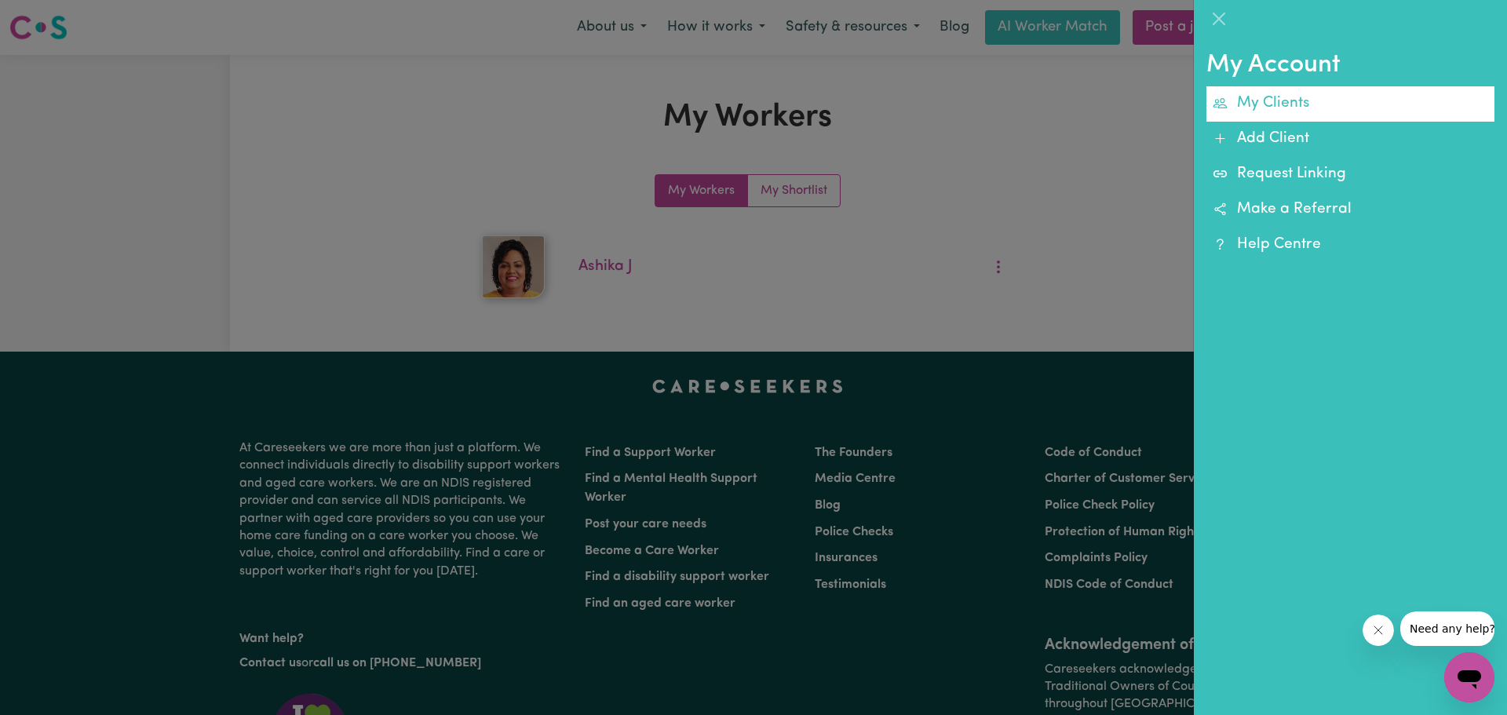
click at [1318, 112] on link "My Clients" at bounding box center [1350, 103] width 288 height 35
